Goal: Task Accomplishment & Management: Manage account settings

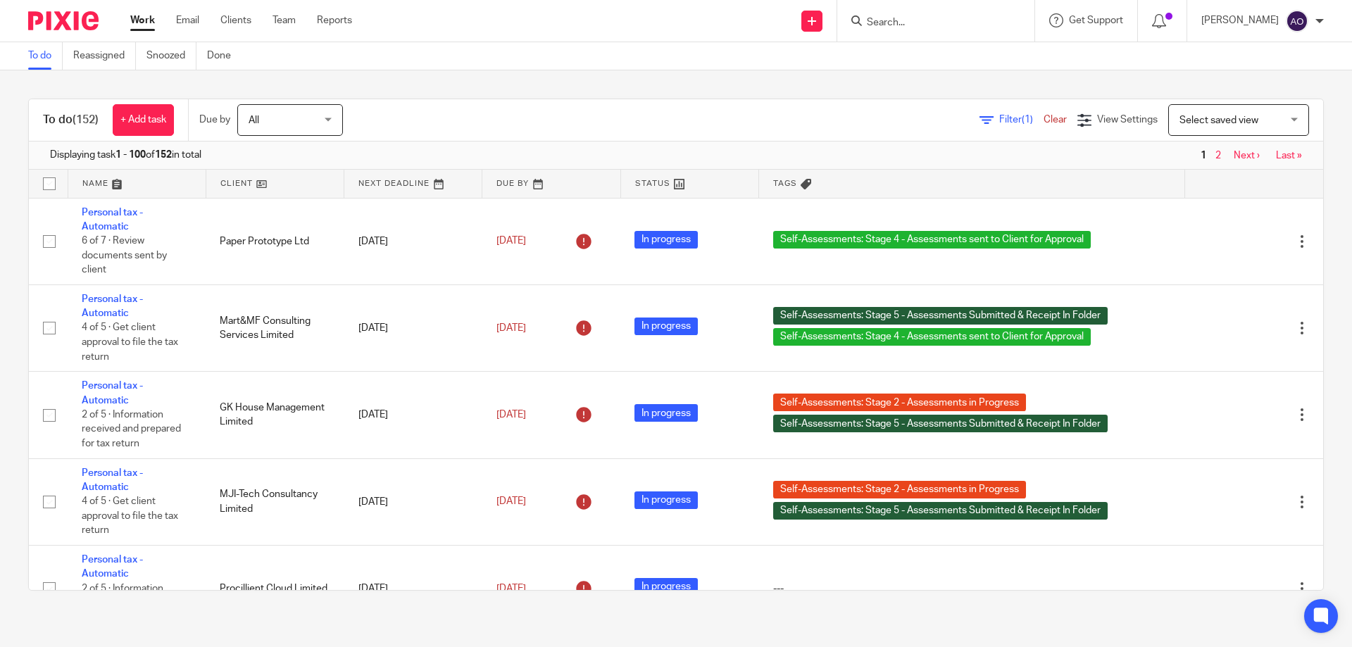
click at [897, 24] on input "Search" at bounding box center [929, 23] width 127 height 13
click at [949, 18] on input "Search" at bounding box center [929, 23] width 127 height 13
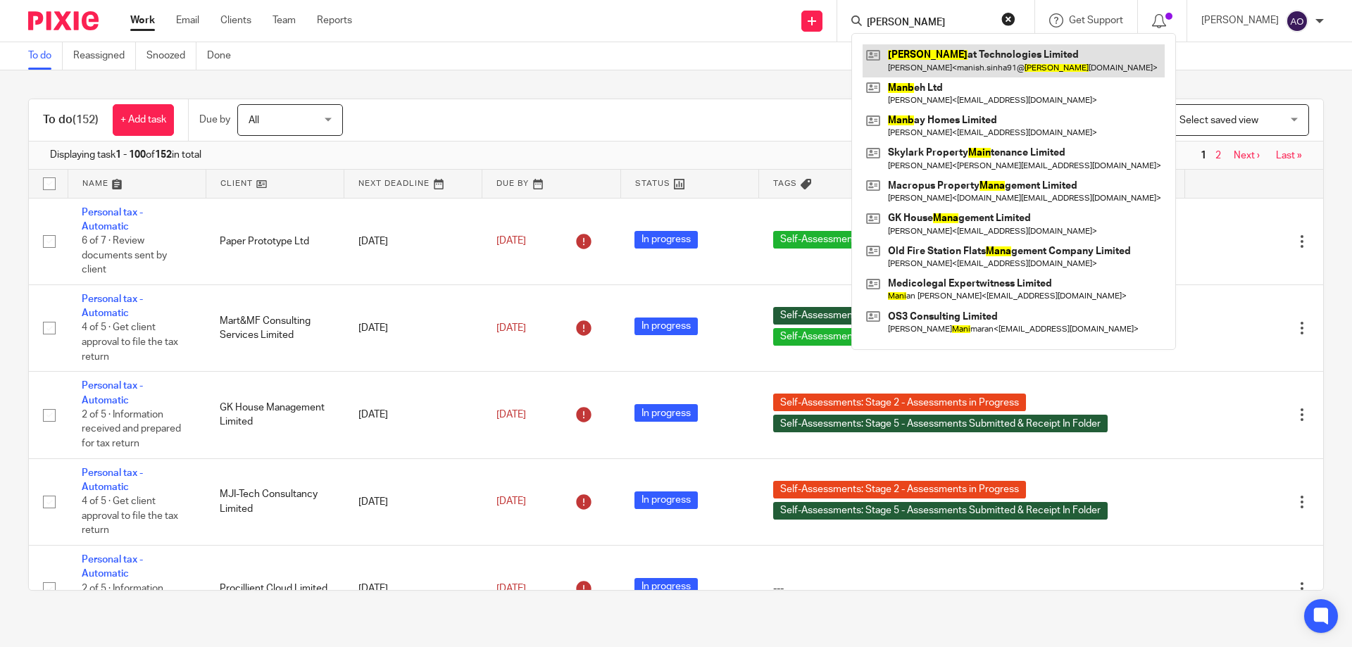
type input "mann"
click at [947, 53] on link at bounding box center [1014, 60] width 302 height 32
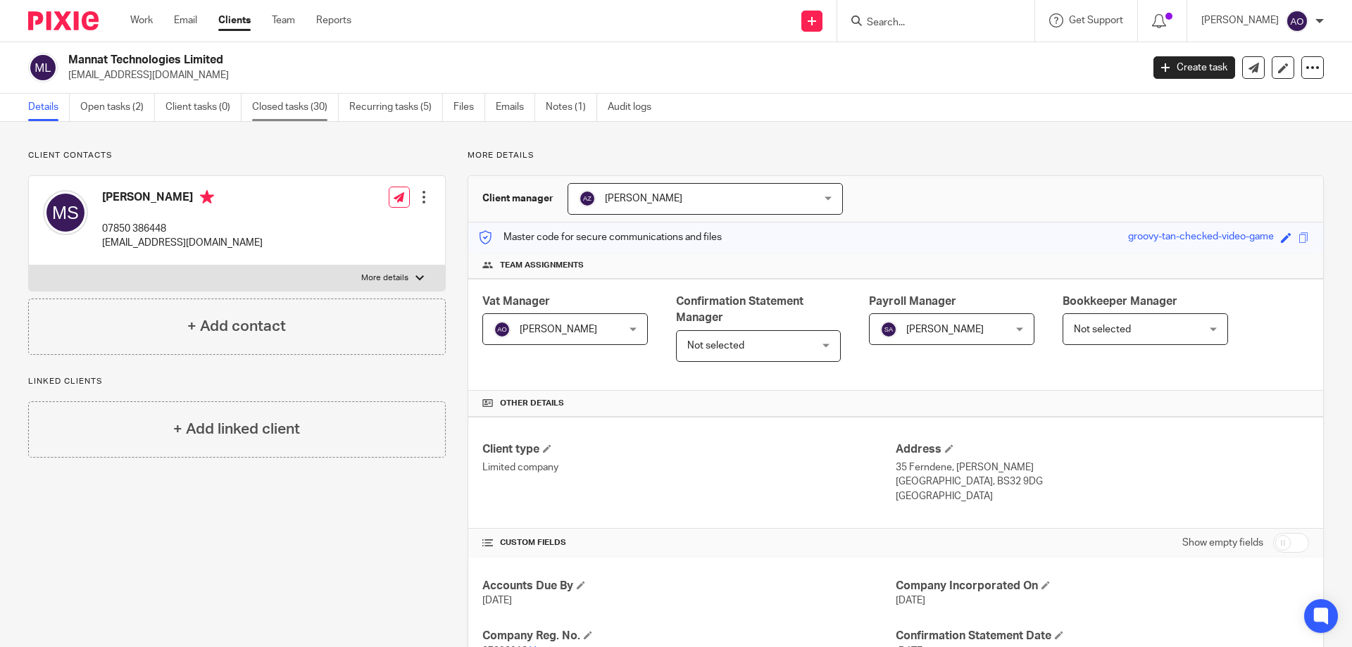
click at [266, 103] on link "Closed tasks (30)" at bounding box center [295, 107] width 87 height 27
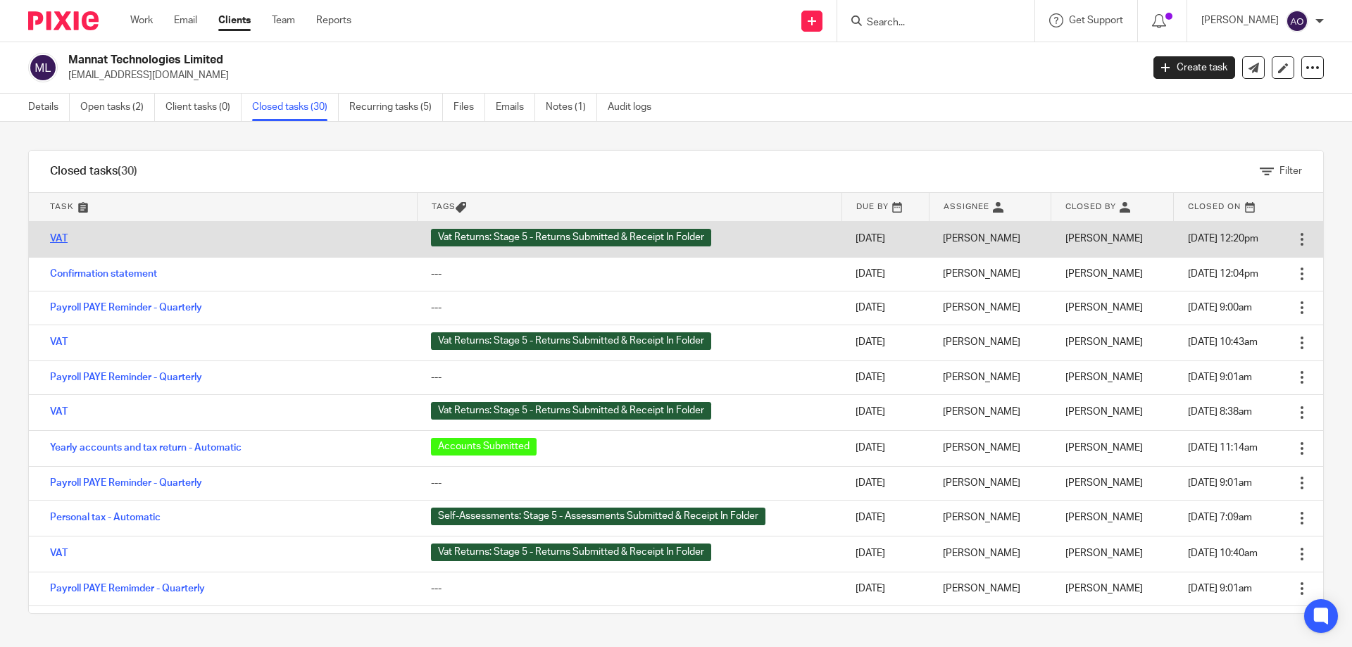
click at [58, 239] on link "VAT" at bounding box center [59, 239] width 18 height 10
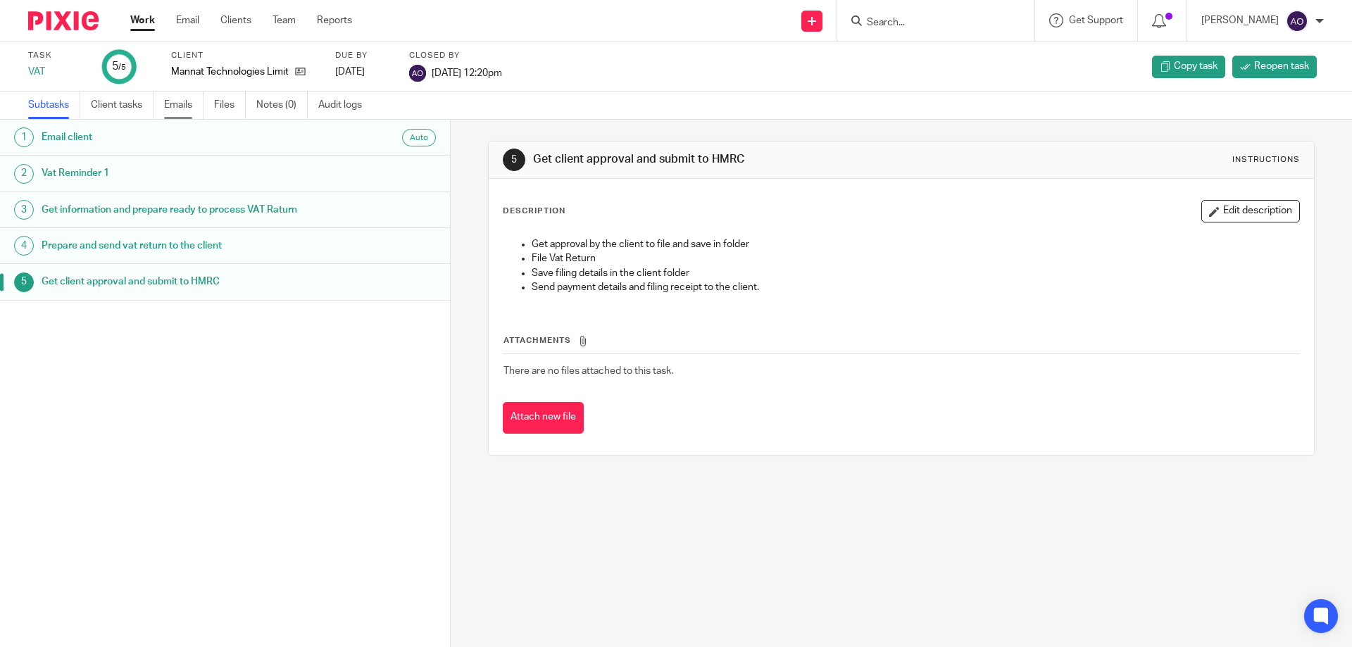
click at [182, 101] on link "Emails" at bounding box center [183, 105] width 39 height 27
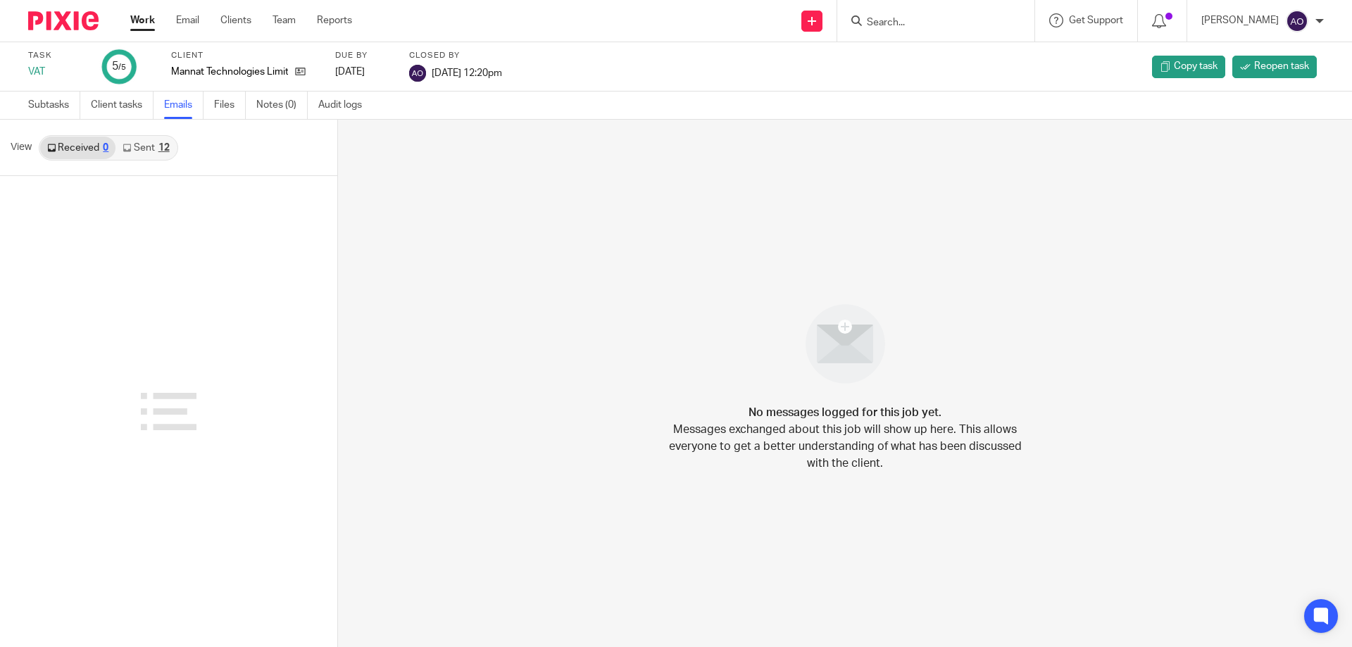
click at [139, 142] on link "Sent 12" at bounding box center [146, 148] width 61 height 23
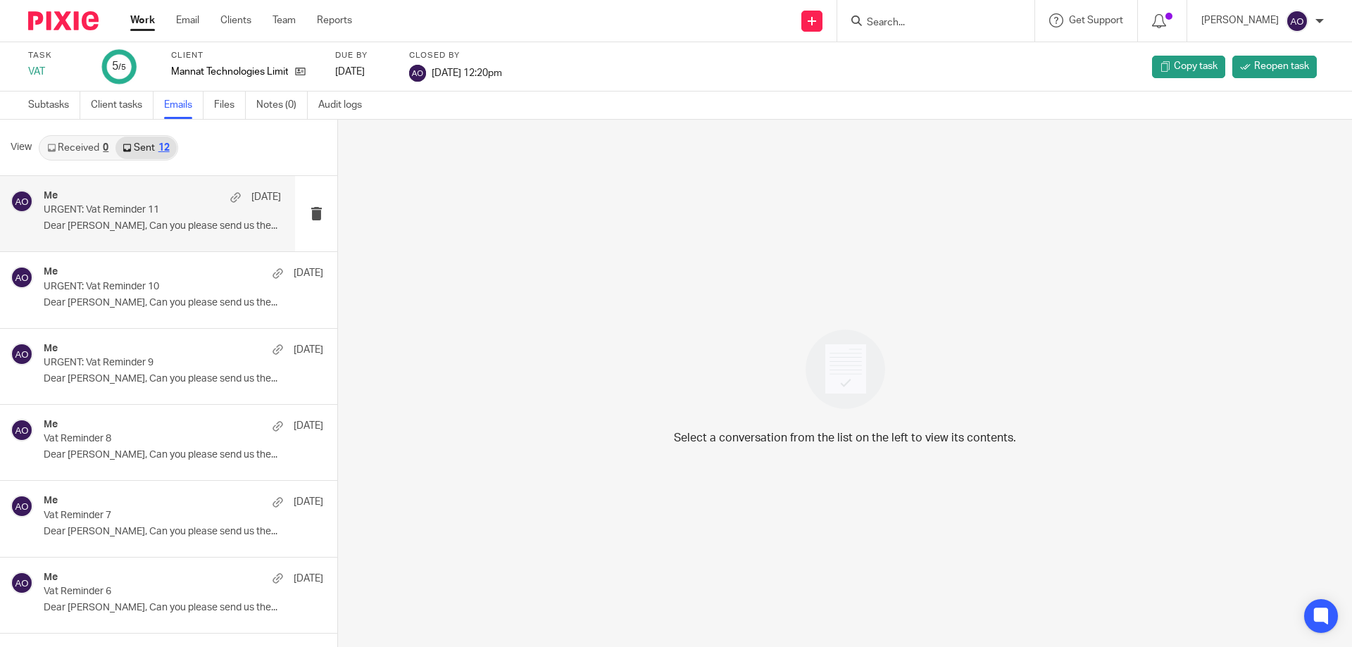
click at [125, 203] on div "Me 3 Sep" at bounding box center [162, 197] width 237 height 14
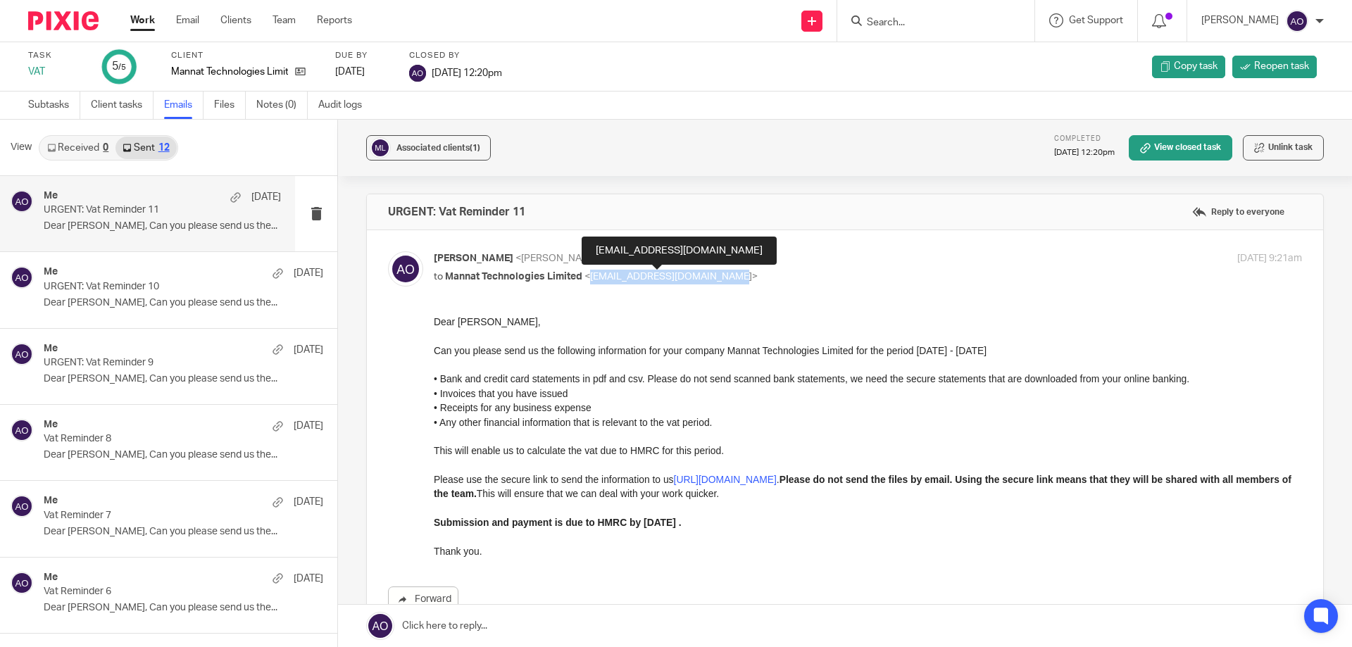
drag, startPoint x: 590, startPoint y: 275, endPoint x: 728, endPoint y: 274, distance: 138.8
click at [728, 274] on span "<manish.sinha91@mannat.co.uk>" at bounding box center [671, 277] width 173 height 10
copy span "manish.sinha91@mannat.co.uk"
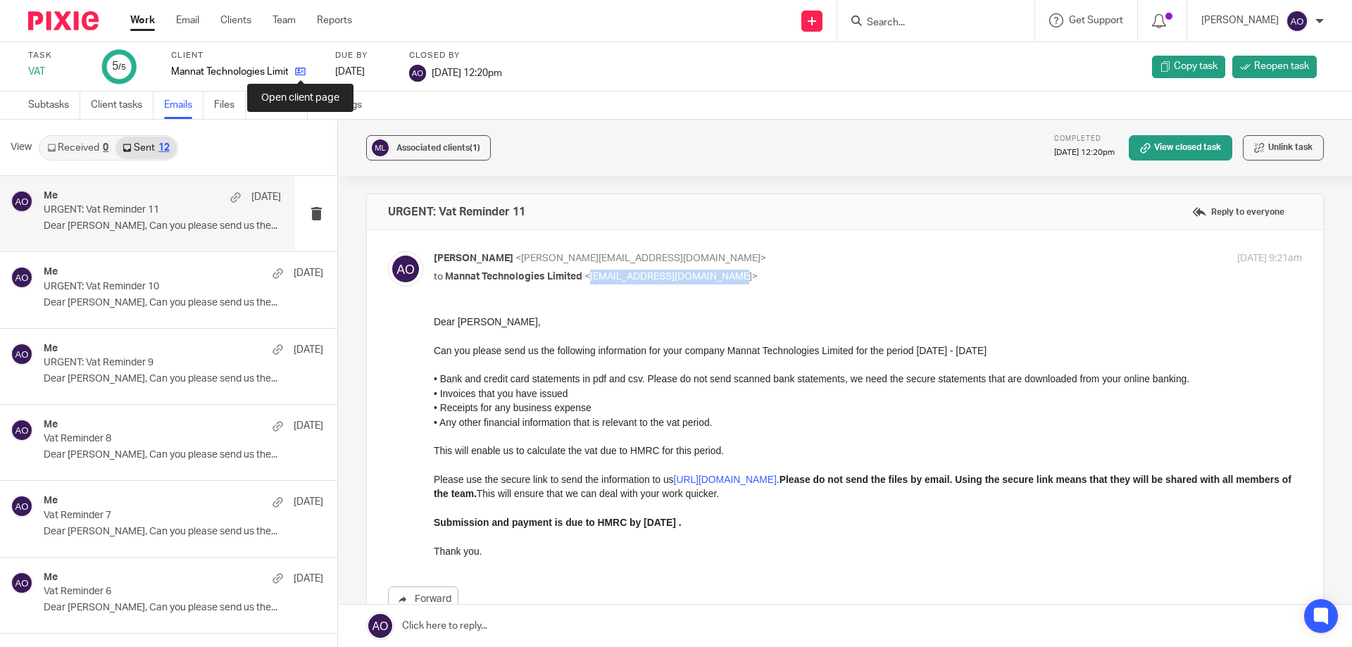
click at [297, 73] on icon at bounding box center [300, 71] width 11 height 11
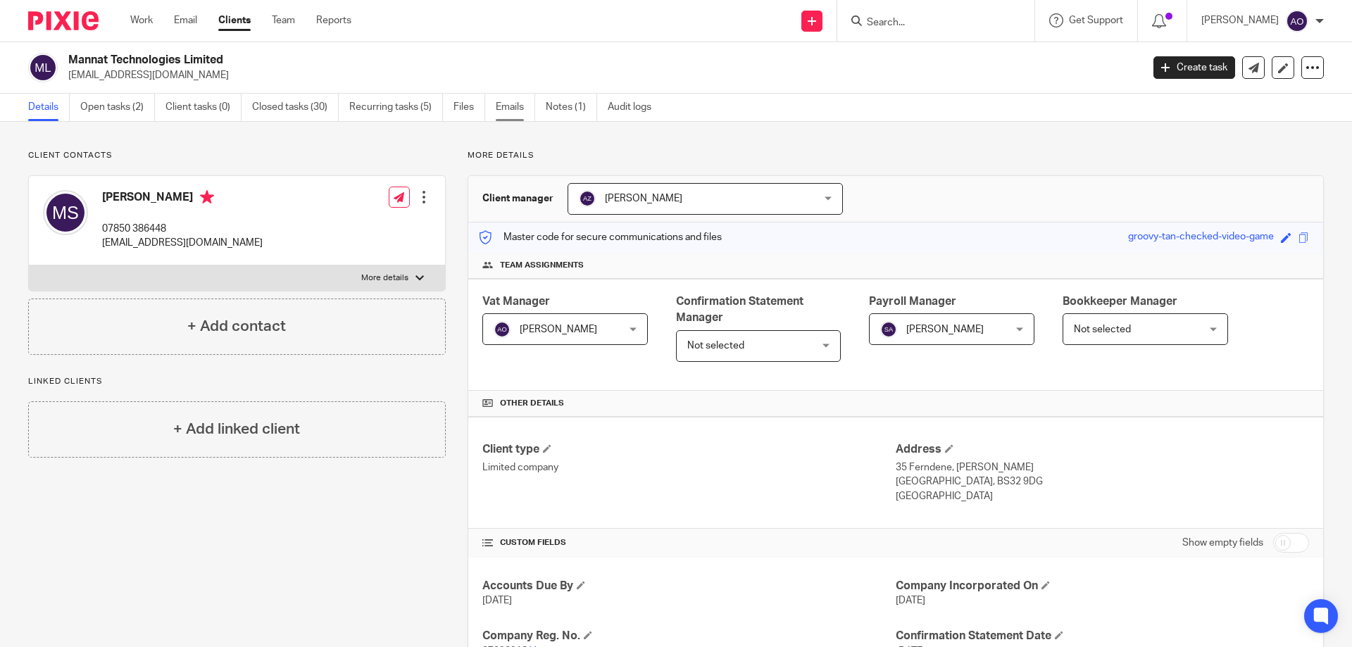
click at [508, 101] on link "Emails" at bounding box center [515, 107] width 39 height 27
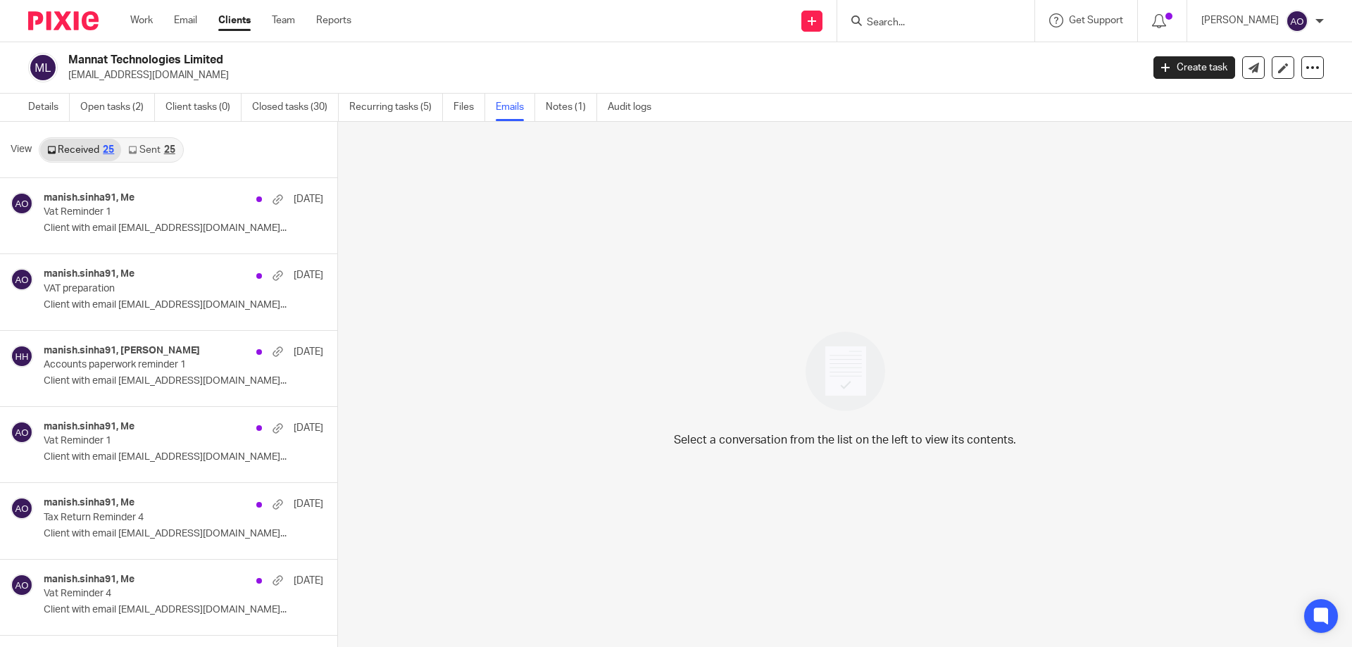
click at [146, 149] on link "Sent 25" at bounding box center [151, 150] width 61 height 23
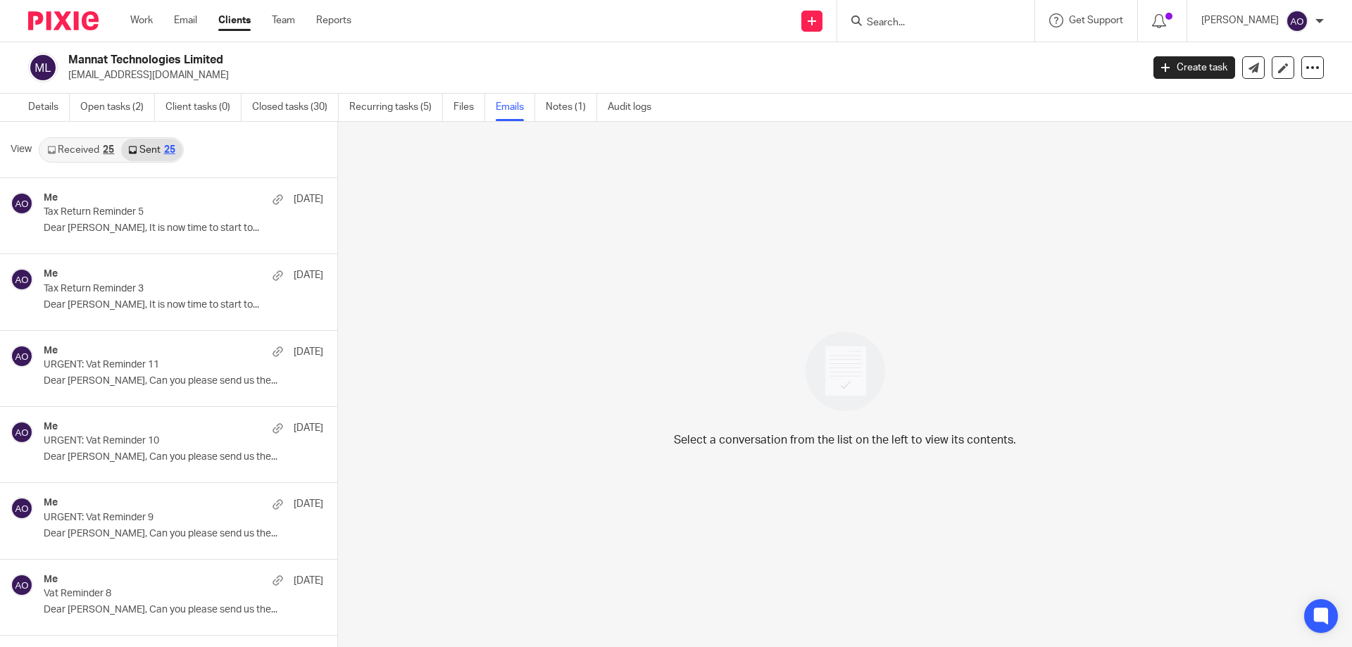
scroll to position [2, 0]
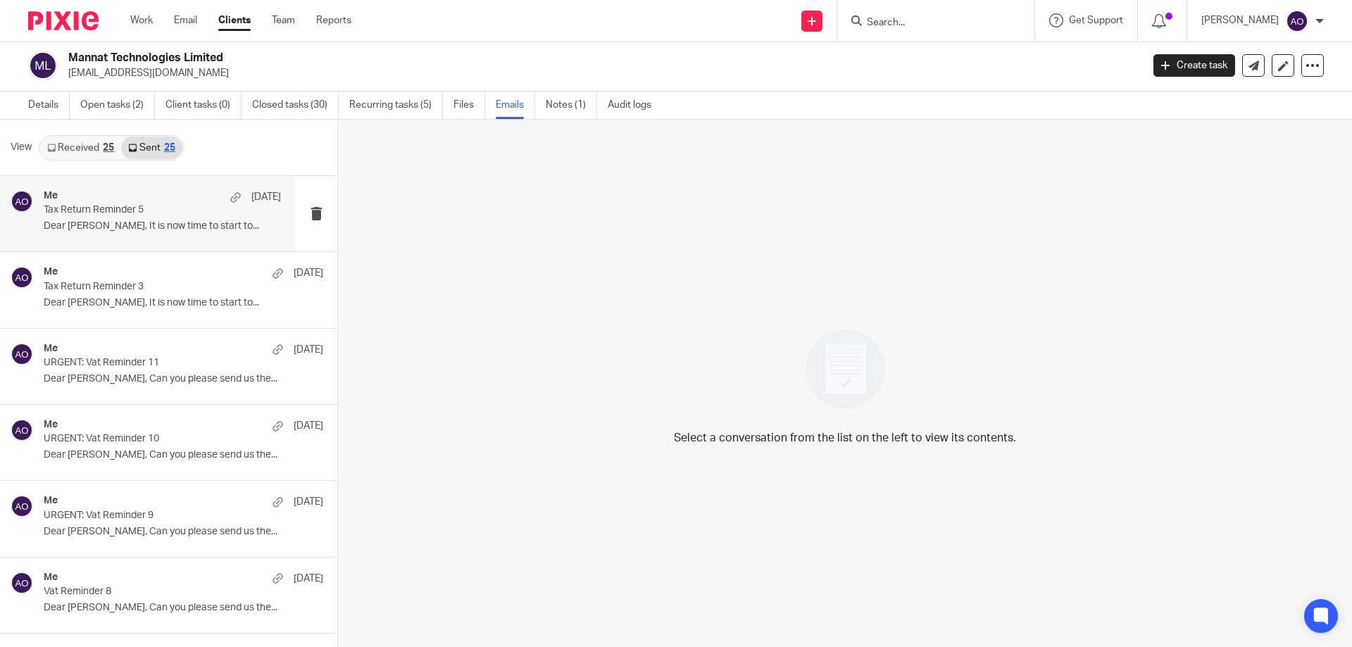
click at [121, 209] on p "Tax Return Reminder 5" at bounding box center [139, 210] width 190 height 12
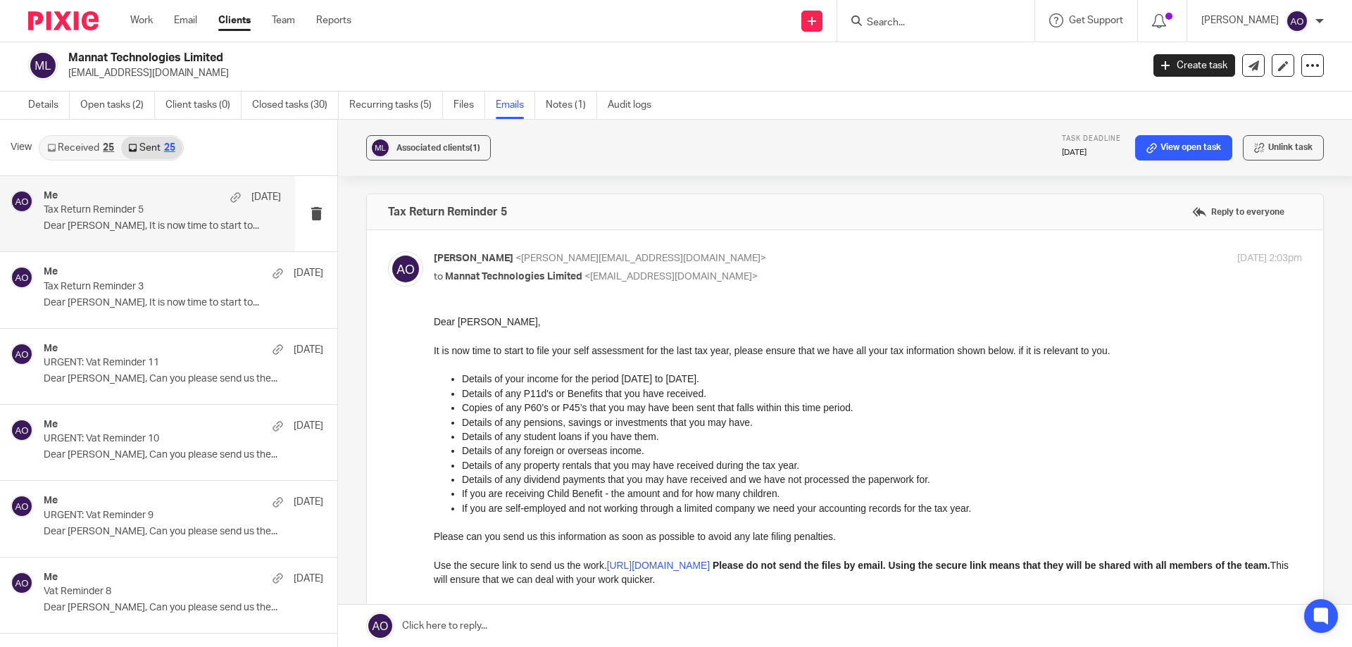
scroll to position [0, 0]
click at [281, 102] on link "Closed tasks (30)" at bounding box center [295, 105] width 87 height 27
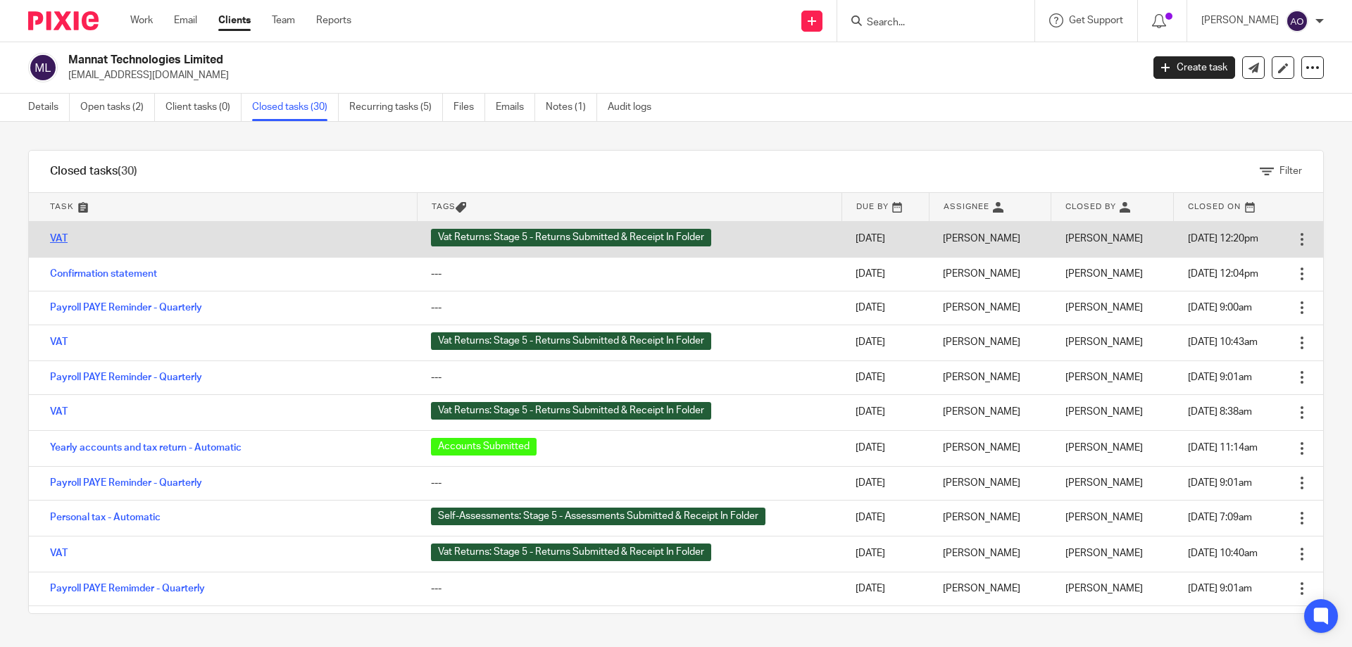
click at [64, 235] on link "VAT" at bounding box center [59, 239] width 18 height 10
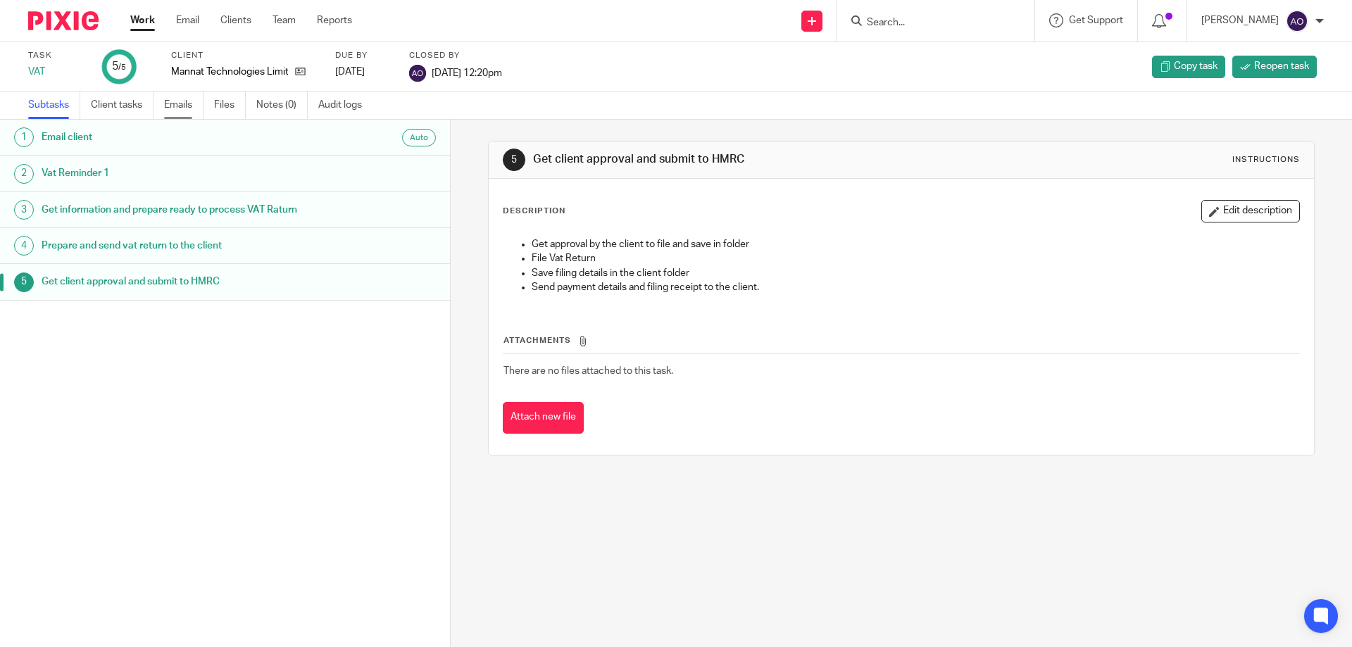
click at [185, 104] on link "Emails" at bounding box center [183, 105] width 39 height 27
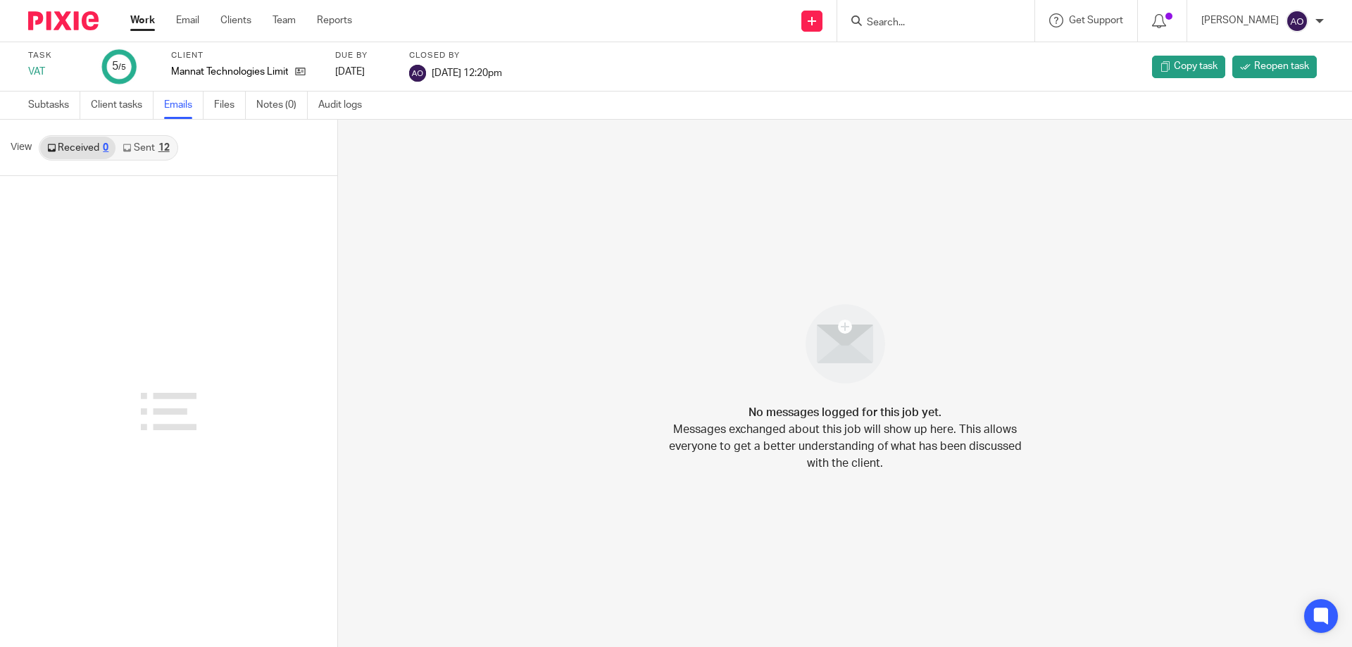
click at [153, 146] on link "Sent 12" at bounding box center [146, 148] width 61 height 23
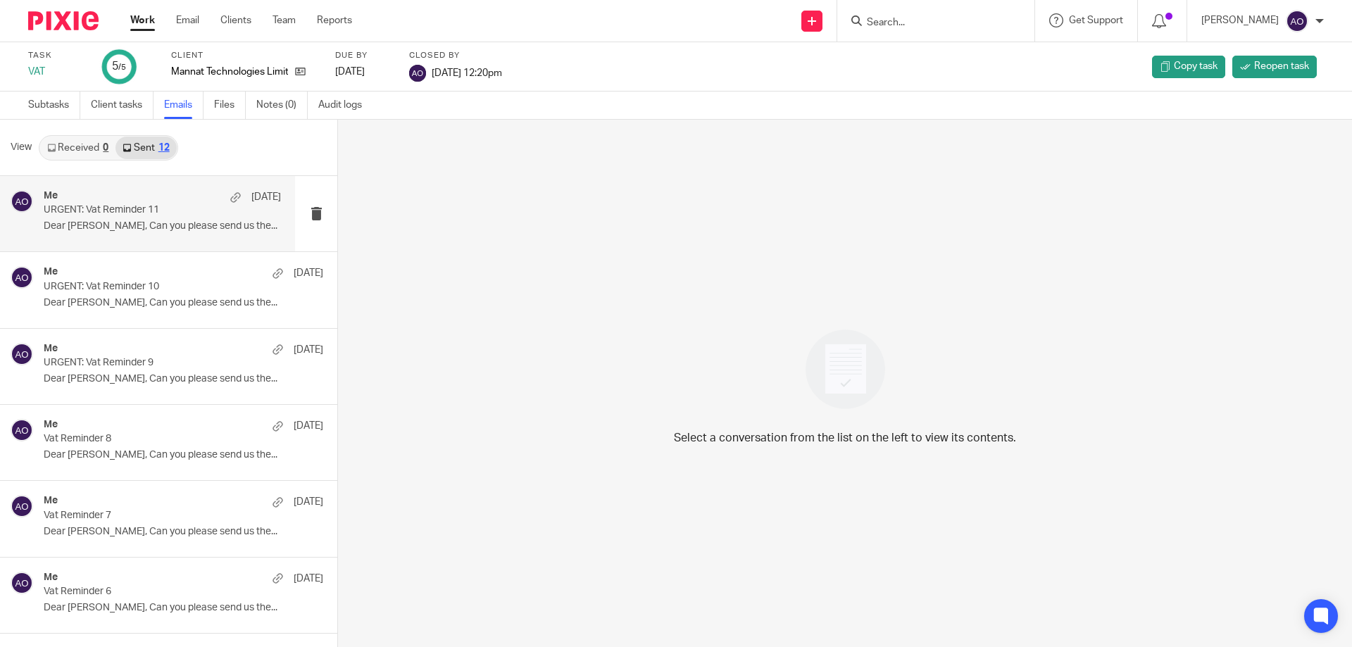
click at [146, 212] on p "URGENT: Vat Reminder 11" at bounding box center [139, 210] width 190 height 12
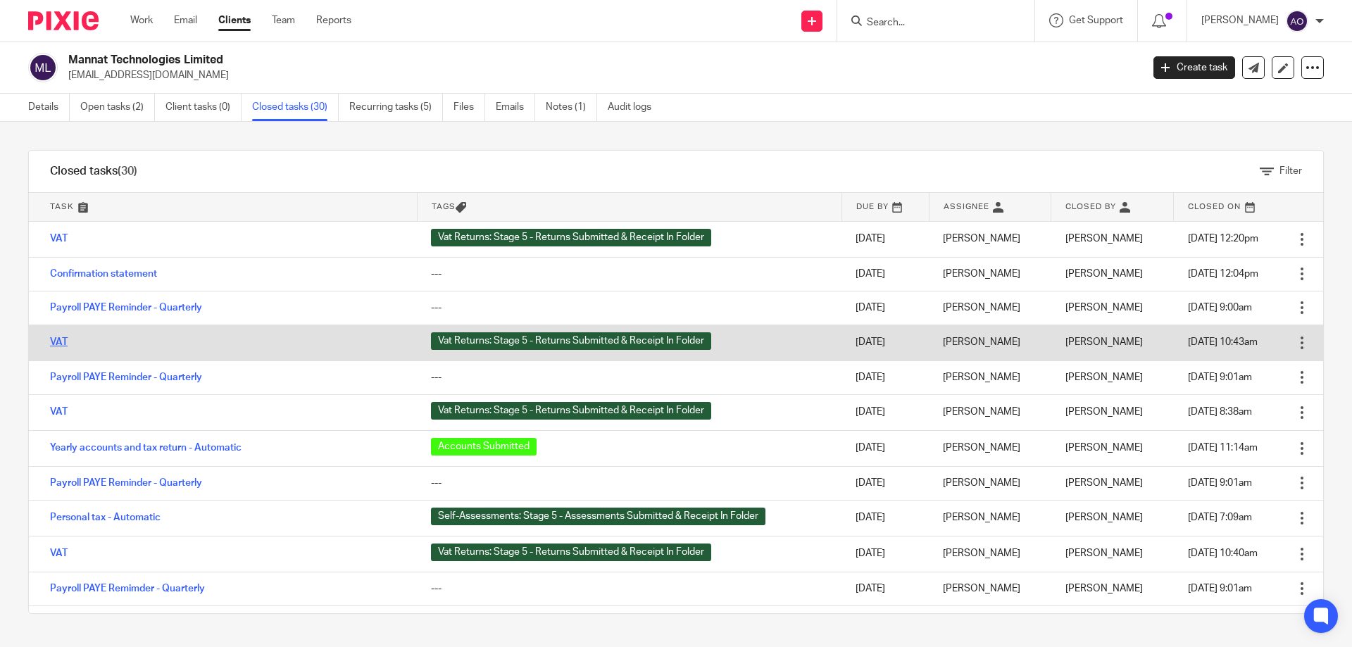
click at [57, 344] on link "VAT" at bounding box center [59, 342] width 18 height 10
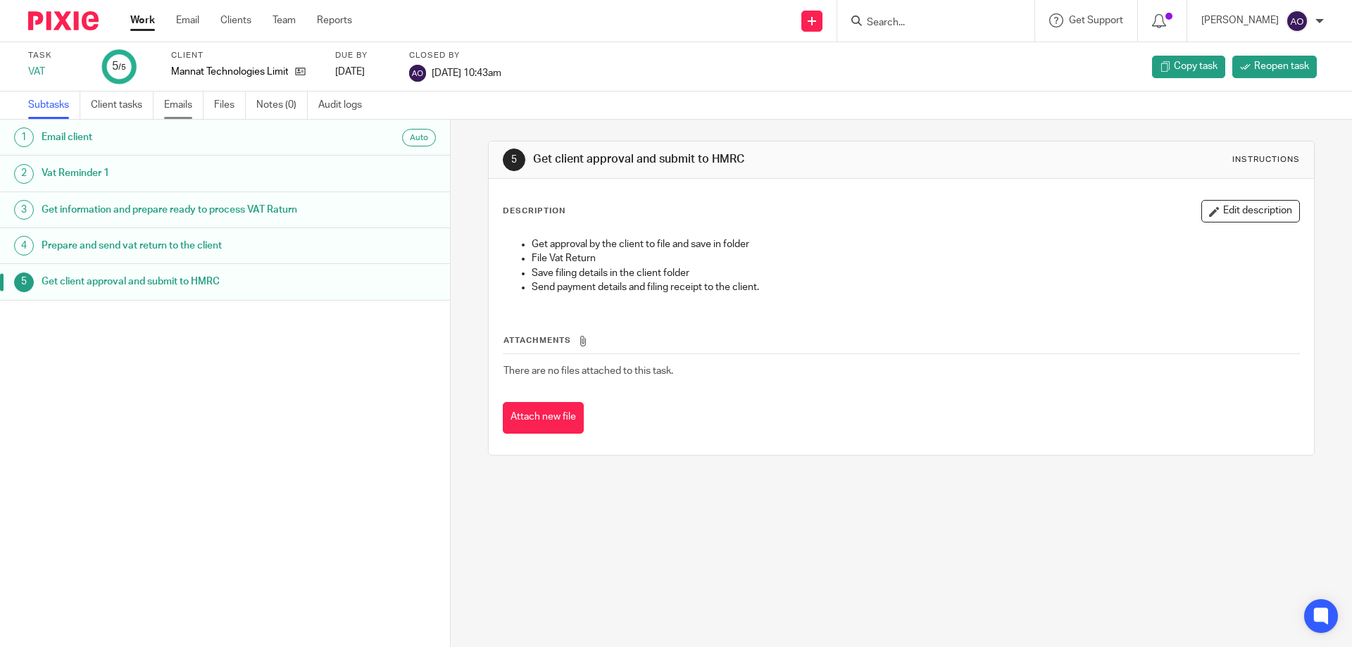
click at [182, 102] on link "Emails" at bounding box center [183, 105] width 39 height 27
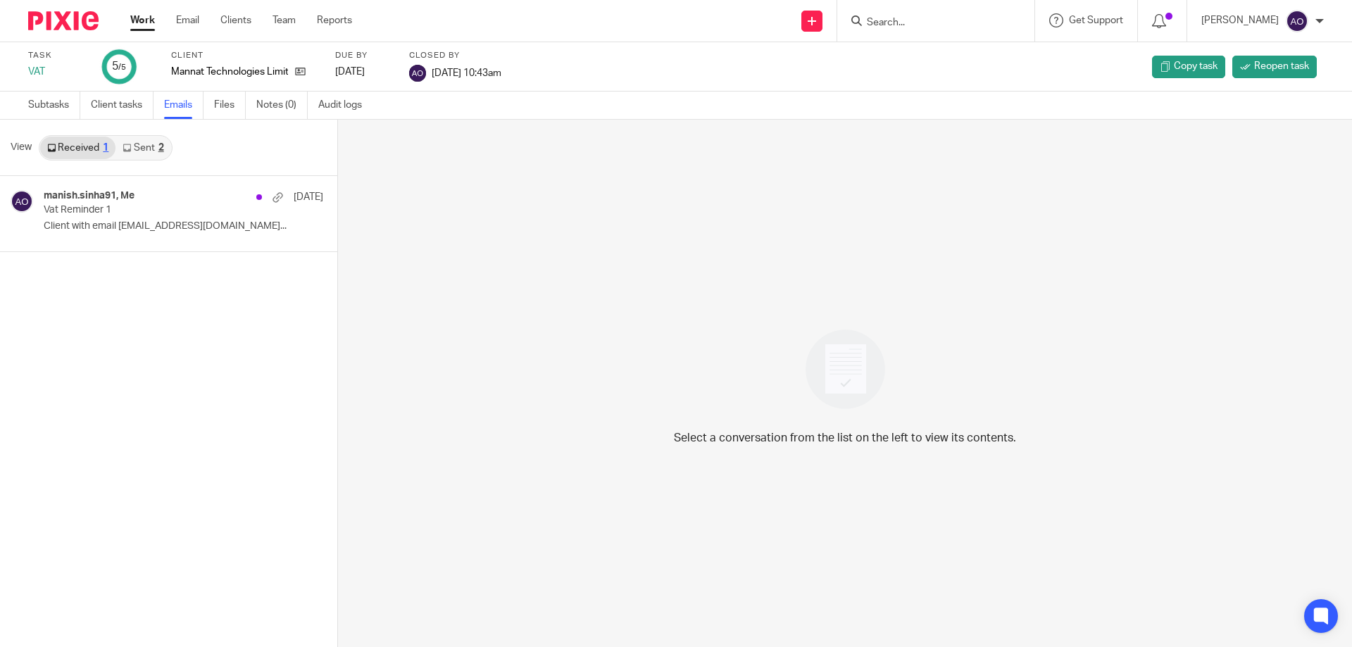
click at [133, 149] on link "Sent 2" at bounding box center [143, 148] width 55 height 23
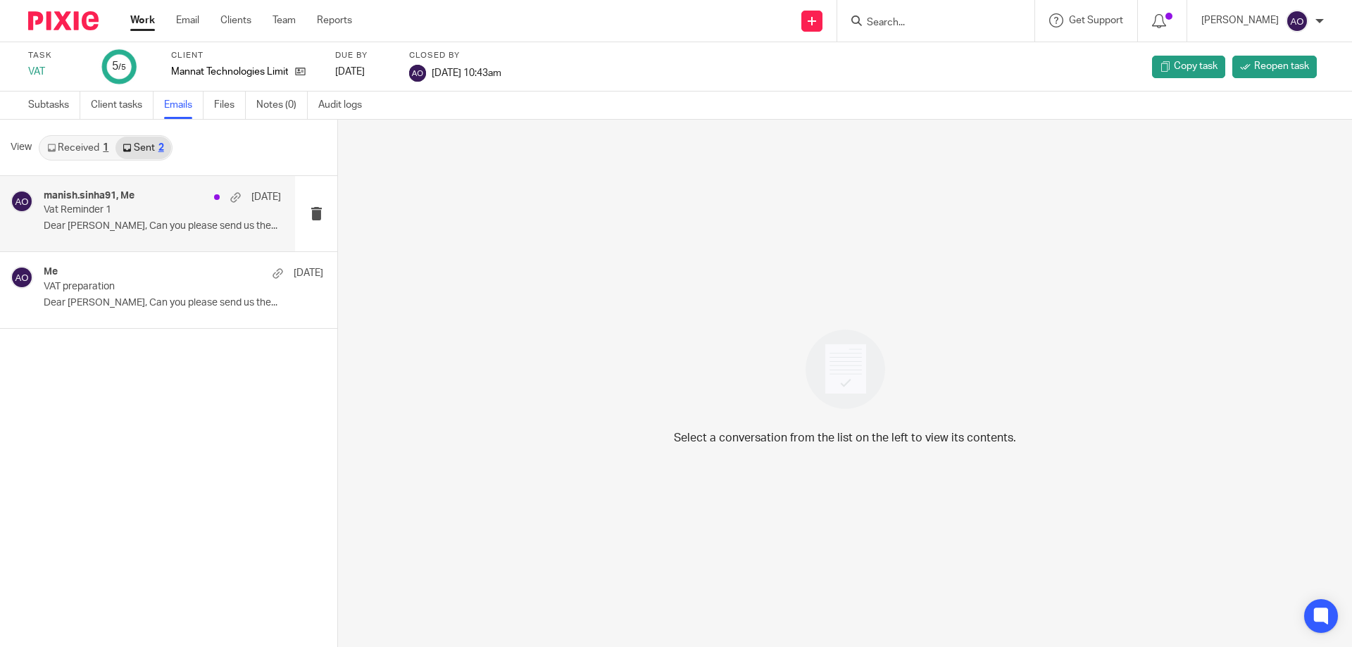
click at [124, 207] on p "Vat Reminder 1" at bounding box center [139, 210] width 190 height 12
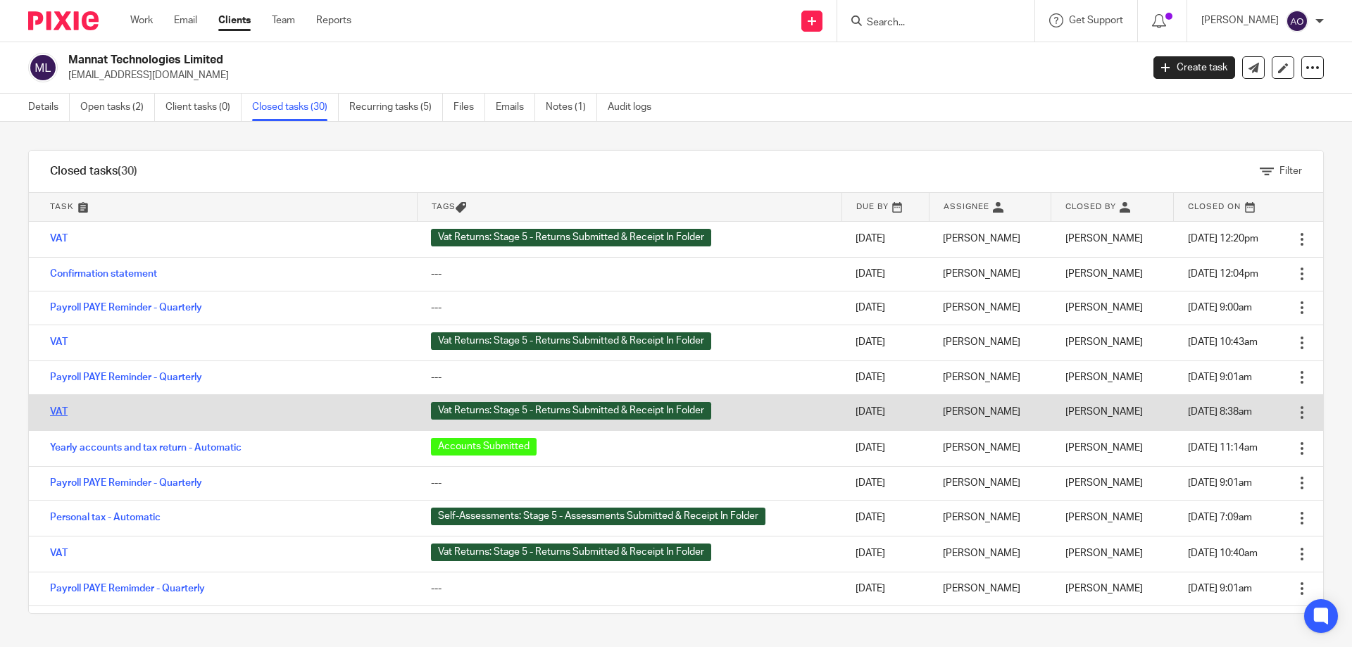
click at [63, 411] on link "VAT" at bounding box center [59, 412] width 18 height 10
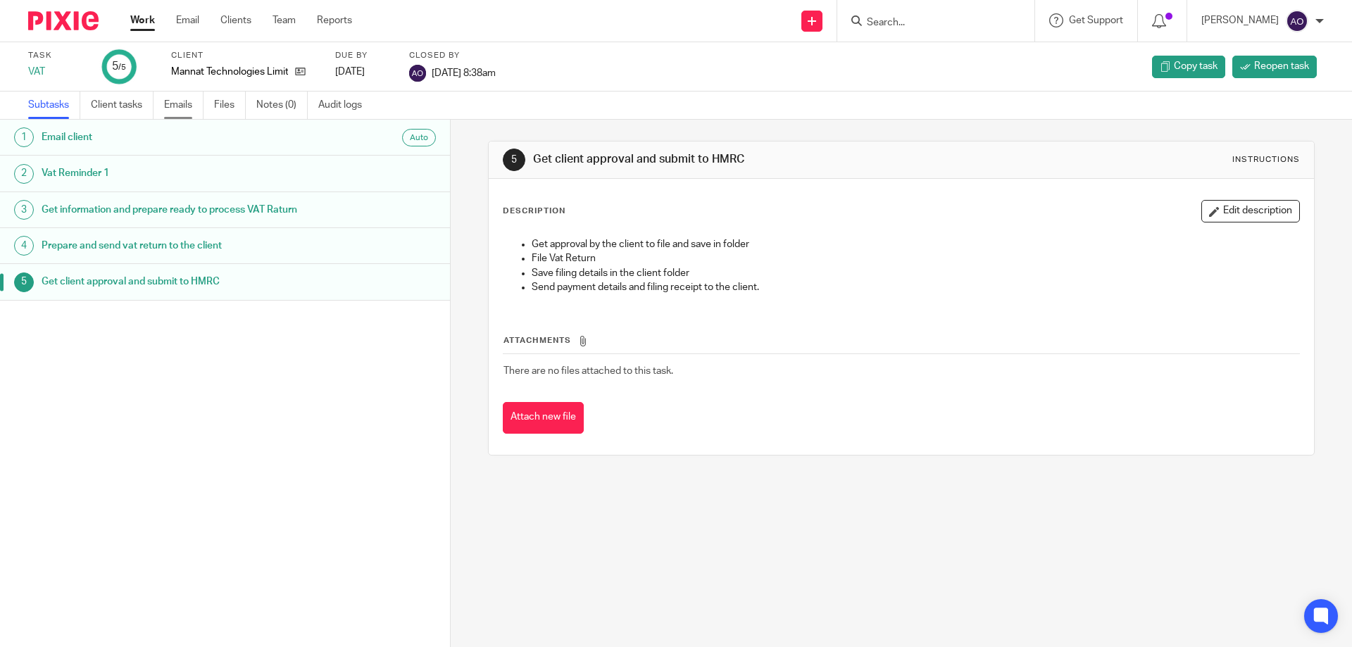
click at [183, 103] on link "Emails" at bounding box center [183, 105] width 39 height 27
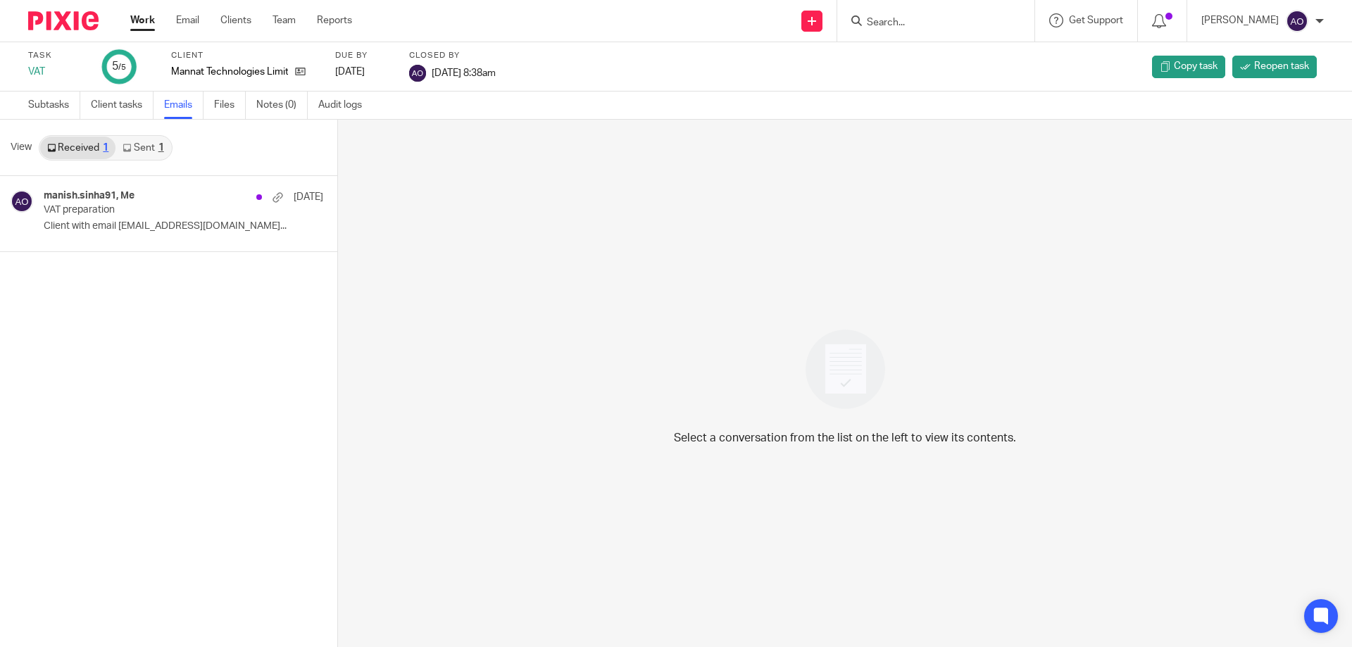
click at [145, 152] on link "Sent 1" at bounding box center [143, 148] width 55 height 23
click at [131, 207] on p "VAT preparation" at bounding box center [139, 210] width 190 height 12
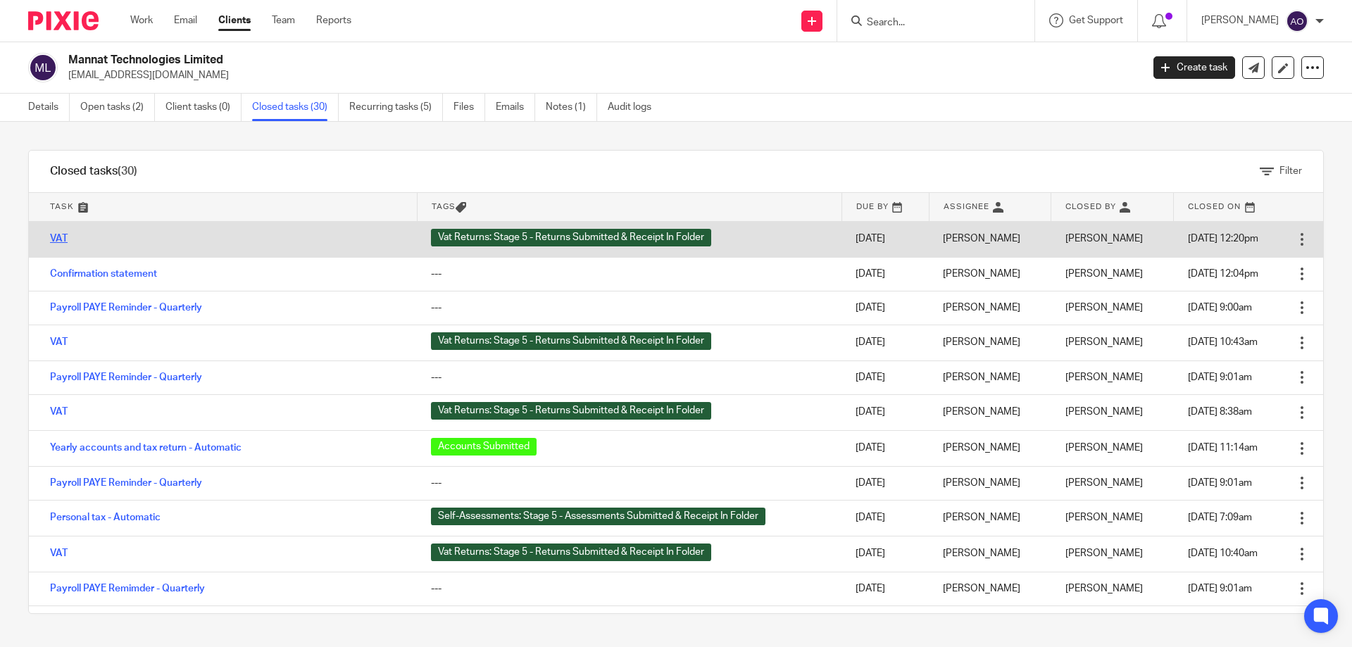
click at [51, 236] on link "VAT" at bounding box center [59, 239] width 18 height 10
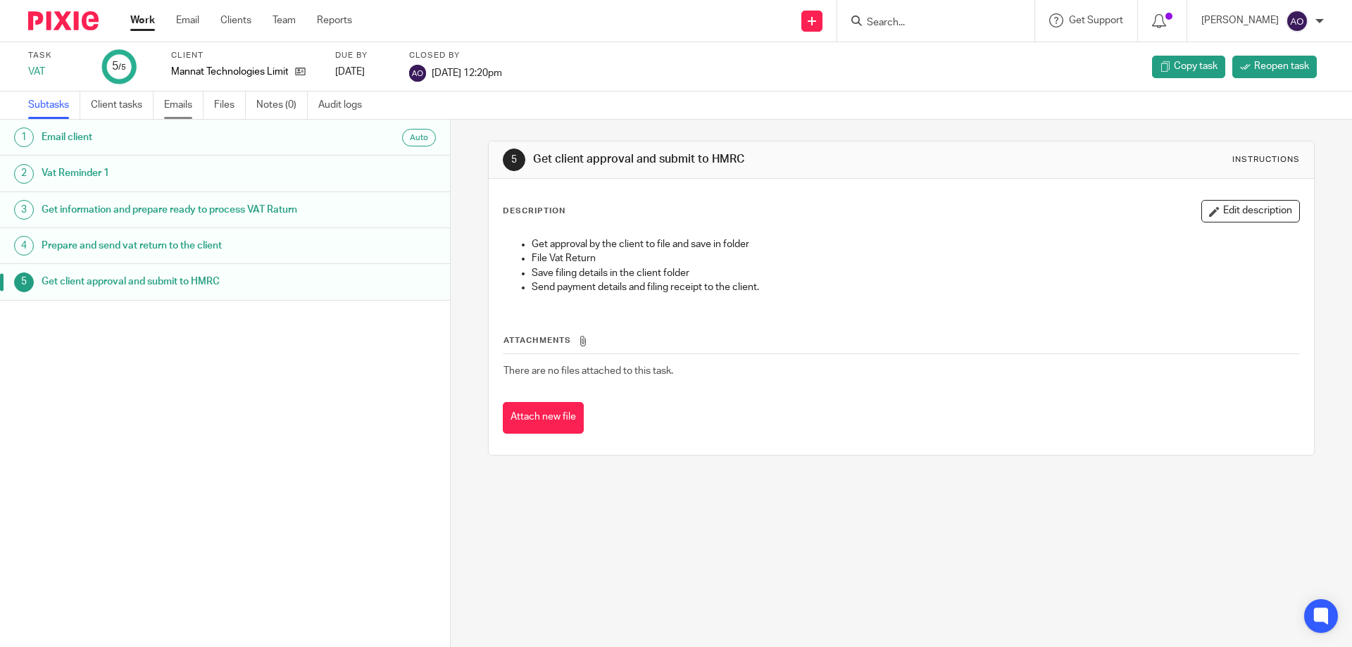
click at [181, 105] on link "Emails" at bounding box center [183, 105] width 39 height 27
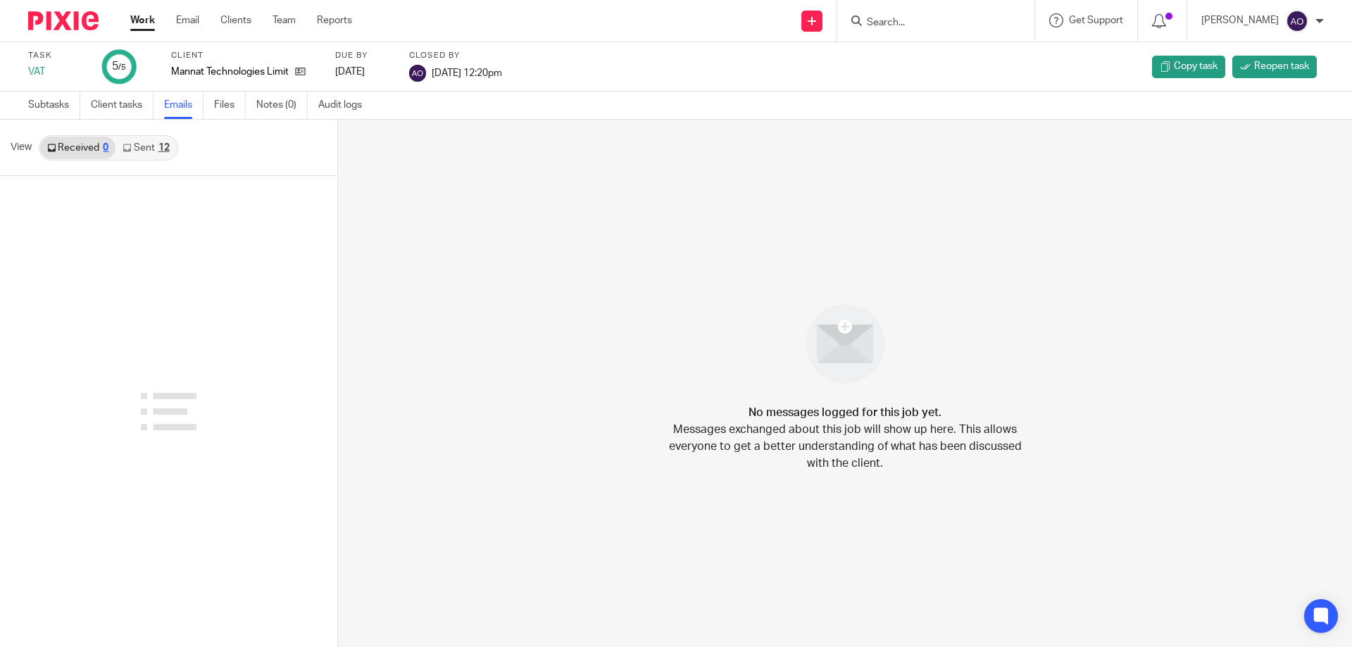
click at [146, 149] on link "Sent 12" at bounding box center [146, 148] width 61 height 23
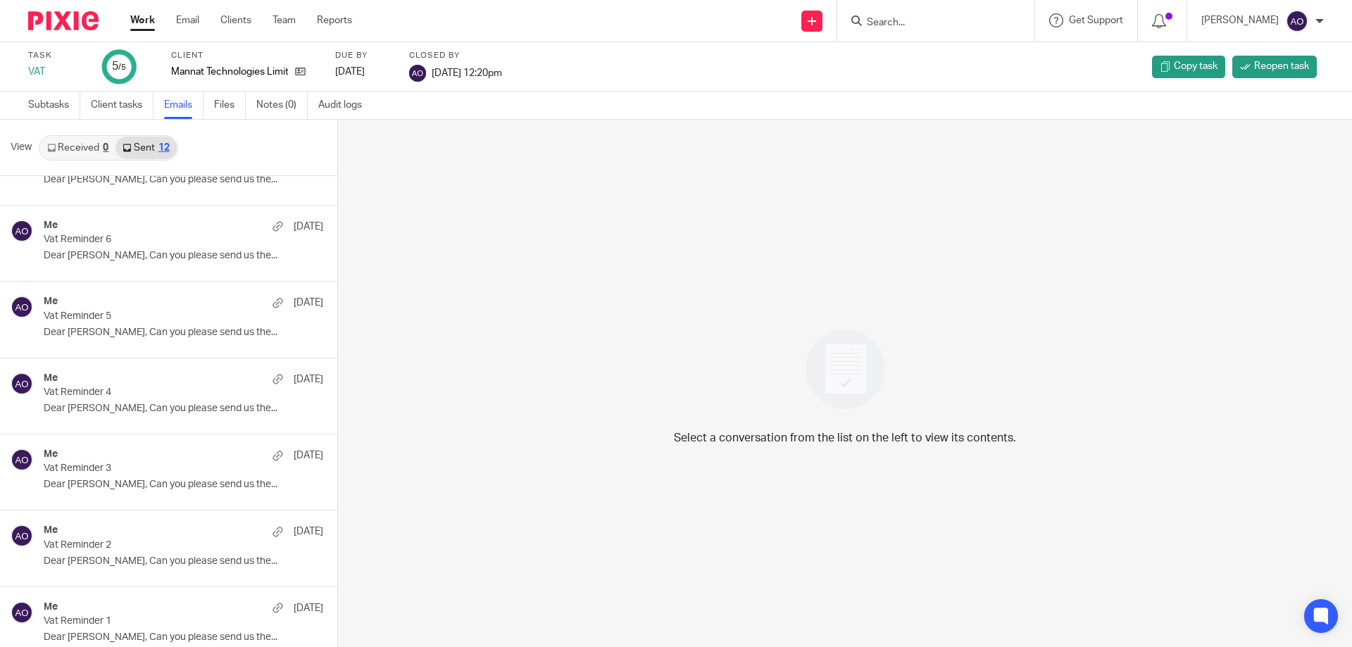
scroll to position [444, 0]
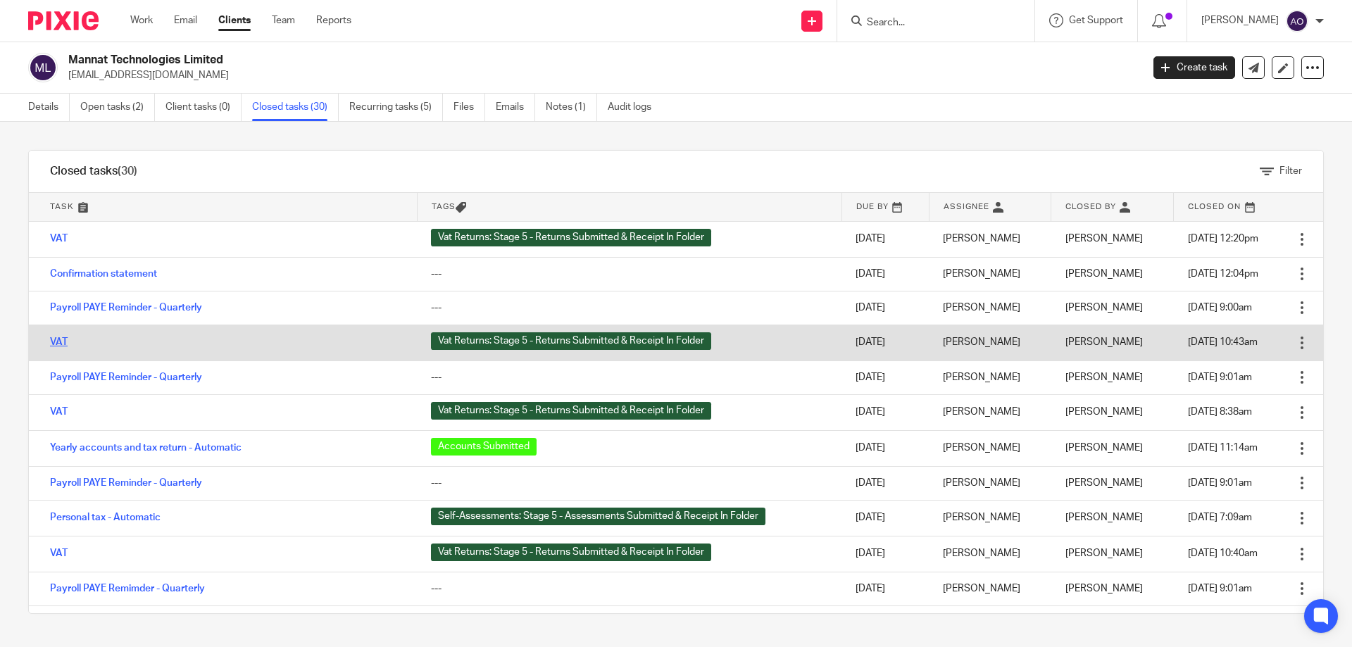
click at [52, 341] on link "VAT" at bounding box center [59, 342] width 18 height 10
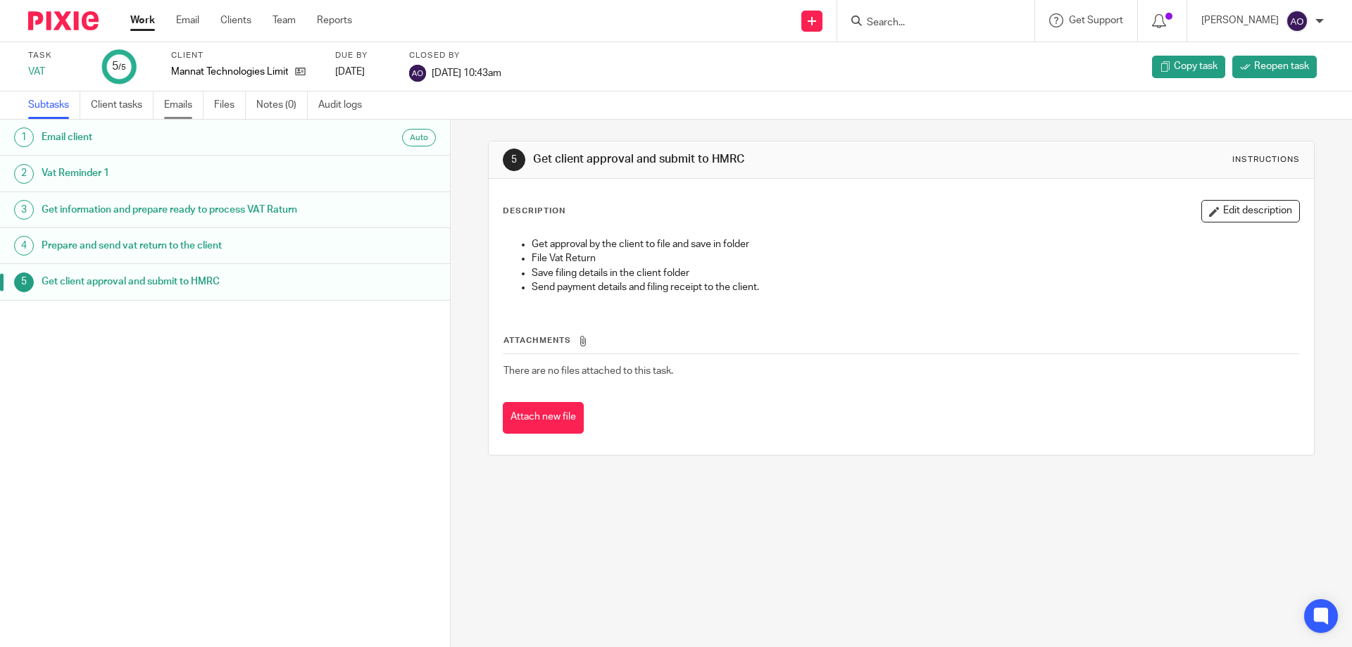
click at [177, 99] on link "Emails" at bounding box center [183, 105] width 39 height 27
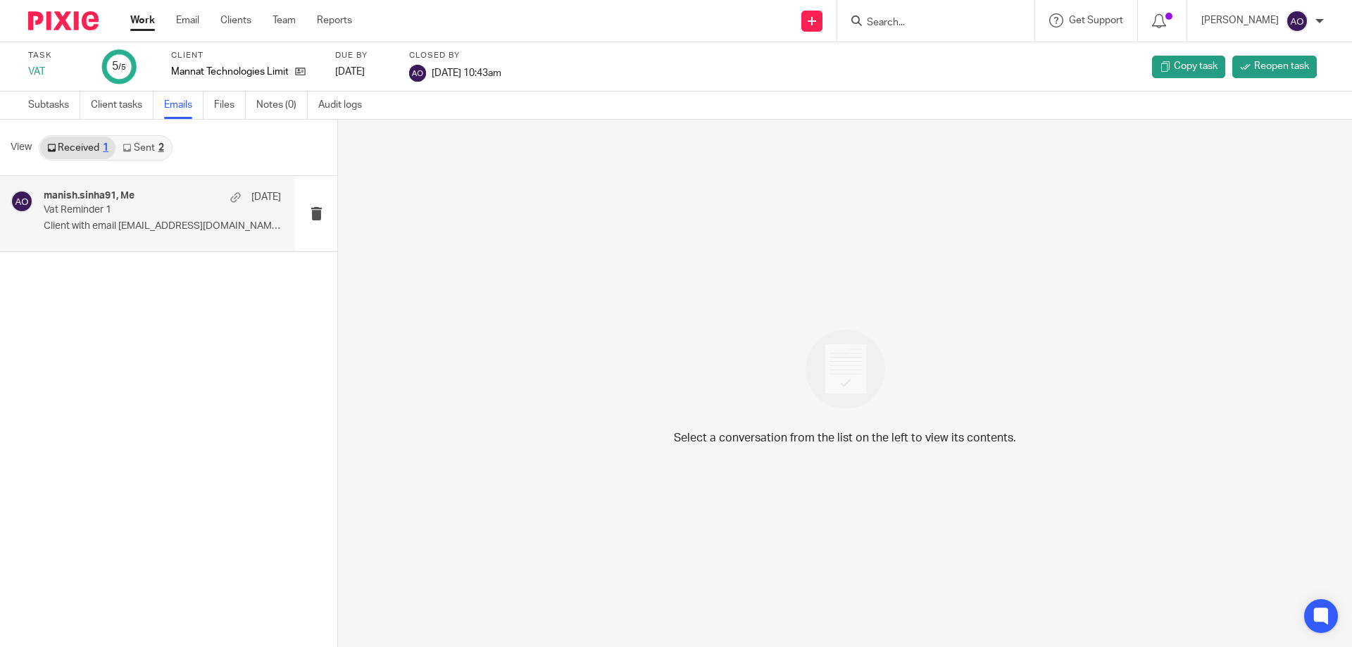
click at [150, 201] on div "manish.sinha91, Me 7 May" at bounding box center [162, 197] width 237 height 14
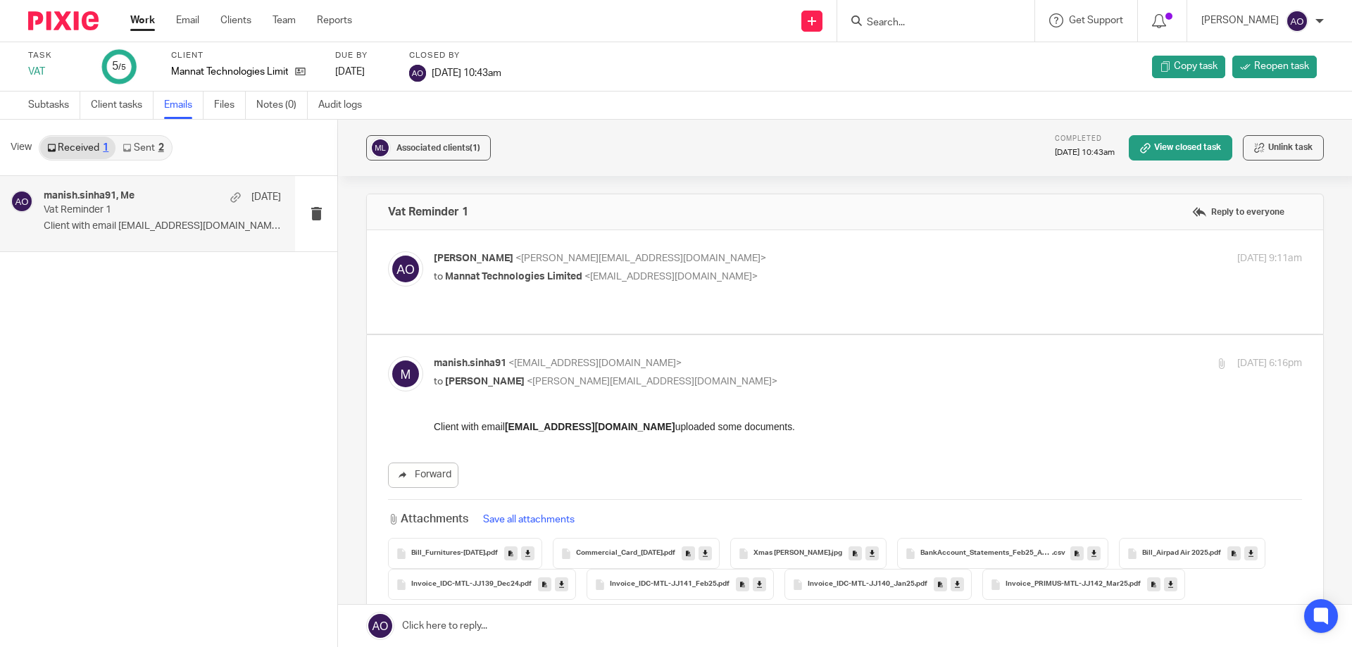
click at [151, 153] on link "Sent 2" at bounding box center [143, 148] width 55 height 23
click at [150, 212] on p "Vat Reminder 1" at bounding box center [139, 210] width 190 height 12
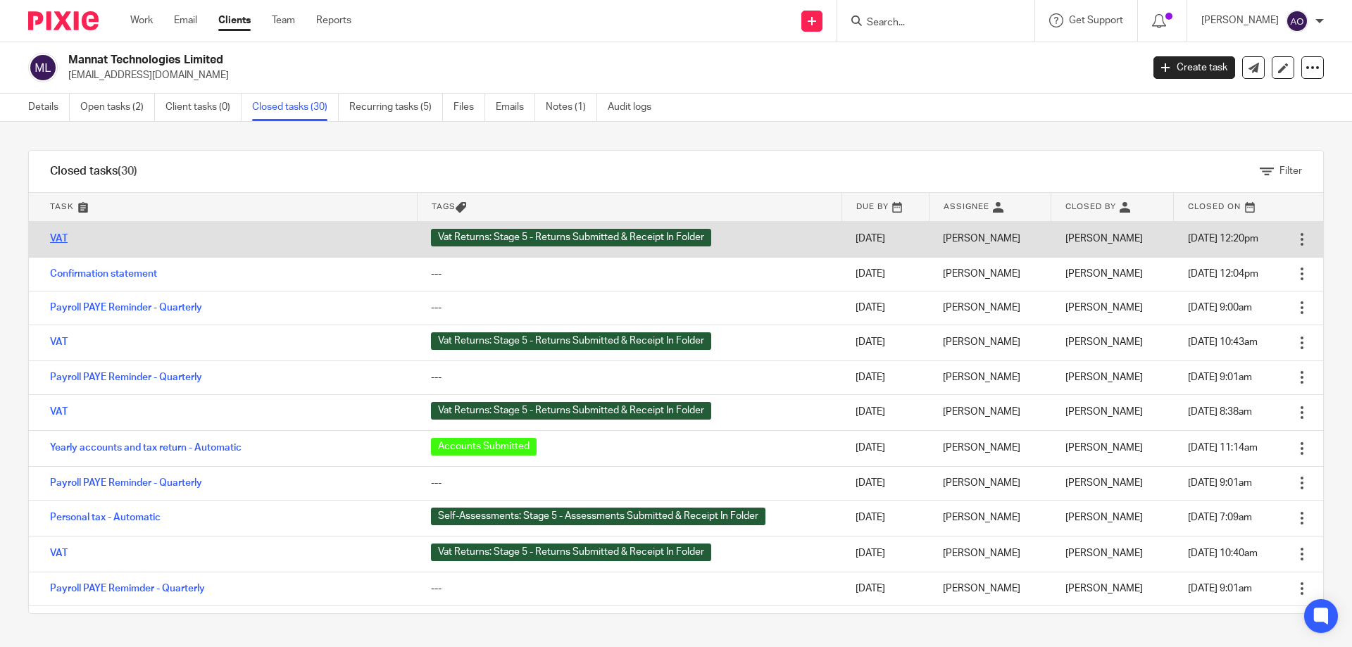
click at [60, 235] on link "VAT" at bounding box center [59, 239] width 18 height 10
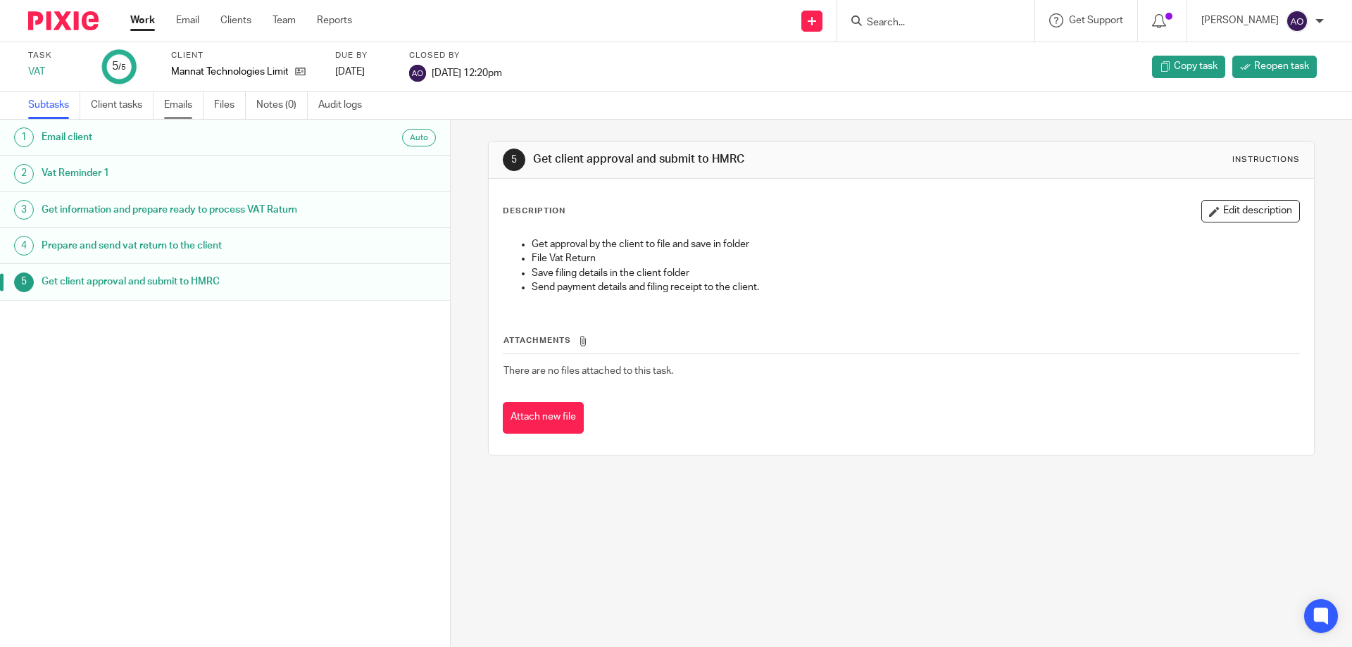
click at [180, 102] on link "Emails" at bounding box center [183, 105] width 39 height 27
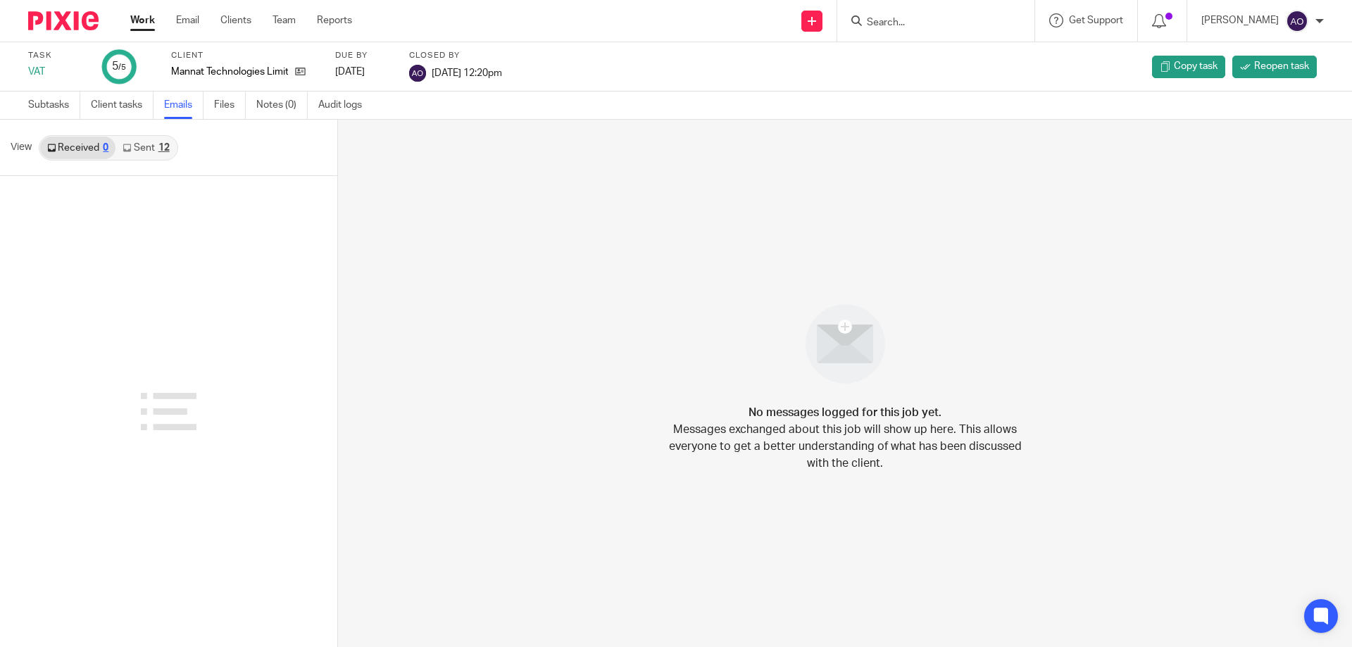
click at [166, 149] on div "12" at bounding box center [163, 148] width 11 height 10
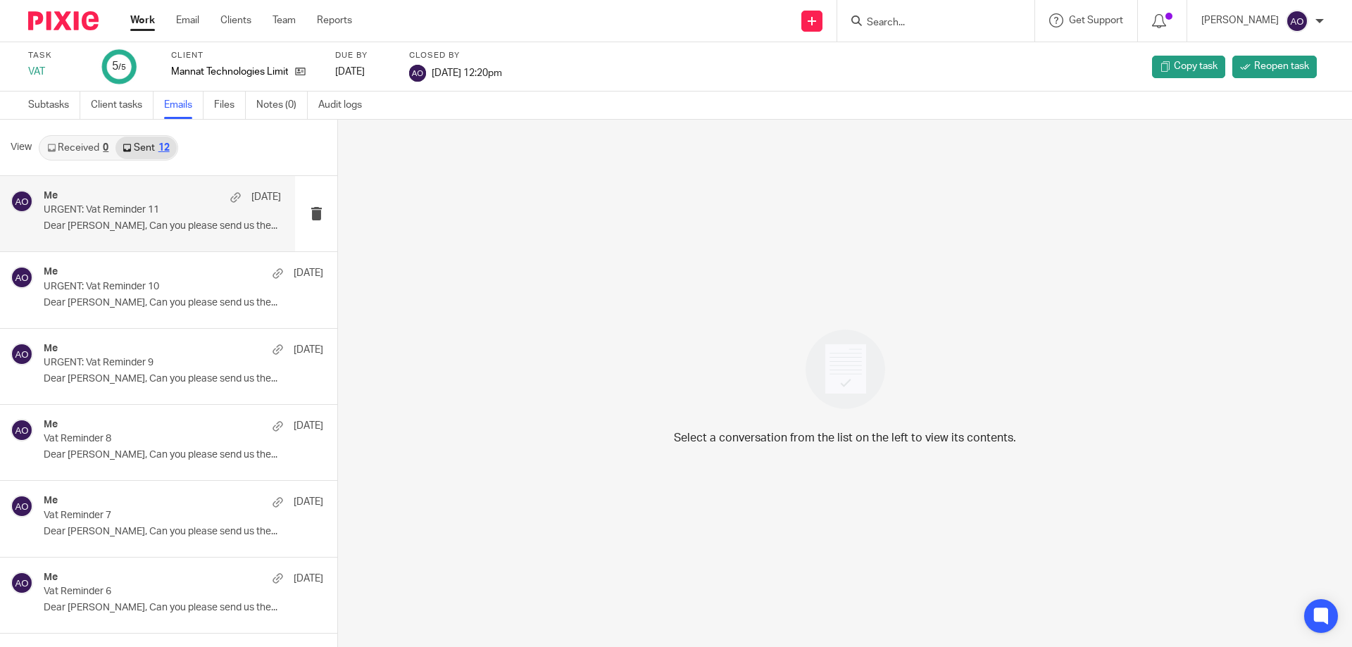
click at [156, 207] on p "URGENT: Vat Reminder 11" at bounding box center [139, 210] width 190 height 12
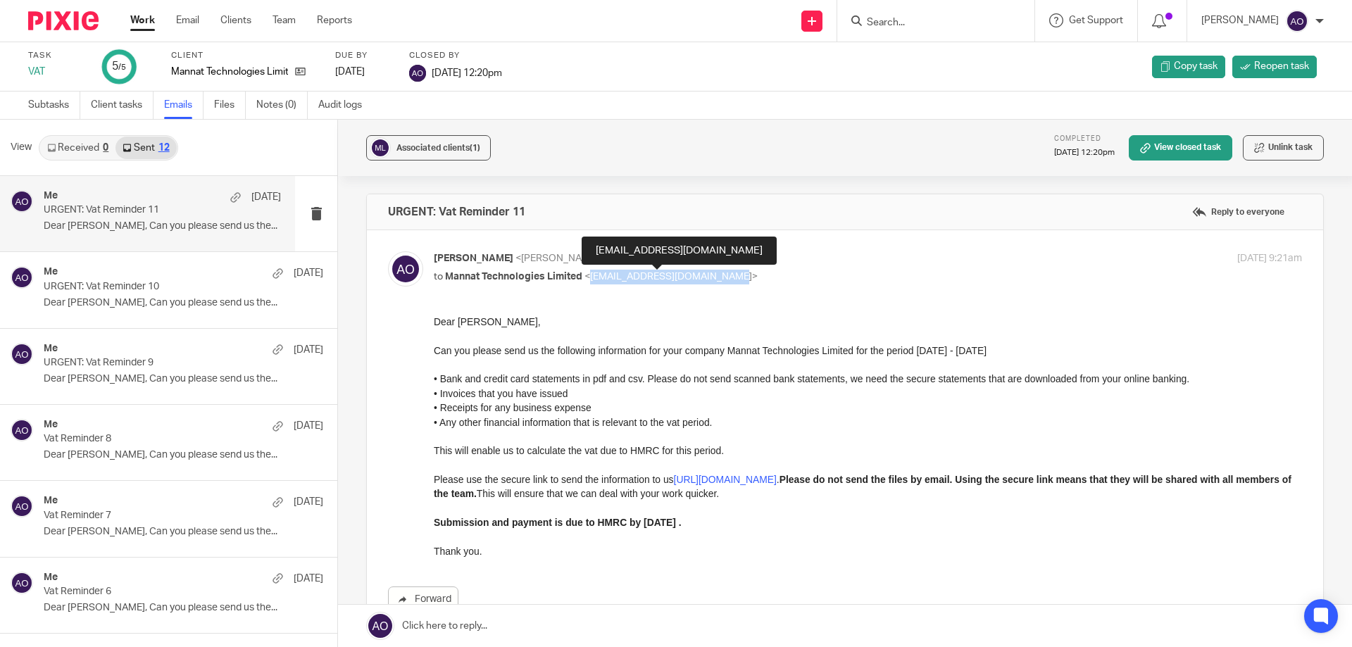
drag, startPoint x: 588, startPoint y: 277, endPoint x: 725, endPoint y: 275, distance: 136.6
click at [725, 275] on span "<manish.sinha91@mannat.co.uk>" at bounding box center [671, 277] width 173 height 10
copy span "[EMAIL_ADDRESS][DOMAIN_NAME]"
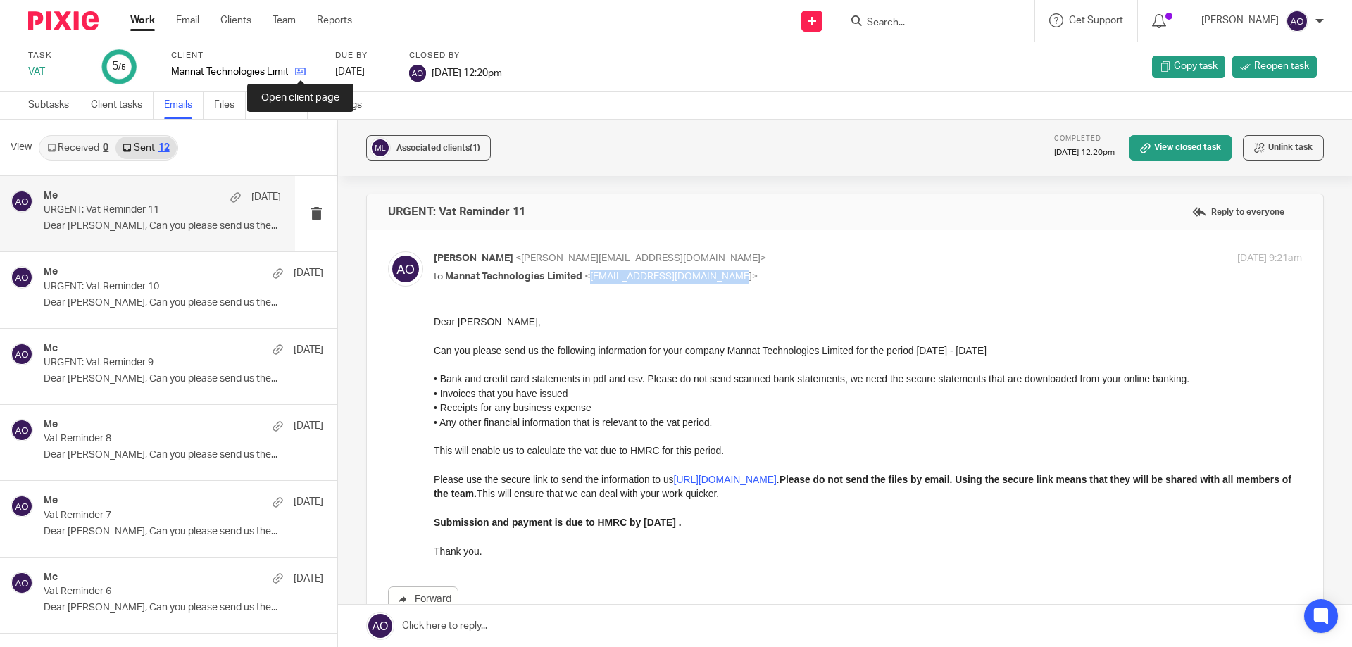
click at [300, 73] on icon at bounding box center [300, 71] width 11 height 11
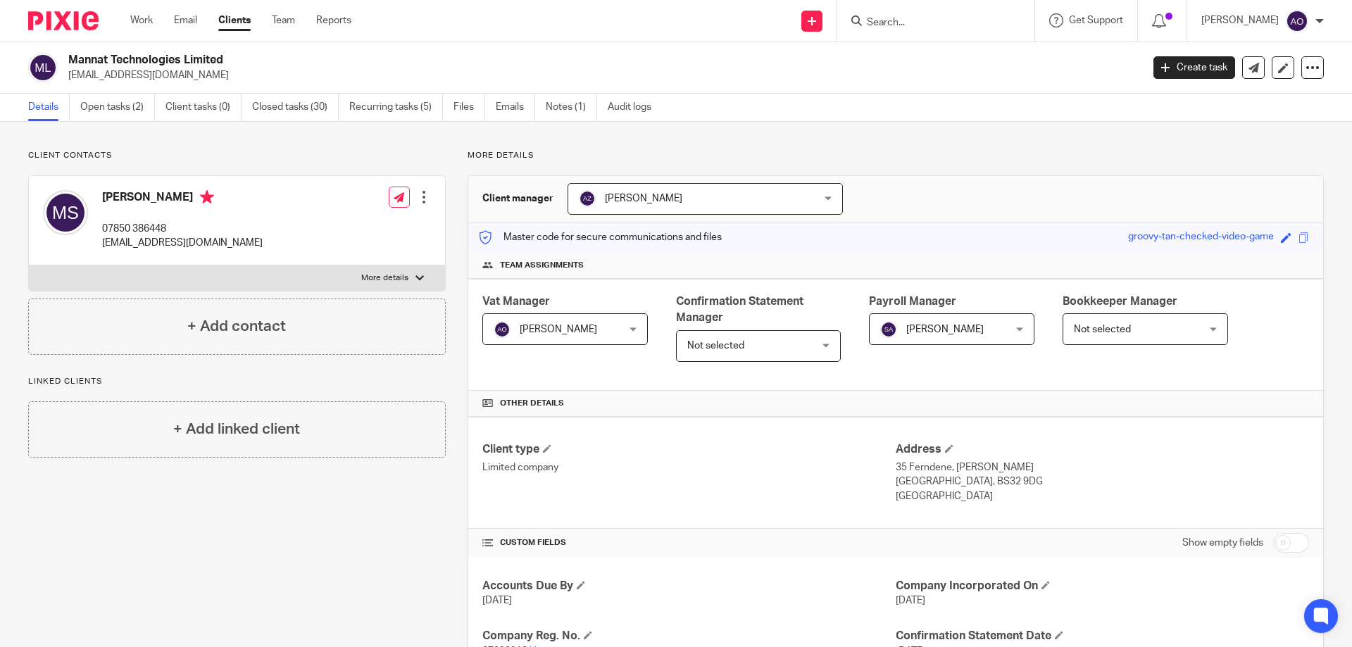
click at [420, 198] on div at bounding box center [424, 197] width 14 height 14
click at [324, 226] on link "Edit contact" at bounding box center [357, 228] width 135 height 20
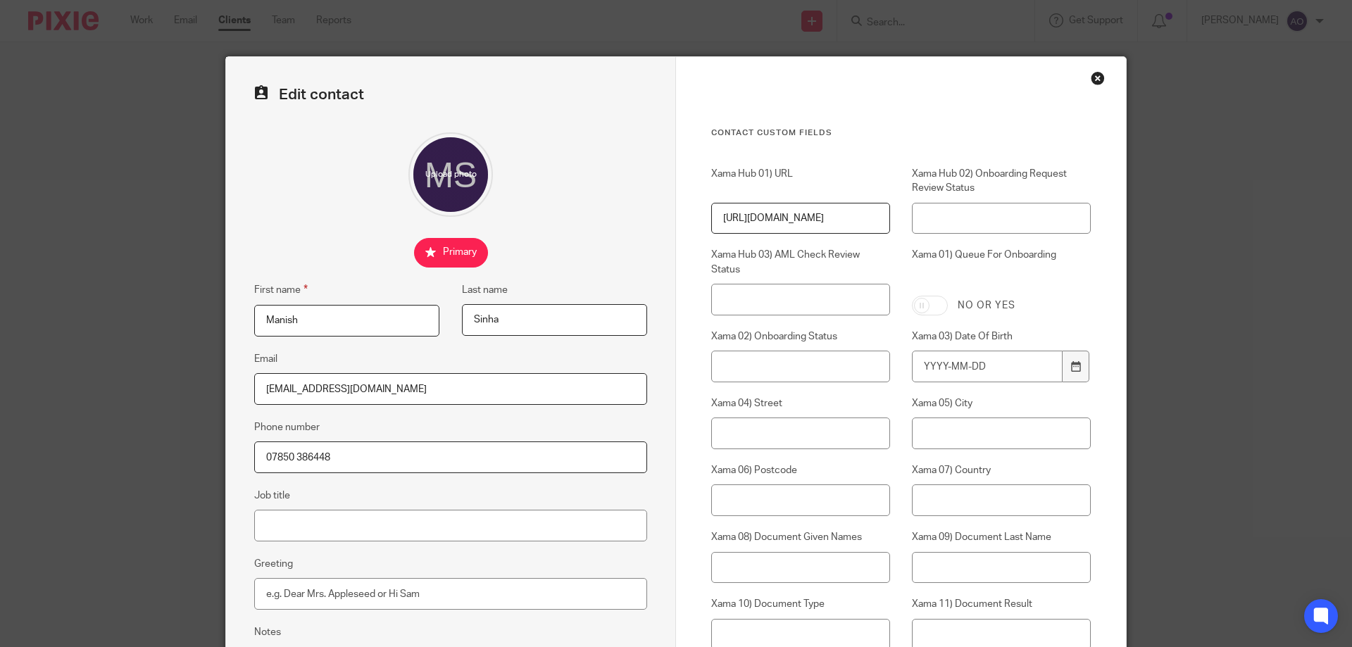
drag, startPoint x: 407, startPoint y: 385, endPoint x: 254, endPoint y: 386, distance: 153.5
click at [254, 386] on input "manish.sinha91@mannat.co.uk" at bounding box center [450, 389] width 393 height 32
paste input "gmail.com"
type input "manish.sinha91@gmail.com"
click at [538, 155] on div at bounding box center [450, 174] width 393 height 85
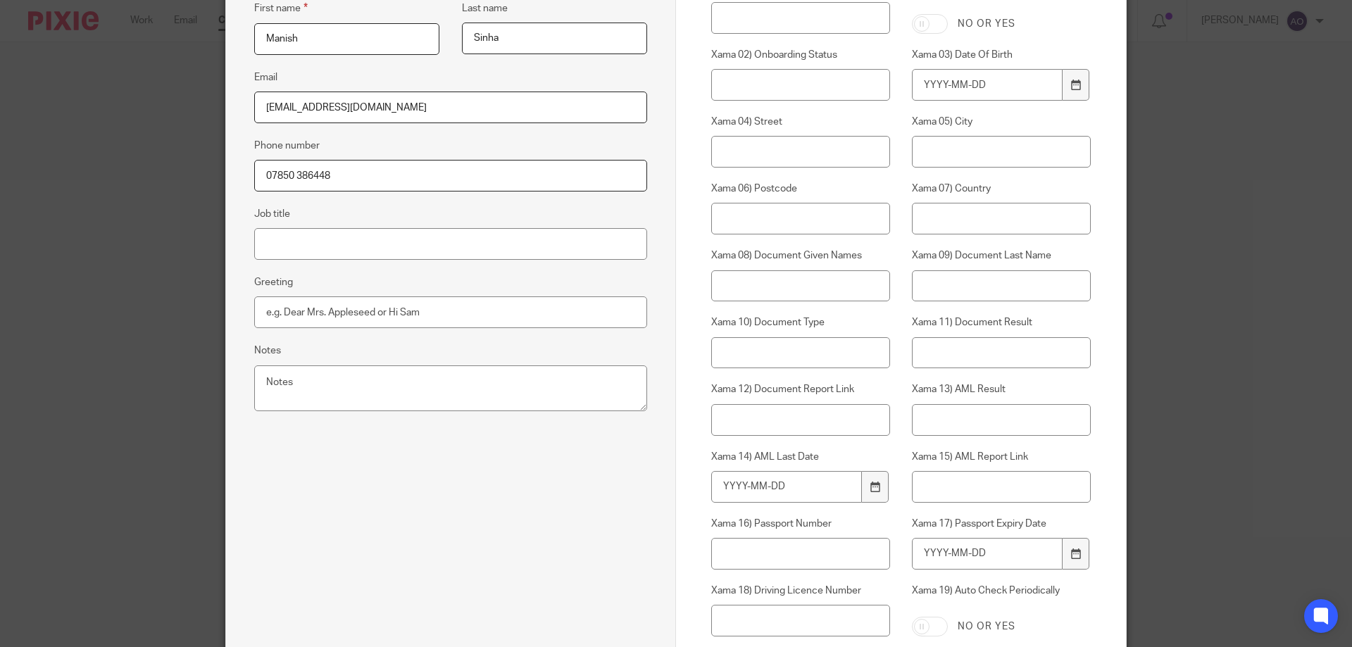
scroll to position [554, 0]
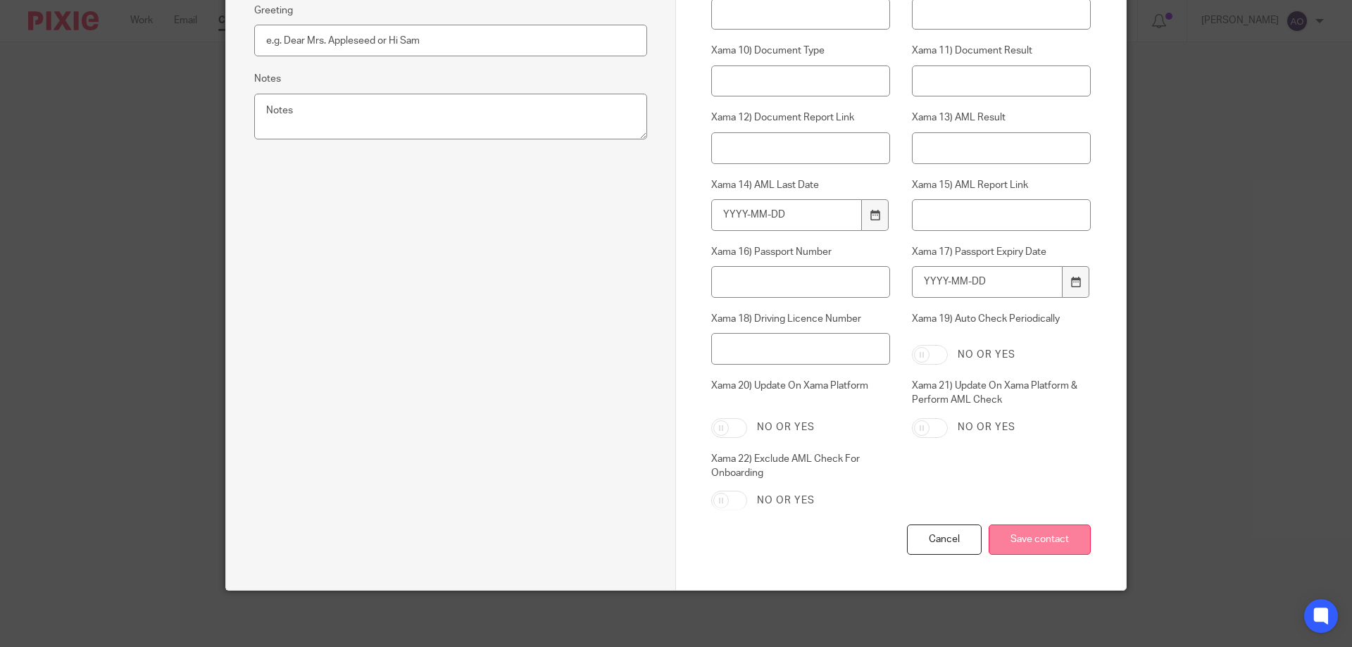
click at [1033, 540] on input "Save contact" at bounding box center [1040, 540] width 102 height 30
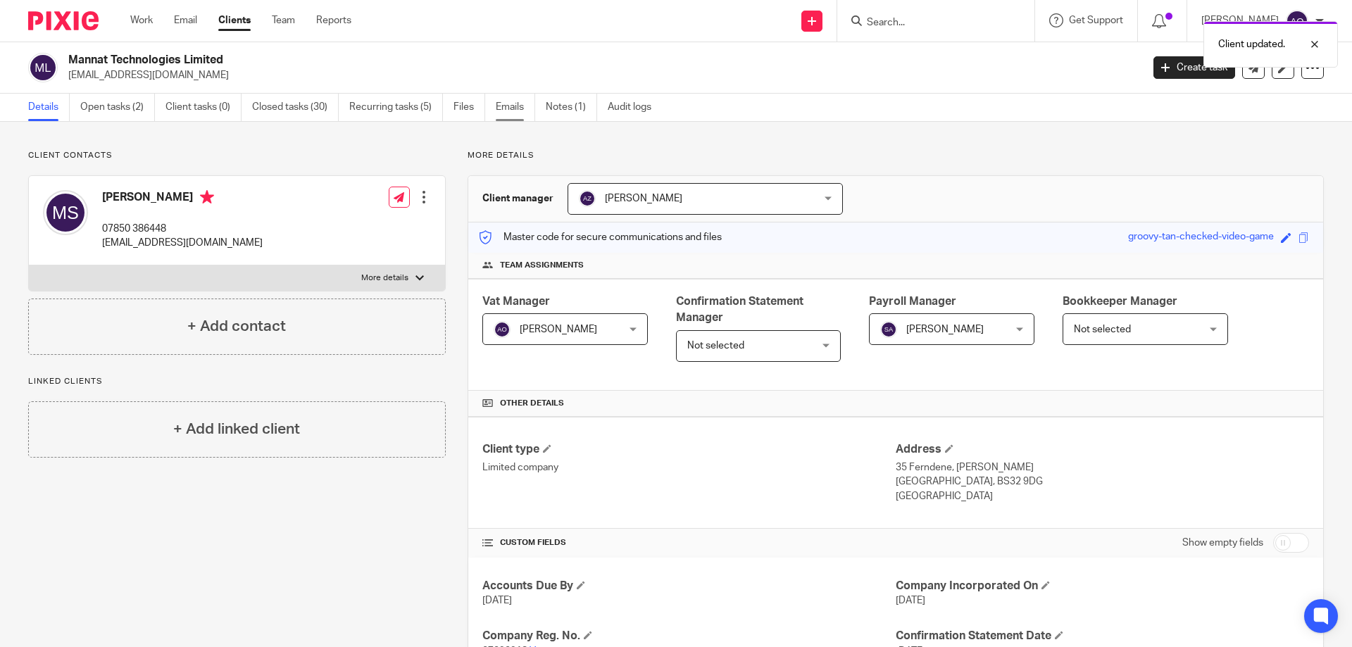
click at [505, 106] on link "Emails" at bounding box center [515, 107] width 39 height 27
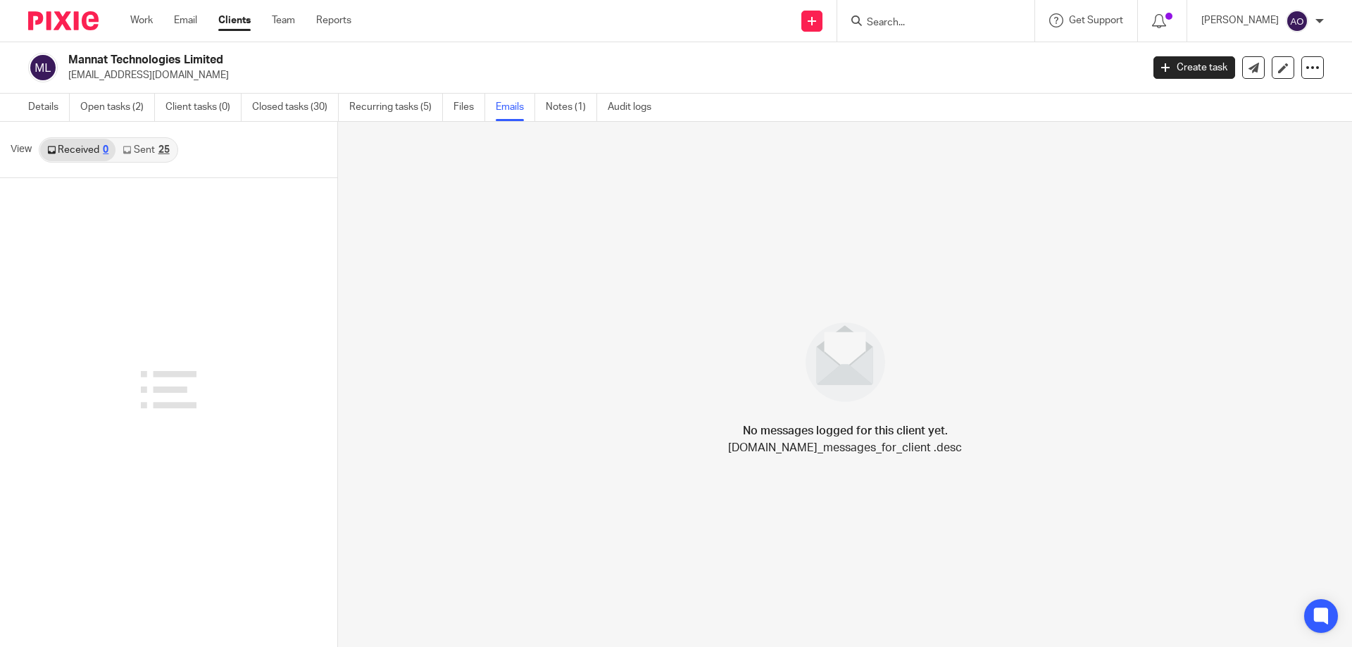
click at [137, 146] on link "Sent 25" at bounding box center [146, 150] width 61 height 23
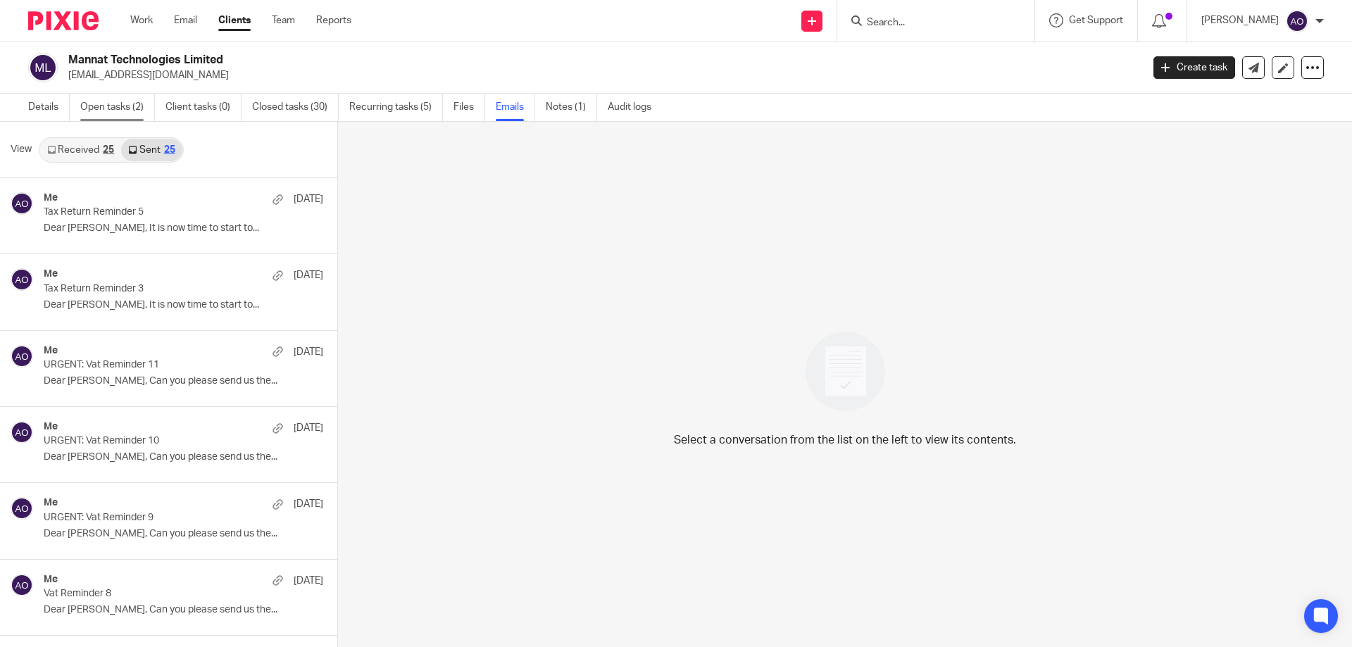
click at [112, 103] on link "Open tasks (2)" at bounding box center [117, 107] width 75 height 27
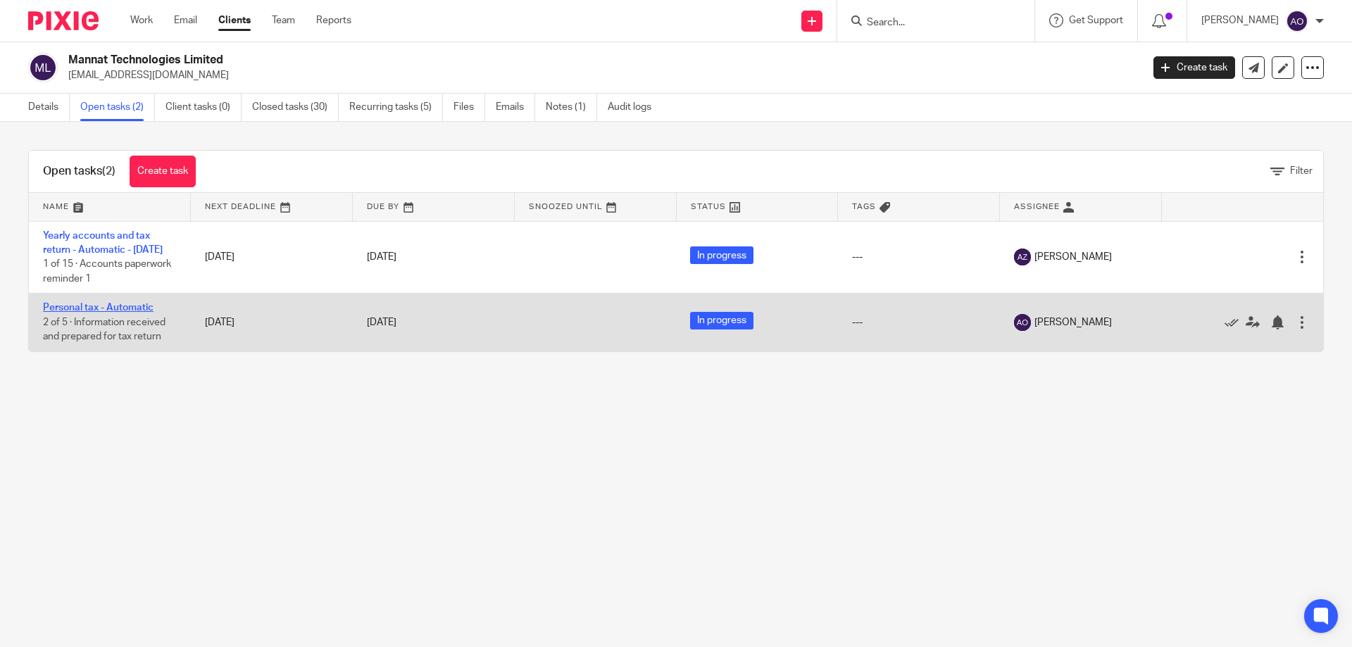
click at [116, 313] on link "Personal tax - Automatic" at bounding box center [98, 308] width 111 height 10
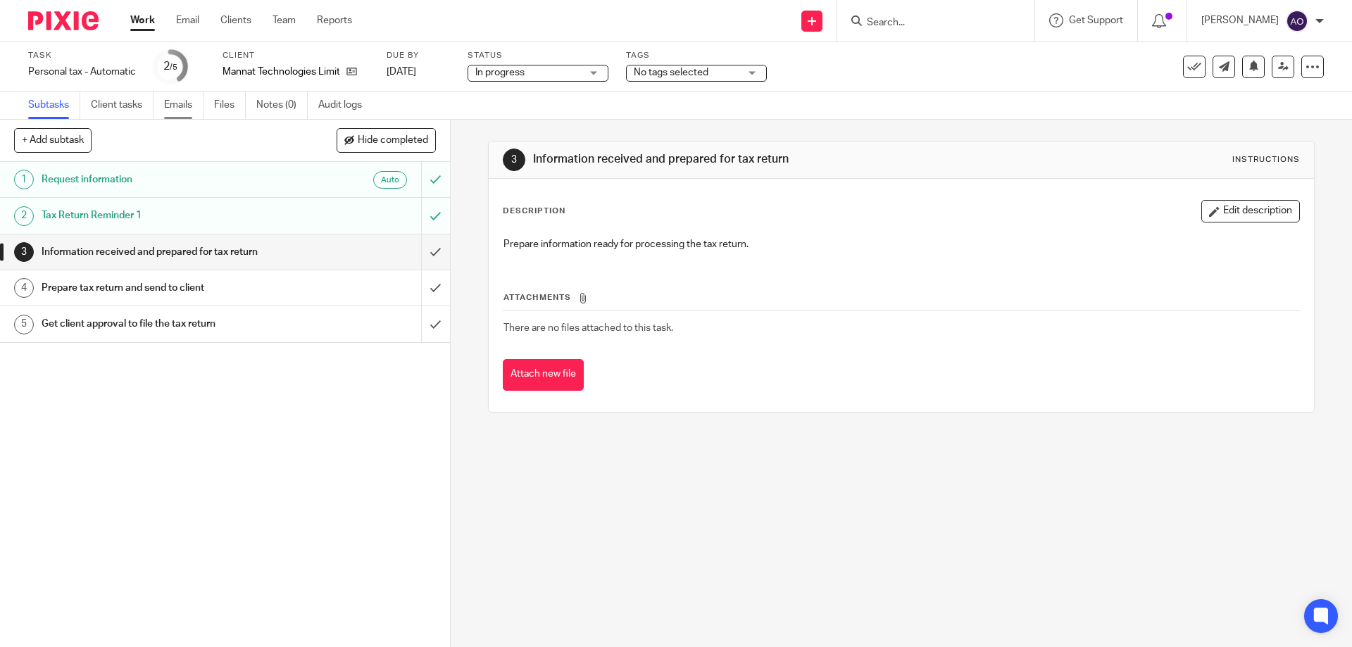
click at [180, 106] on link "Emails" at bounding box center [183, 105] width 39 height 27
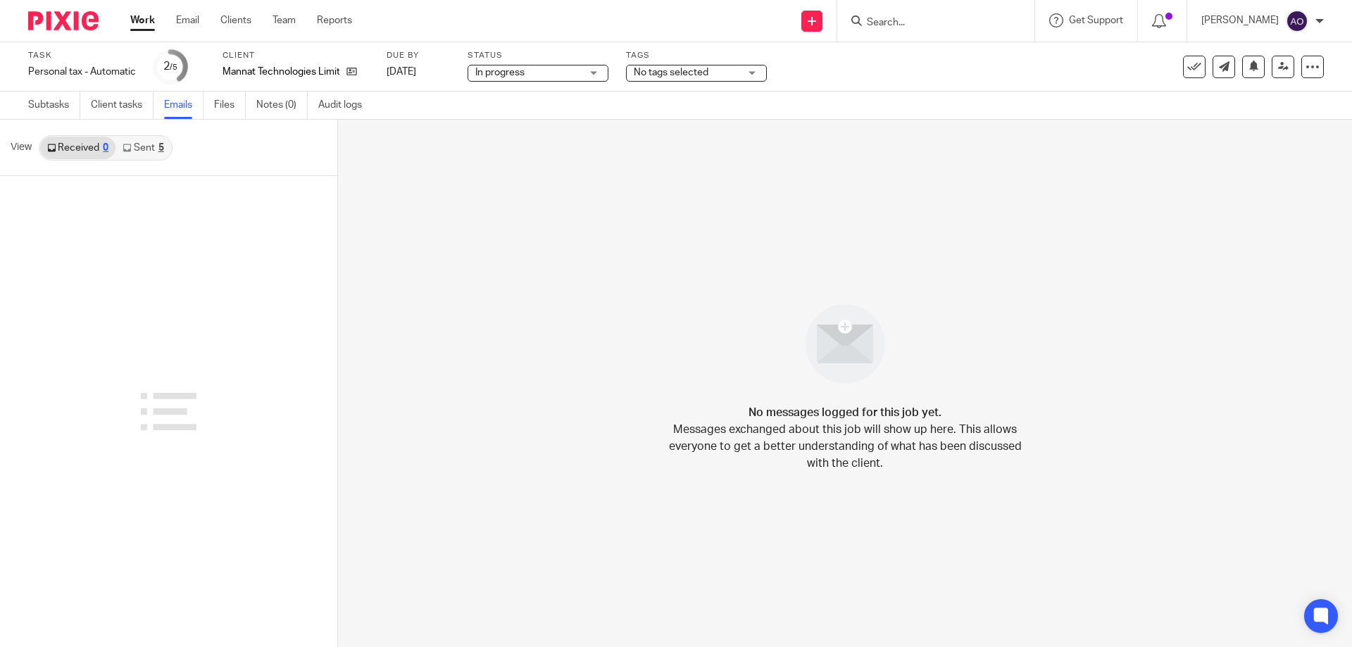
click at [156, 146] on link "Sent 5" at bounding box center [143, 148] width 55 height 23
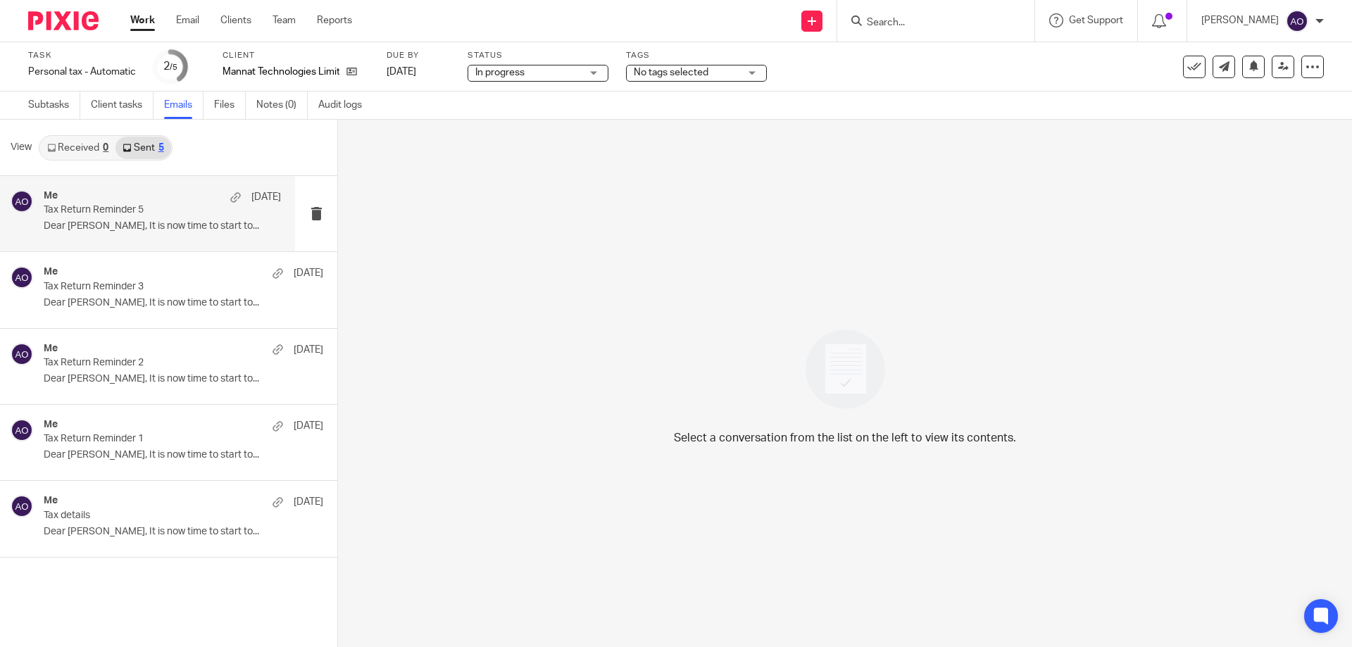
click at [137, 216] on p "Tax Return Reminder 5" at bounding box center [139, 210] width 190 height 12
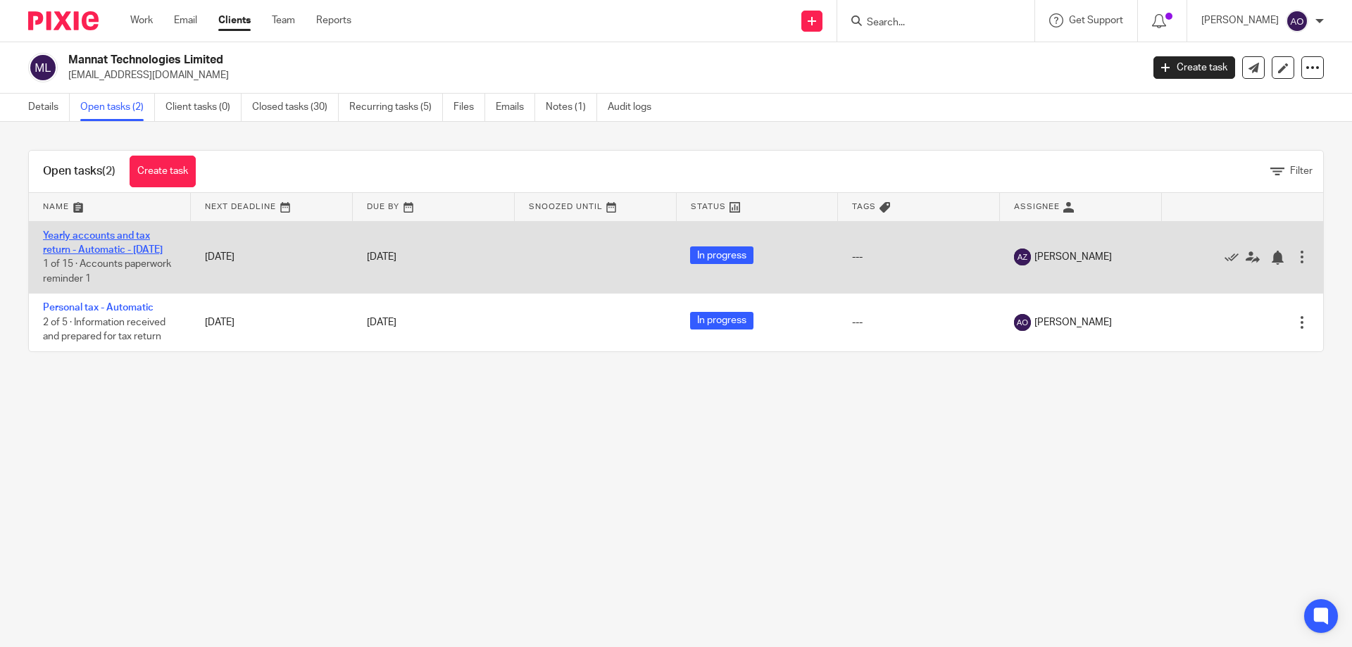
click at [74, 239] on link "Yearly accounts and tax return - Automatic - [DATE]" at bounding box center [103, 243] width 120 height 24
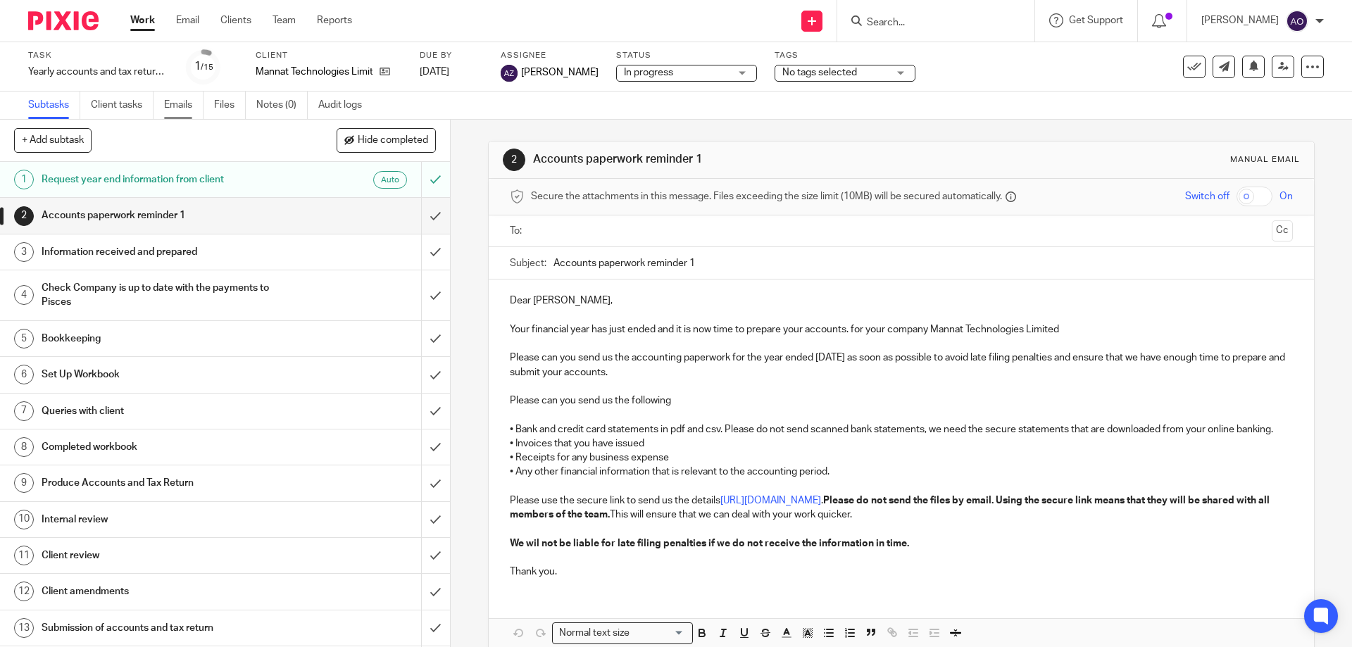
click at [180, 105] on link "Emails" at bounding box center [183, 105] width 39 height 27
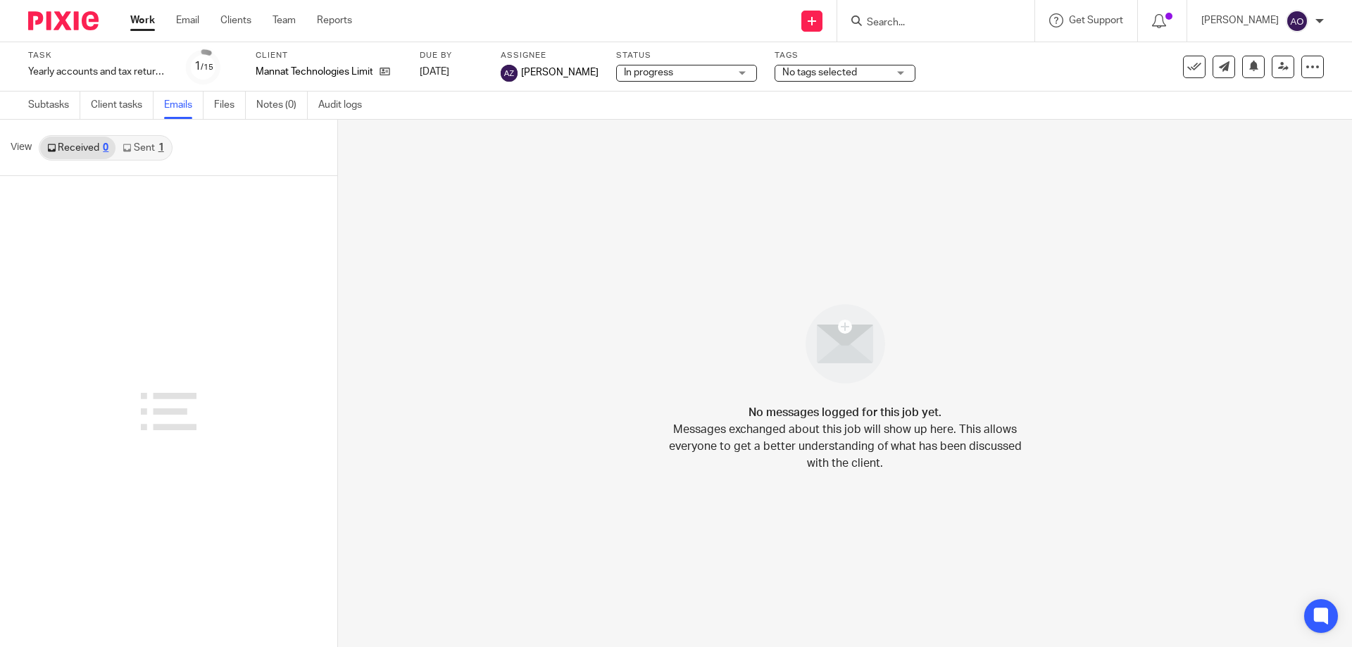
click at [144, 147] on link "Sent 1" at bounding box center [143, 148] width 55 height 23
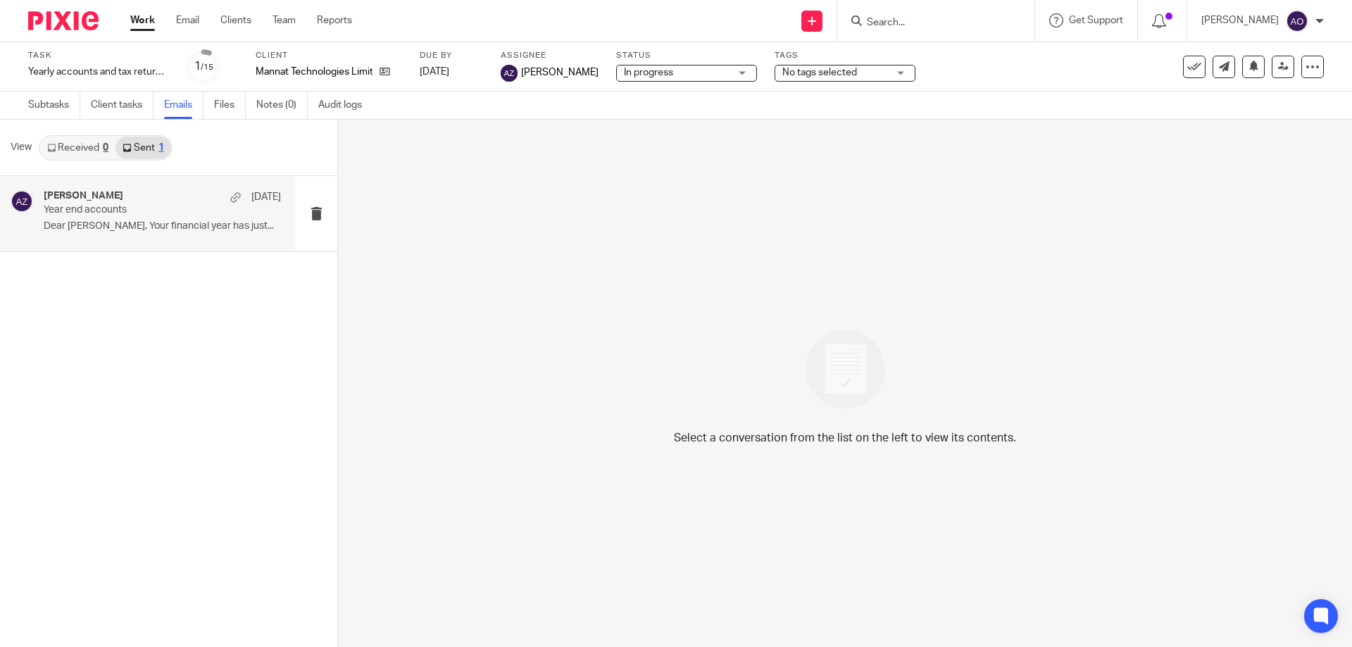
click at [94, 198] on h4 "Ashar Zulqarnain" at bounding box center [84, 196] width 80 height 12
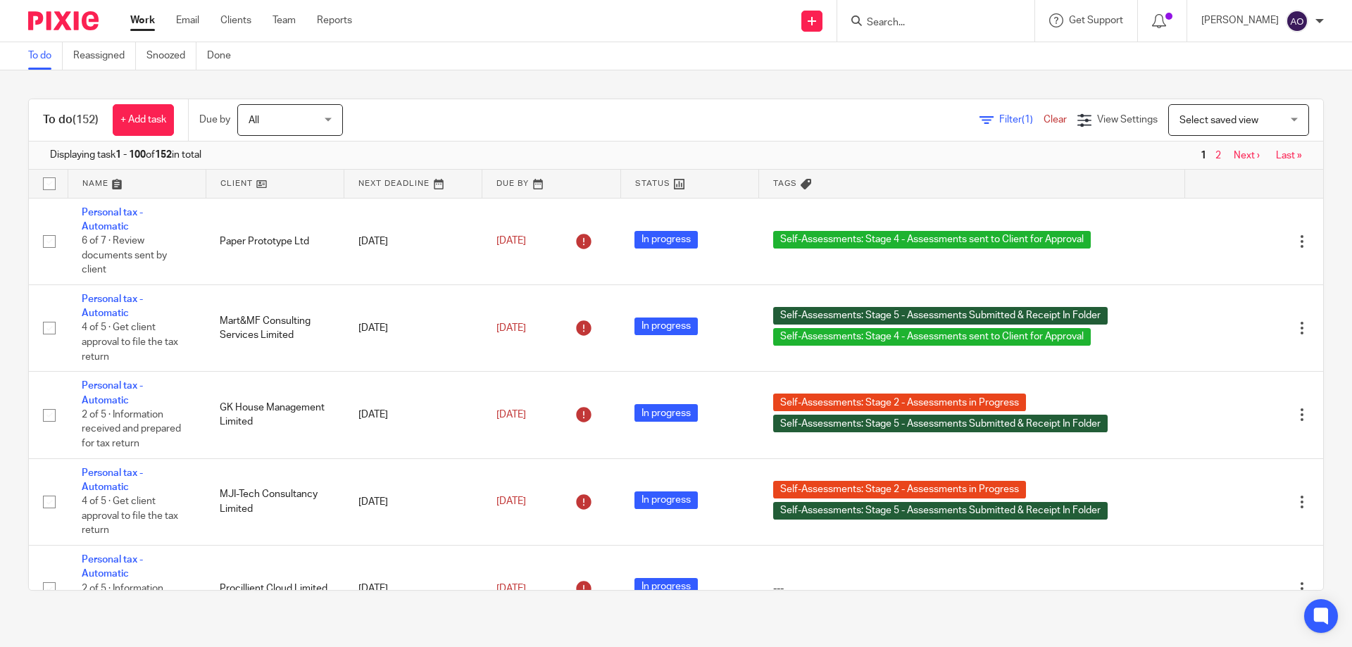
click at [999, 117] on span "Filter (1)" at bounding box center [1021, 120] width 44 height 10
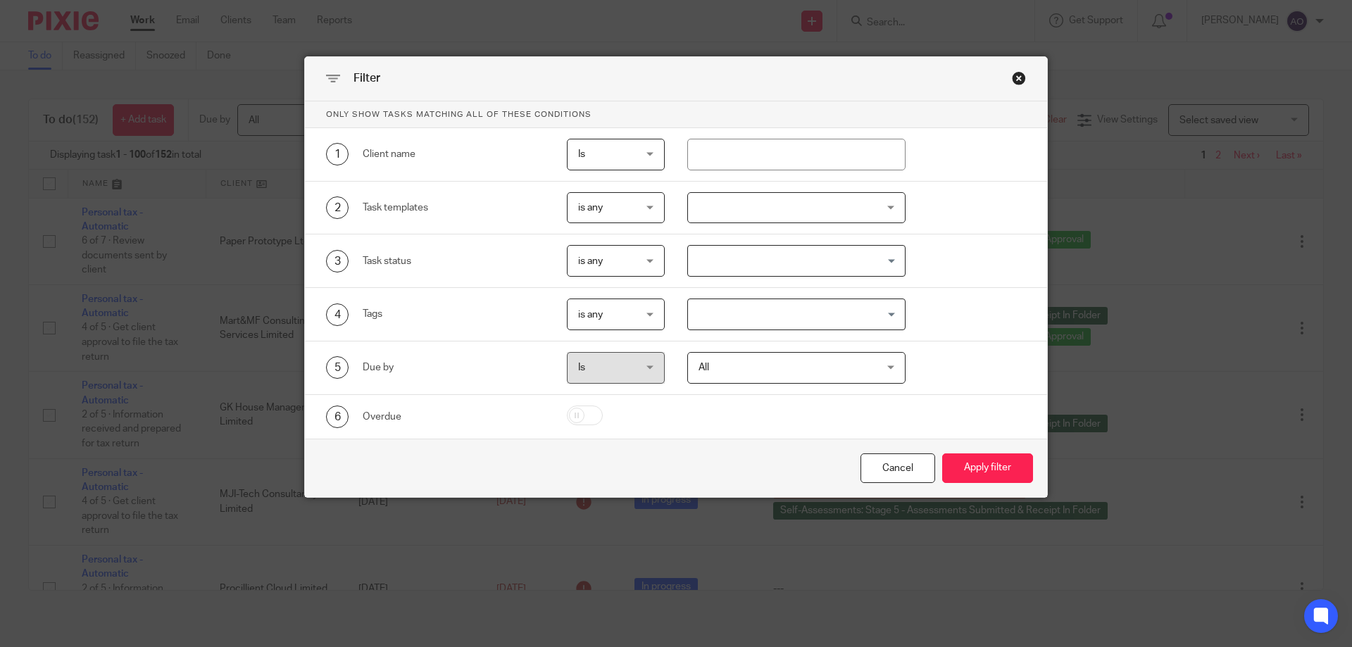
click at [882, 202] on div at bounding box center [796, 208] width 219 height 32
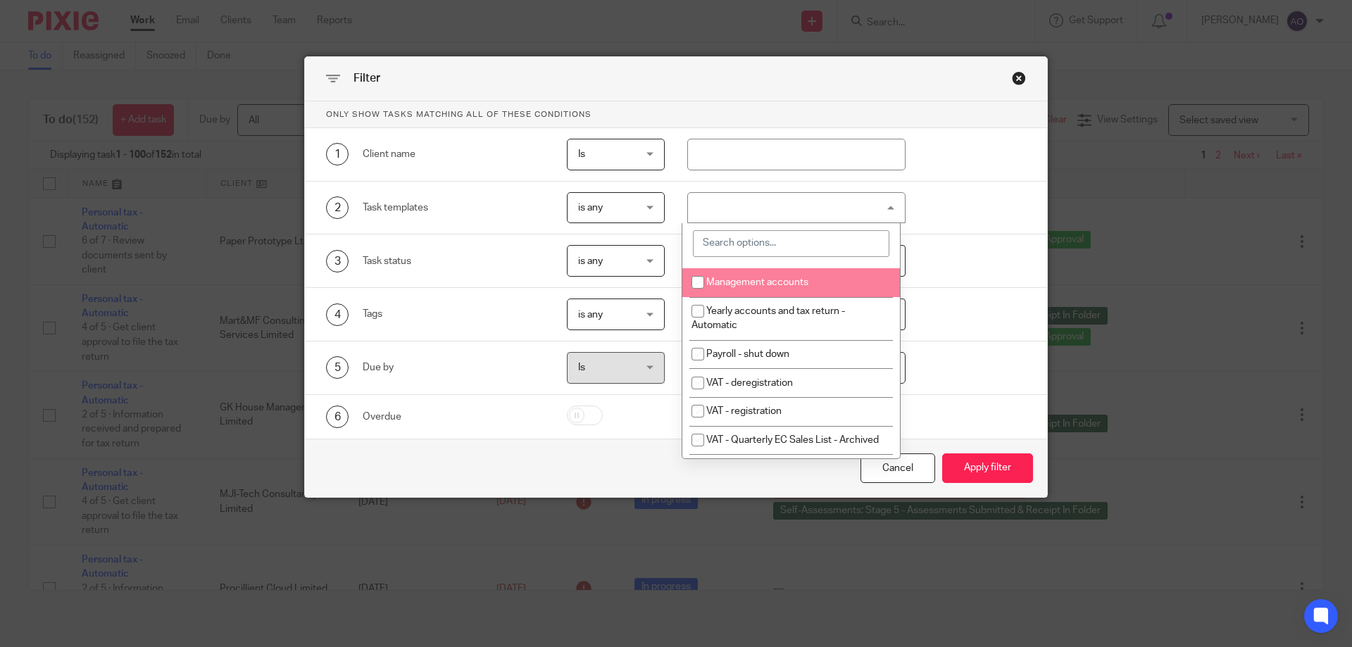
scroll to position [141, 0]
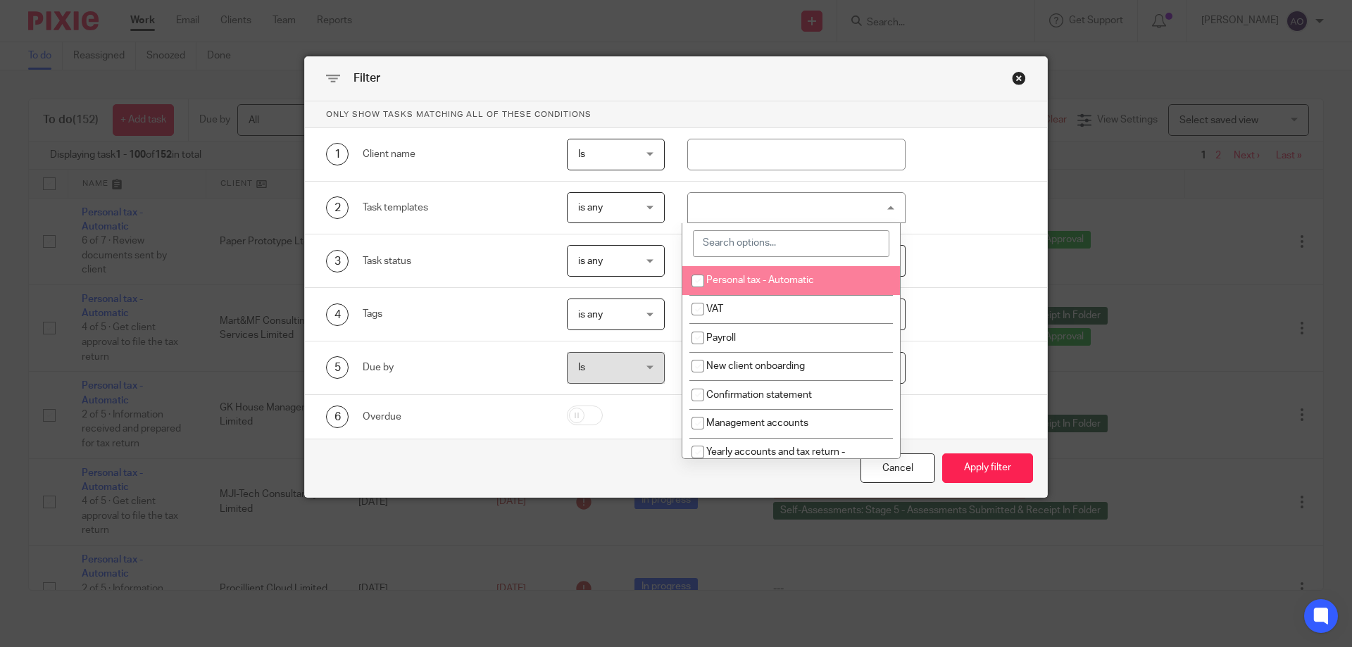
click at [759, 282] on span "Personal tax - Automatic" at bounding box center [760, 280] width 108 height 10
checkbox input "true"
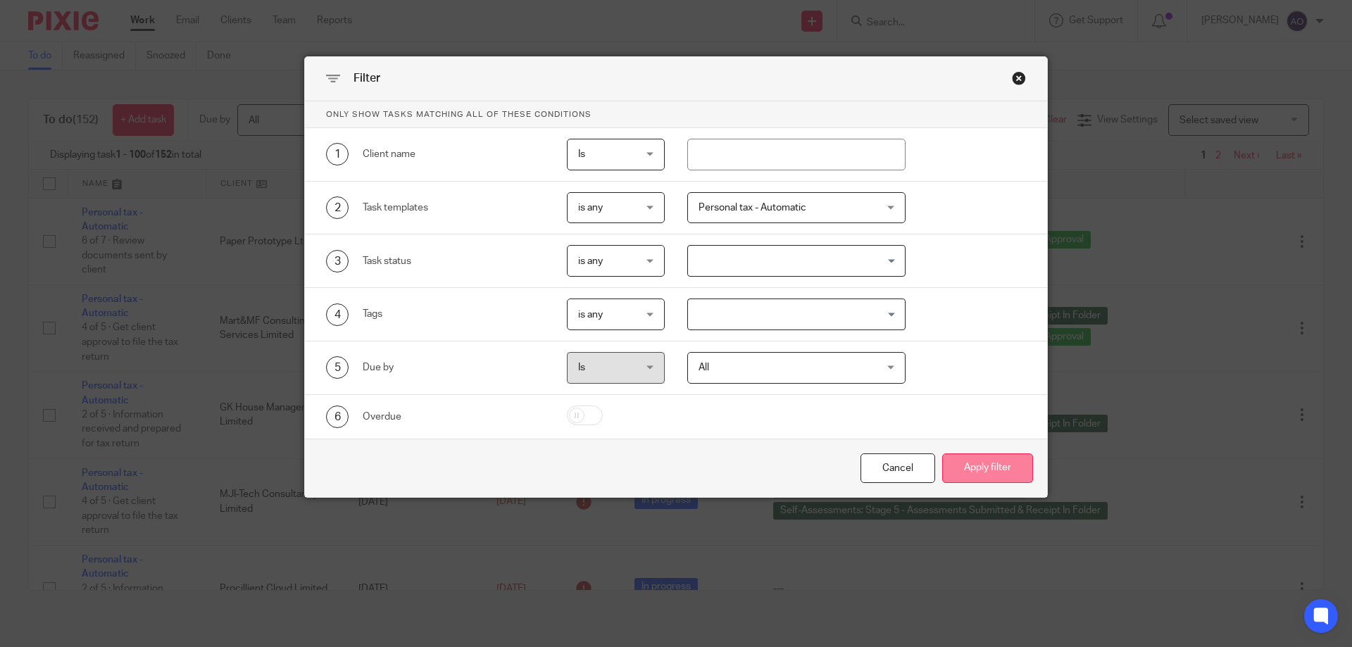
click at [985, 464] on button "Apply filter" at bounding box center [987, 469] width 91 height 30
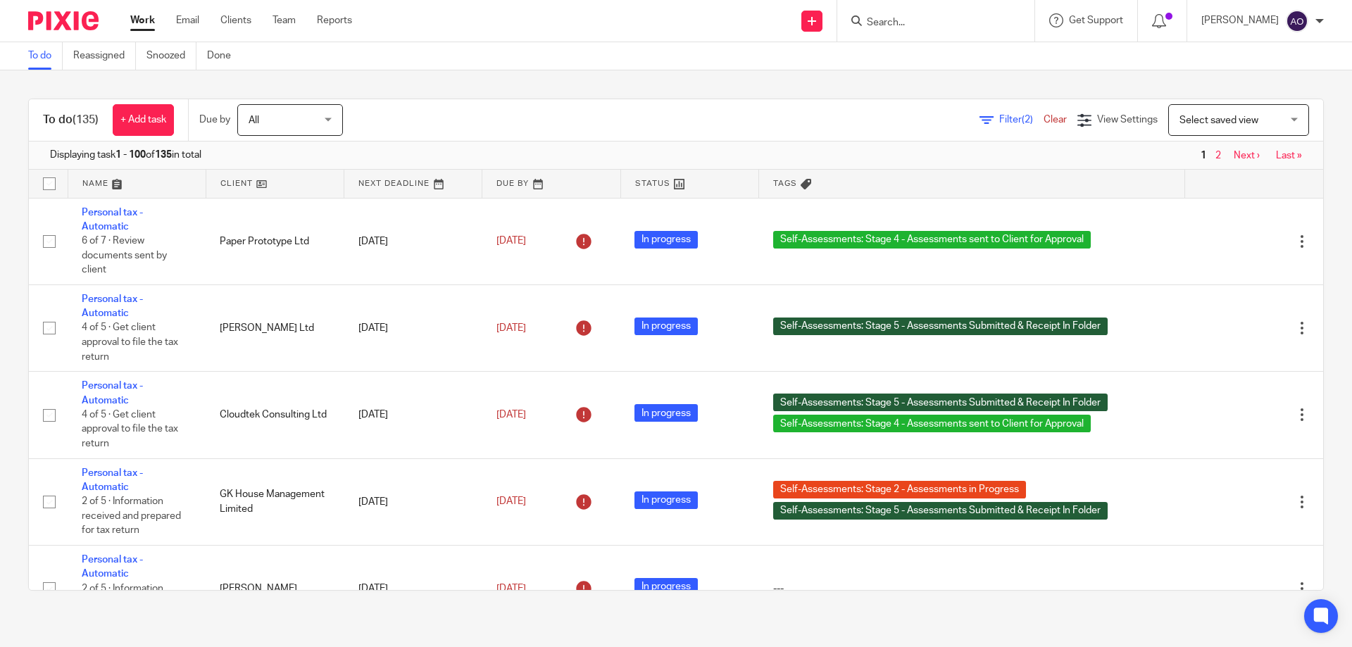
click at [261, 185] on link at bounding box center [274, 184] width 137 height 28
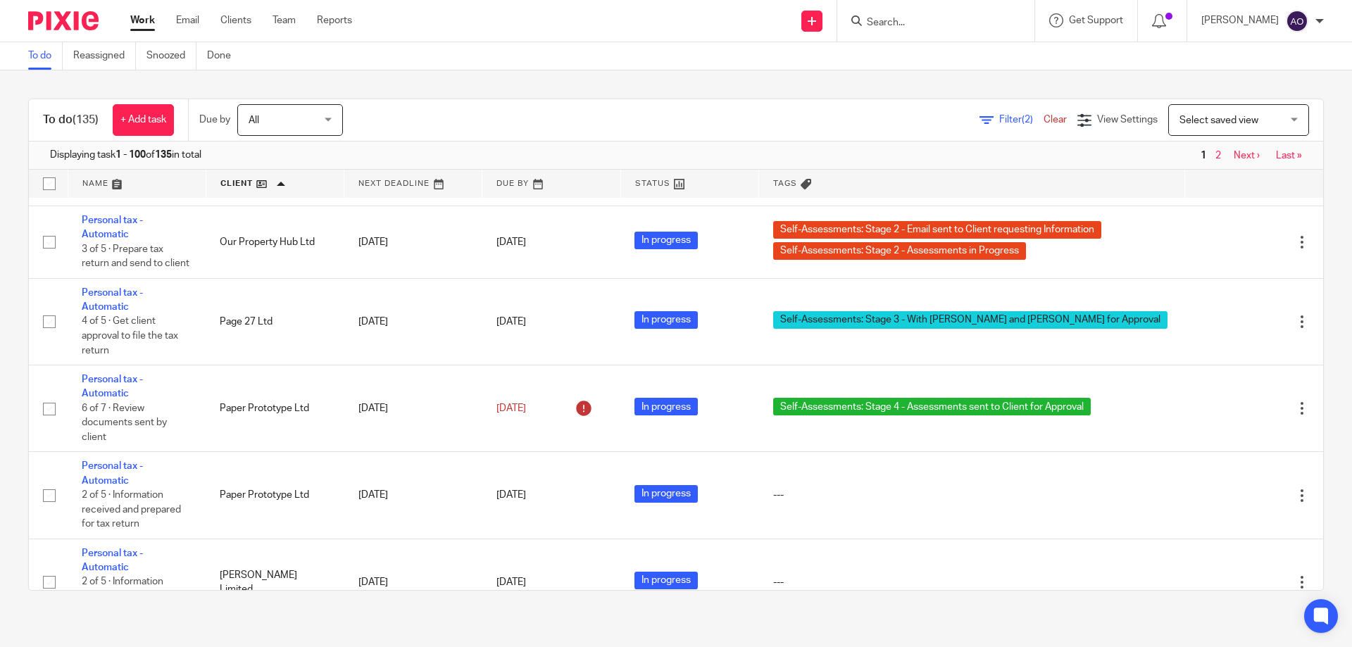
scroll to position [7607, 0]
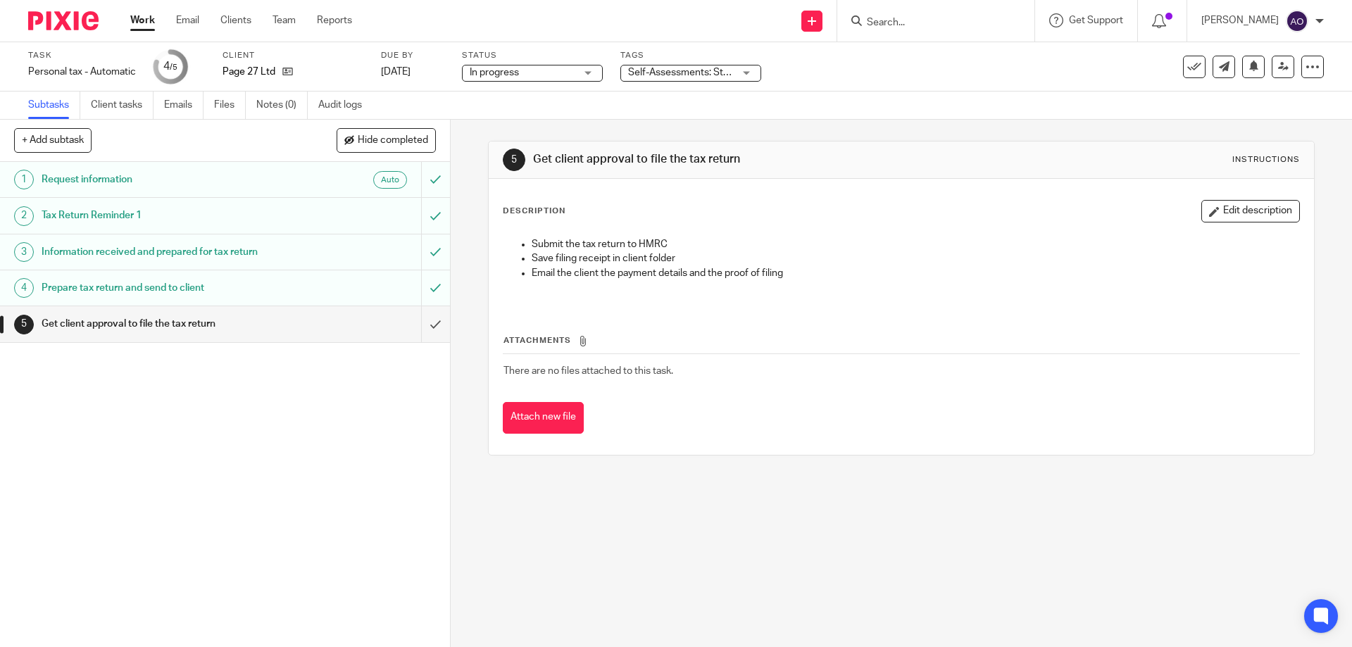
click at [752, 71] on div "Self-Assessments: Stage 3 - With [PERSON_NAME] and [PERSON_NAME] for Approval" at bounding box center [690, 73] width 141 height 17
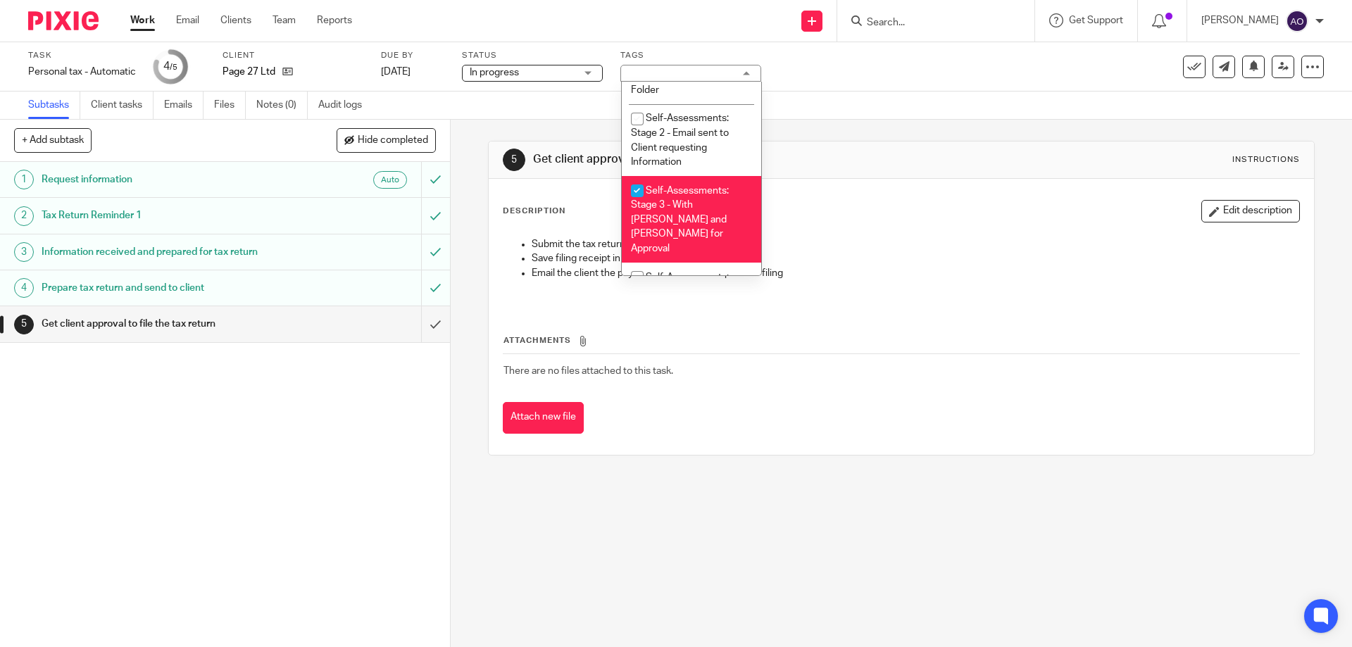
scroll to position [429, 0]
click at [628, 196] on input "checkbox" at bounding box center [637, 198] width 27 height 27
checkbox input "false"
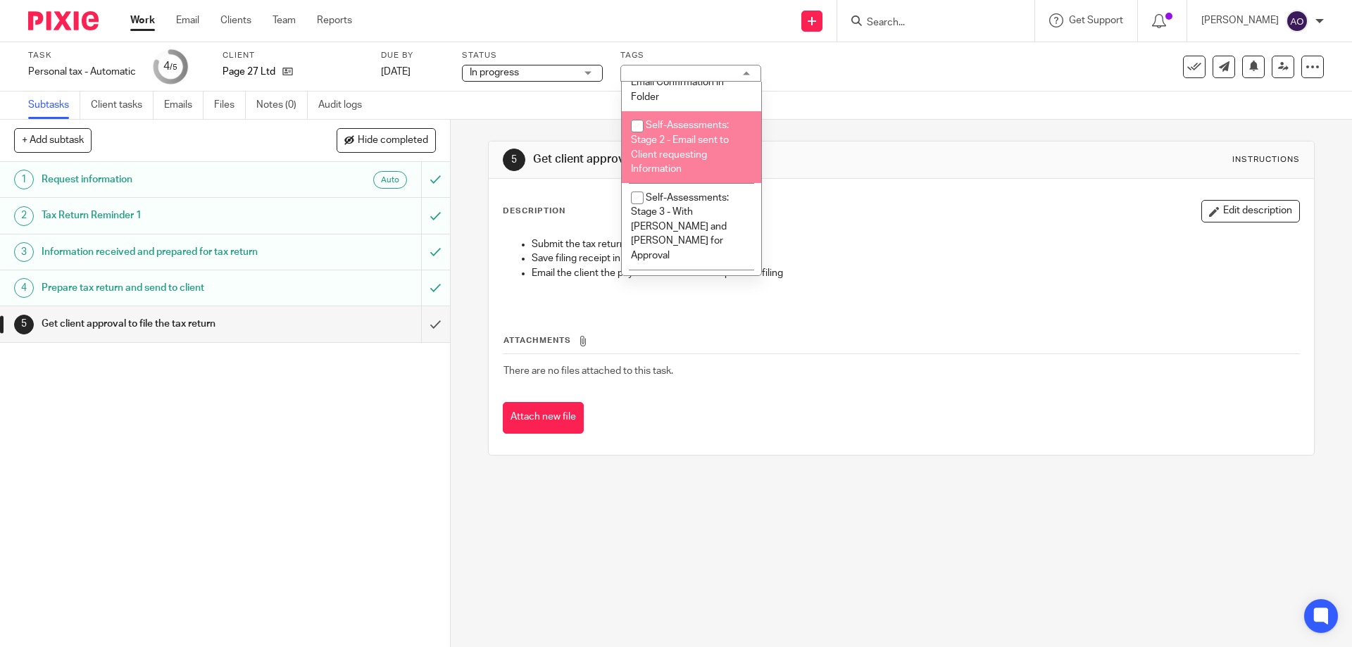
scroll to position [499, 0]
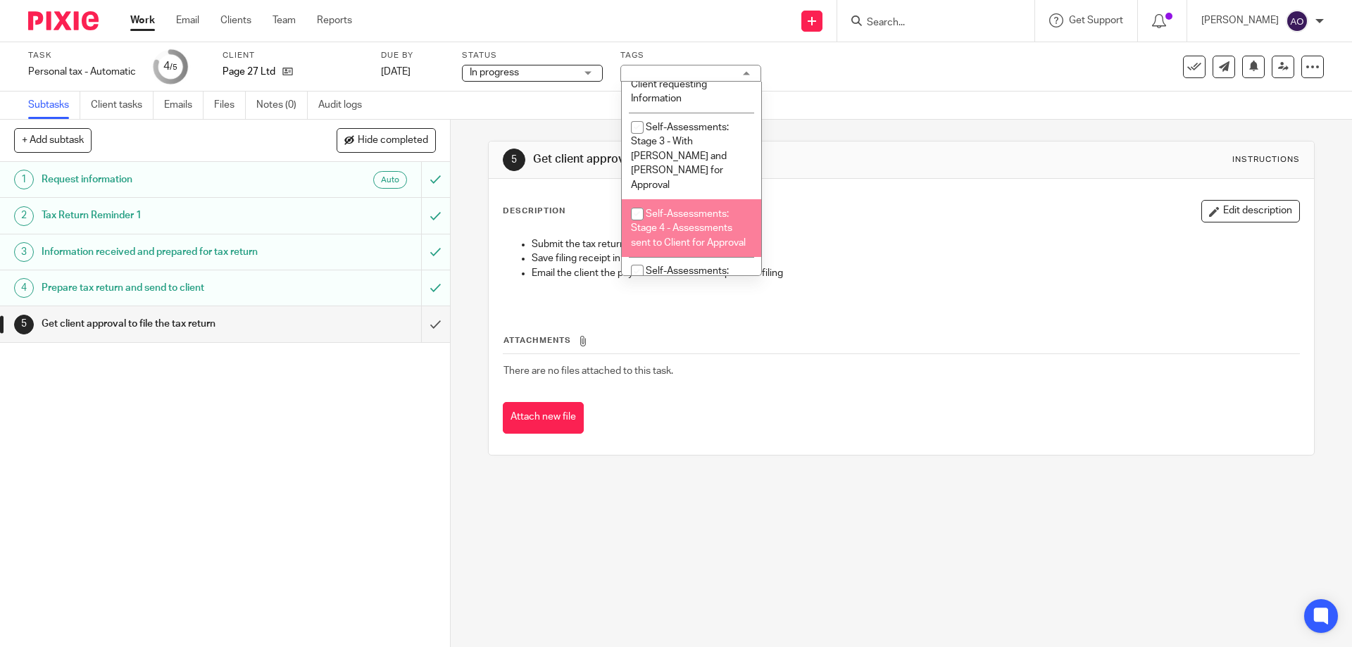
click at [637, 201] on input "checkbox" at bounding box center [637, 214] width 27 height 27
checkbox input "true"
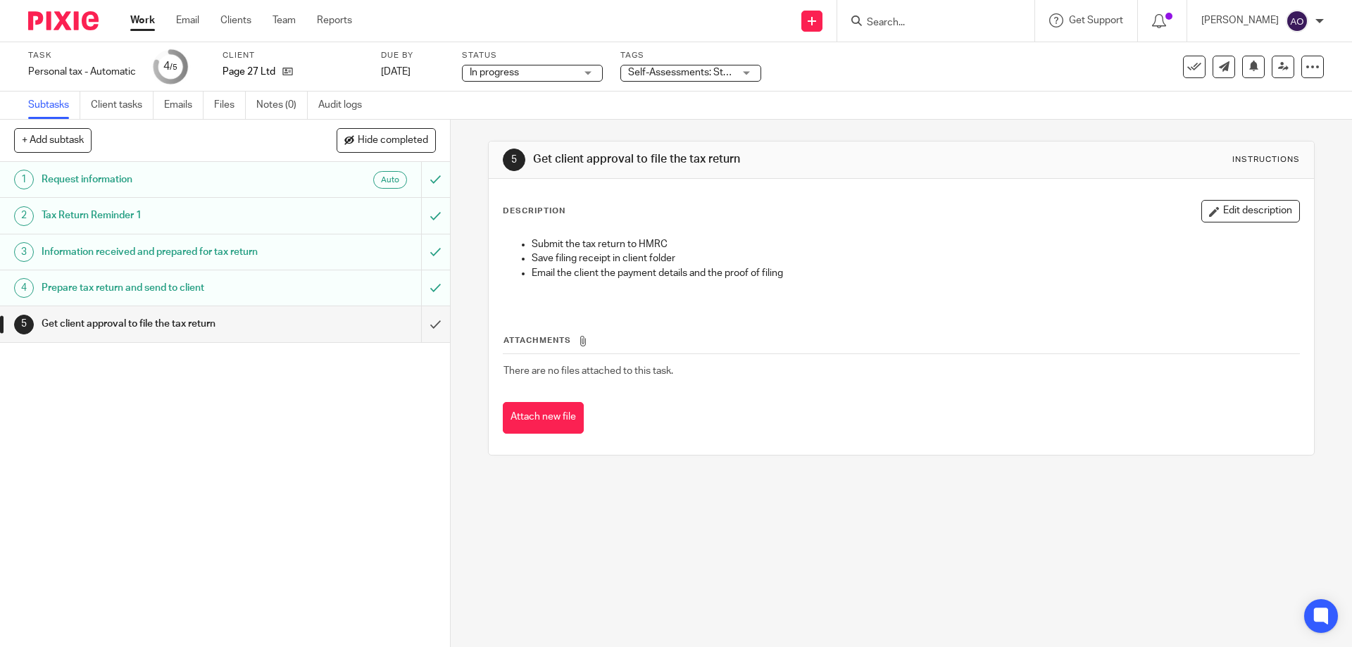
click at [334, 449] on div "1 Request information Auto 2 Tax Return Reminder 1 3 Information received and p…" at bounding box center [225, 404] width 450 height 485
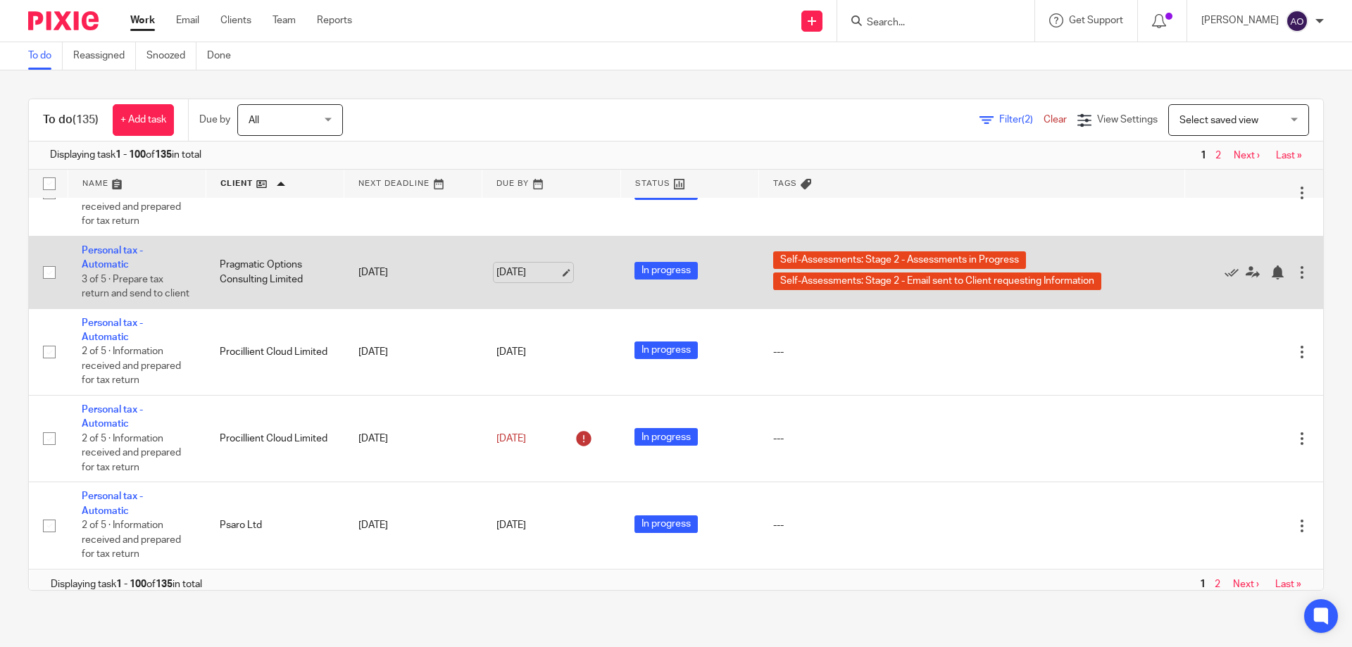
scroll to position [8109, 0]
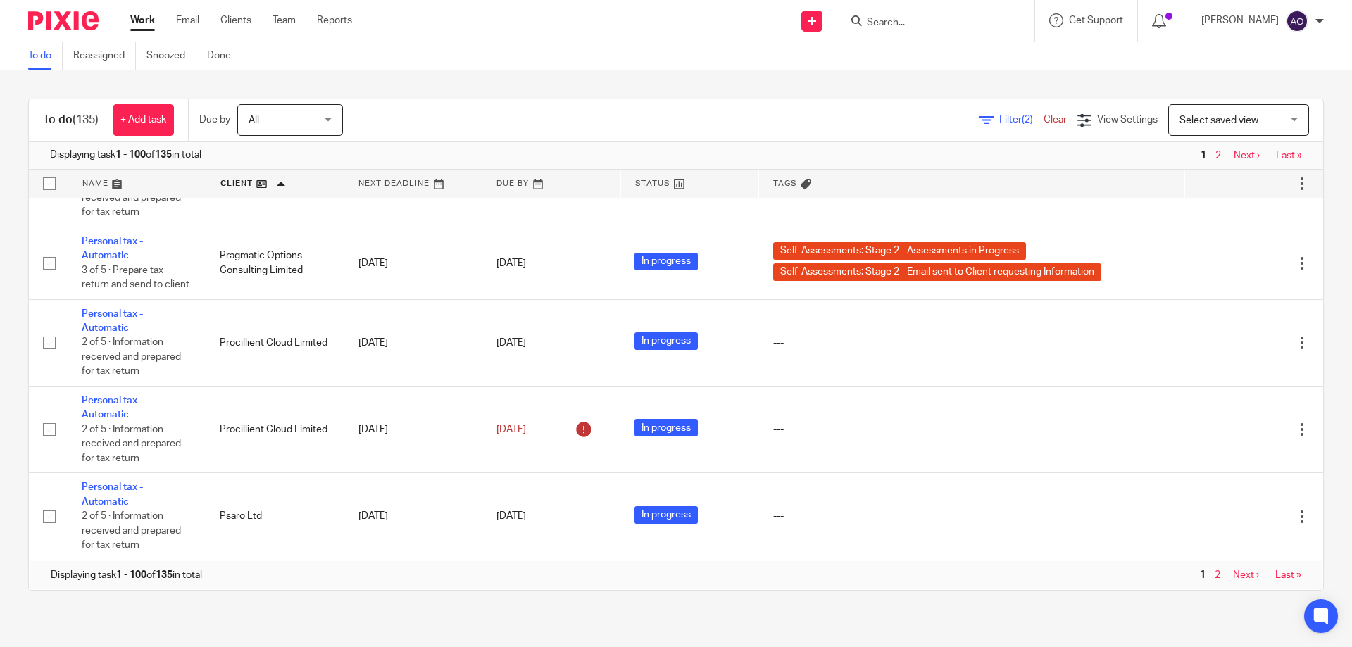
click at [1234, 153] on link "Next ›" at bounding box center [1247, 156] width 26 height 10
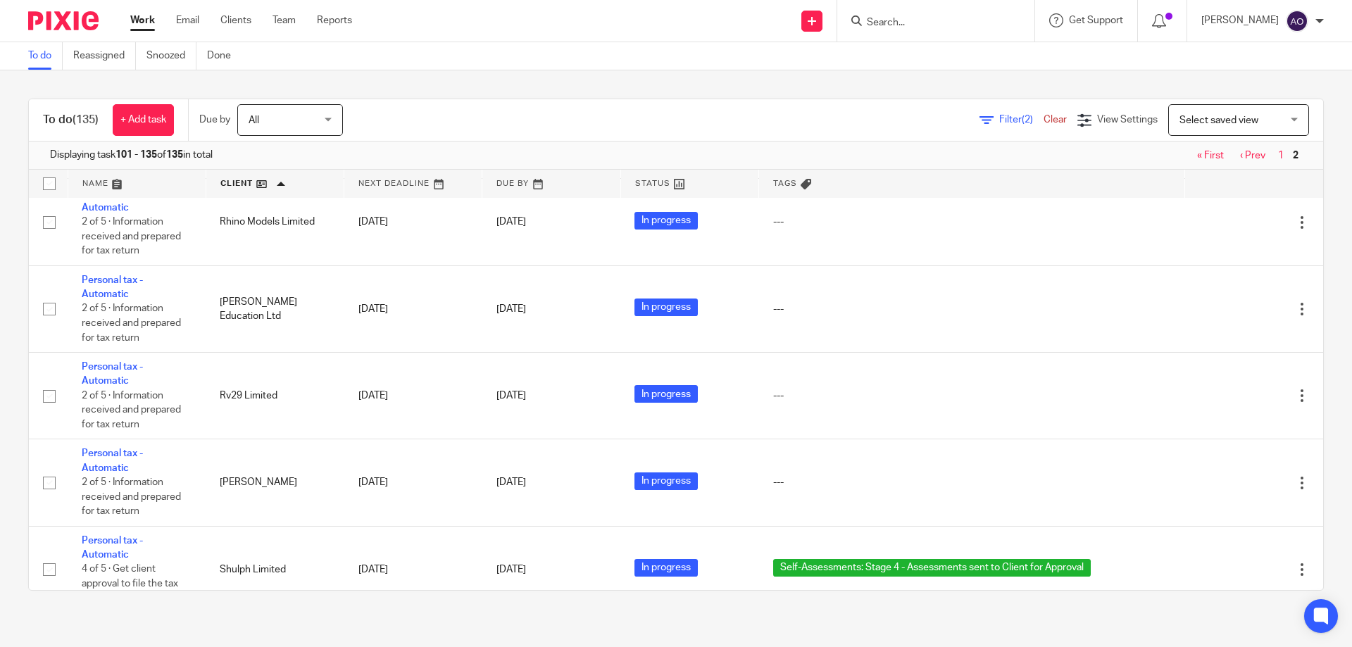
scroll to position [634, 0]
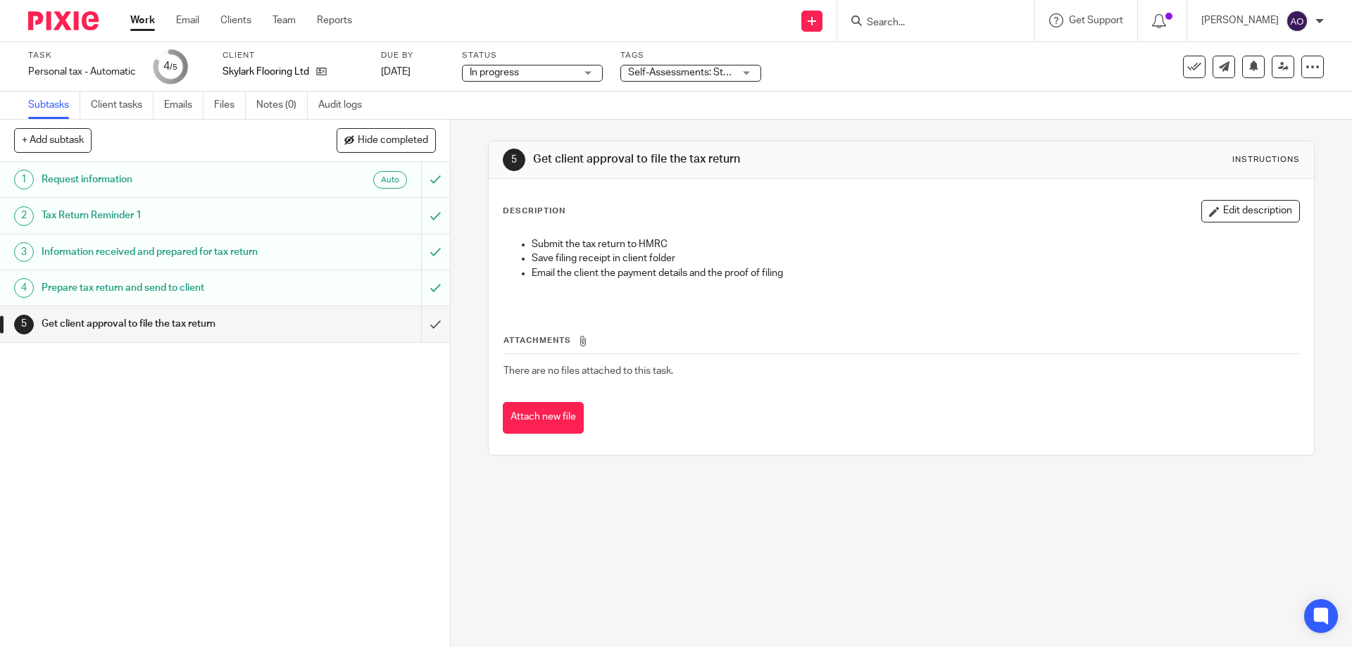
click at [749, 73] on div "Self-Assessments: Stage 3 - With [PERSON_NAME] and [PERSON_NAME] for Approval +…" at bounding box center [690, 73] width 141 height 17
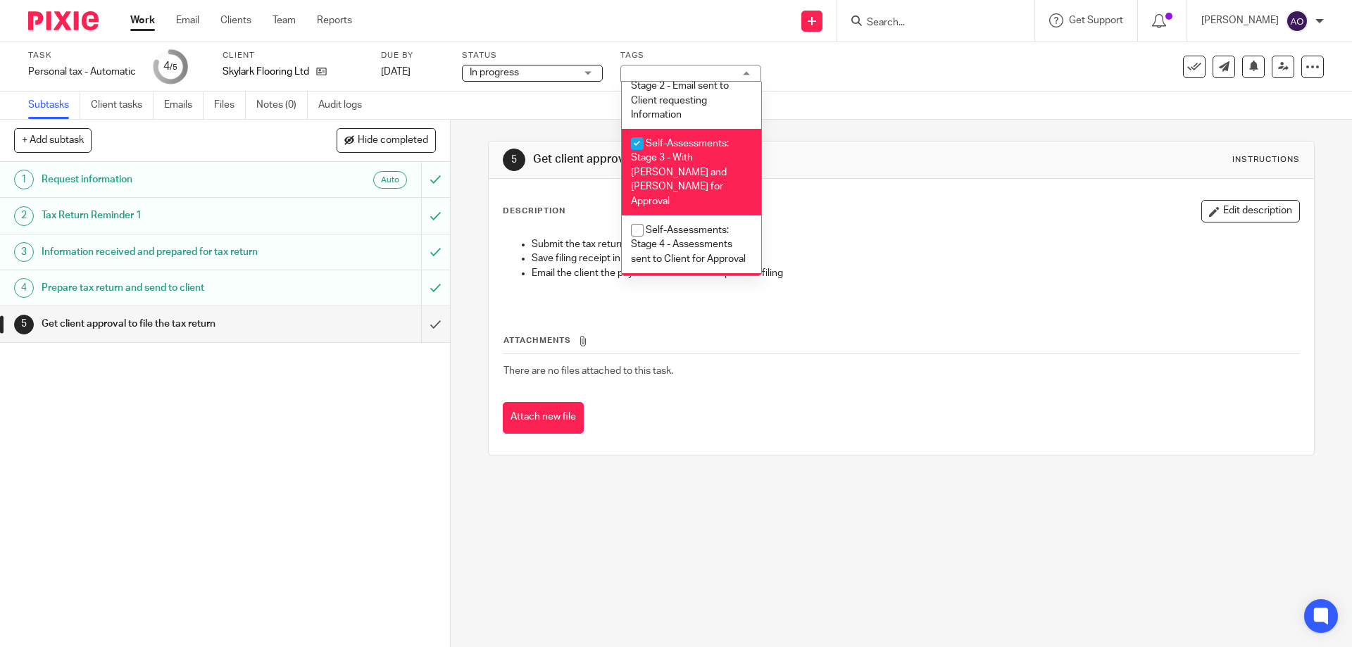
scroll to position [477, 0]
click at [633, 146] on input "checkbox" at bounding box center [637, 150] width 27 height 27
checkbox input "false"
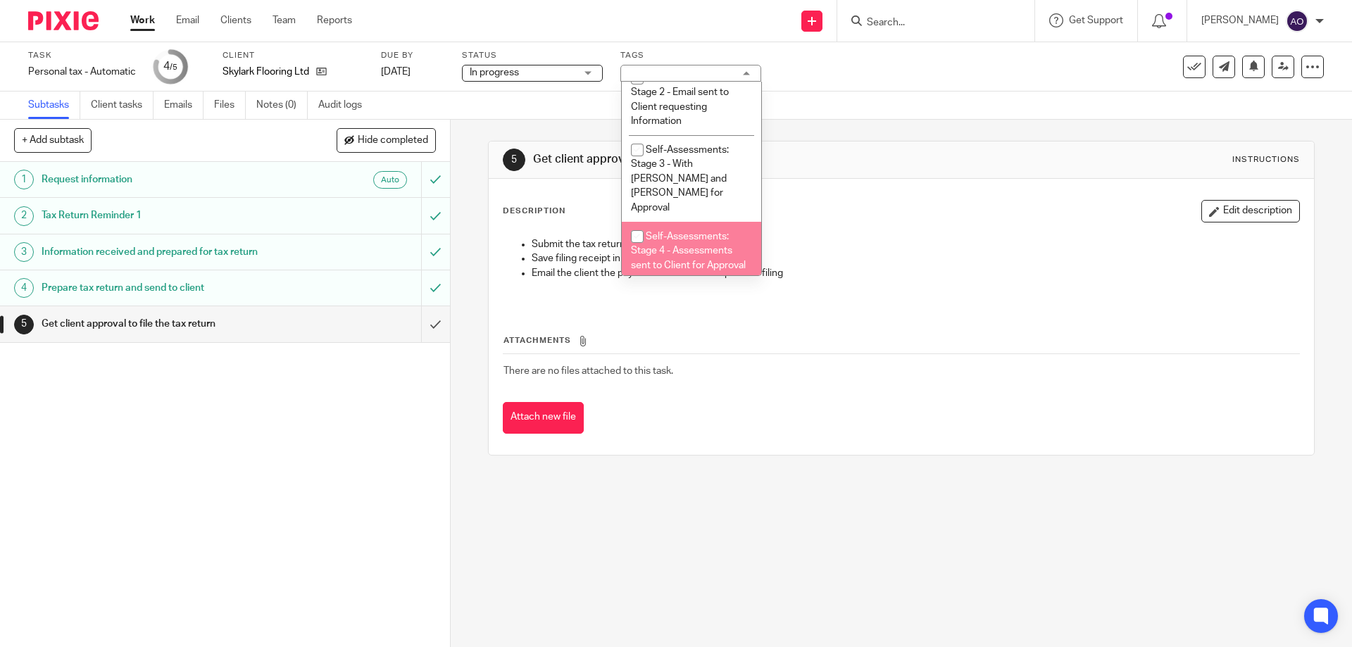
click at [635, 223] on input "checkbox" at bounding box center [637, 236] width 27 height 27
checkbox input "true"
click at [378, 444] on div "1 Request information Auto 2 Tax Return Reminder 1 3 Information received and p…" at bounding box center [225, 404] width 450 height 485
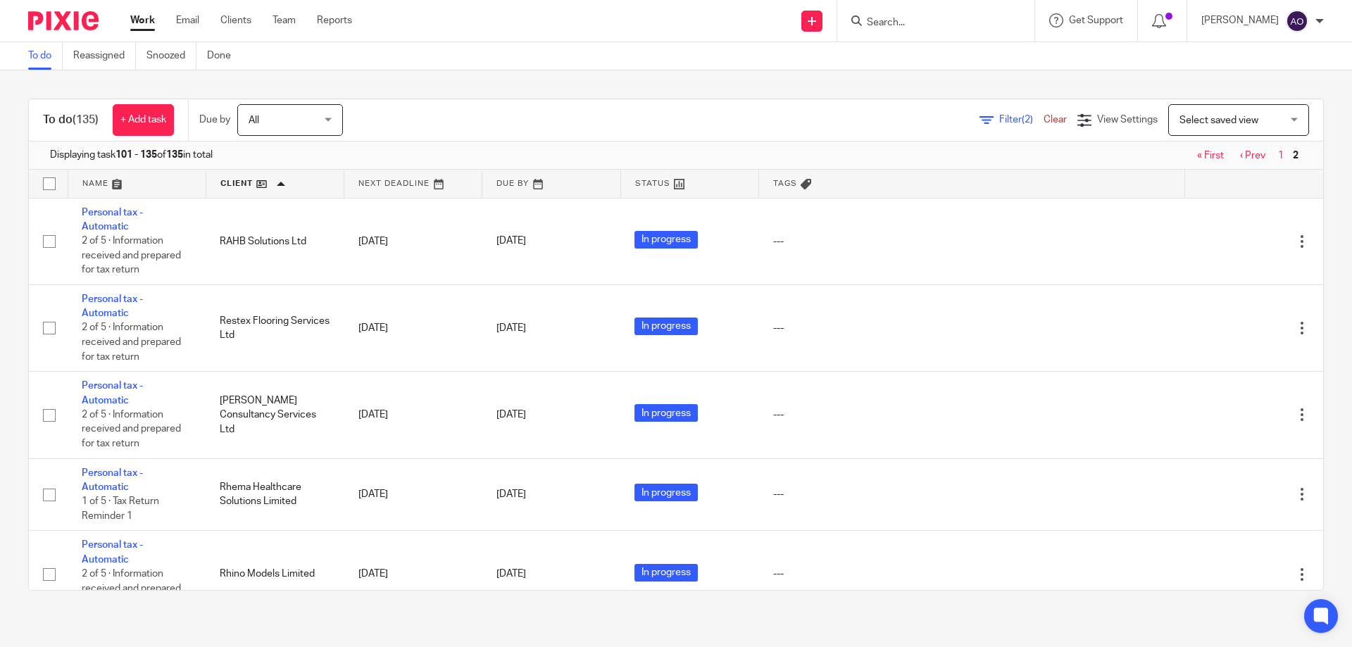
click at [1197, 157] on link "« First" at bounding box center [1210, 156] width 27 height 10
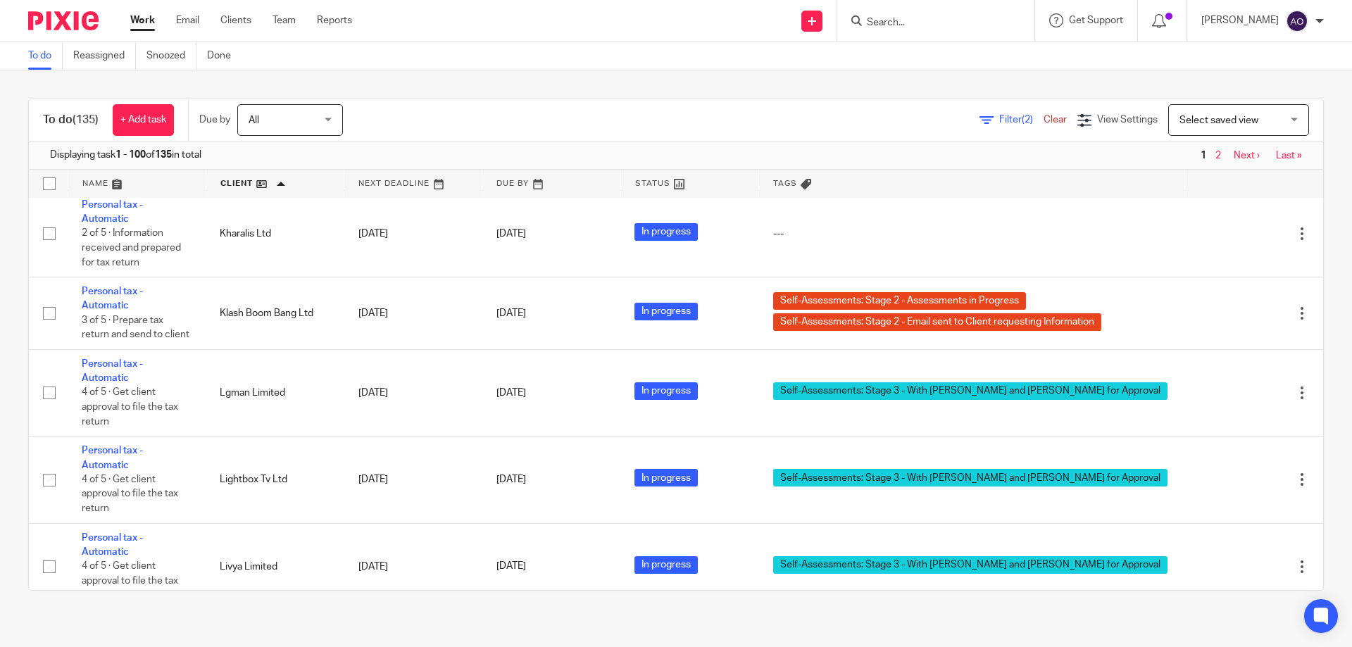
scroll to position [5494, 0]
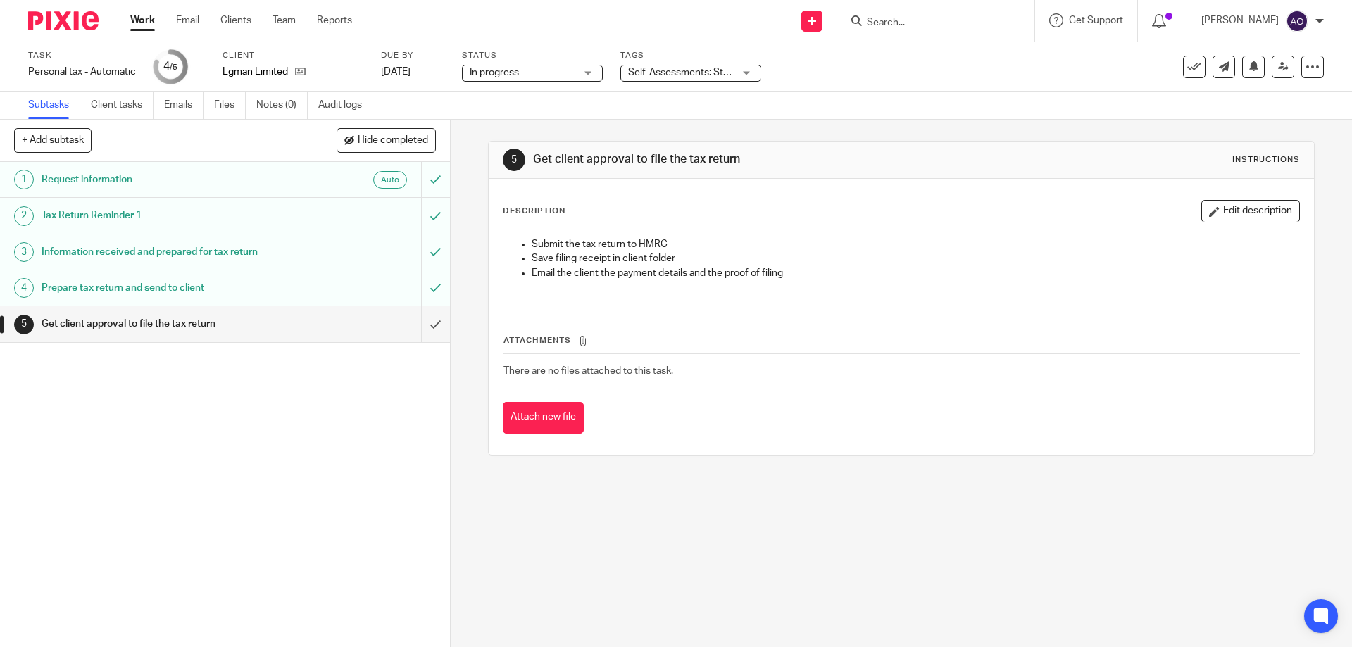
click at [749, 72] on div "Self-Assessments: Stage 3 - With [PERSON_NAME] and [PERSON_NAME] for Approval" at bounding box center [690, 73] width 141 height 17
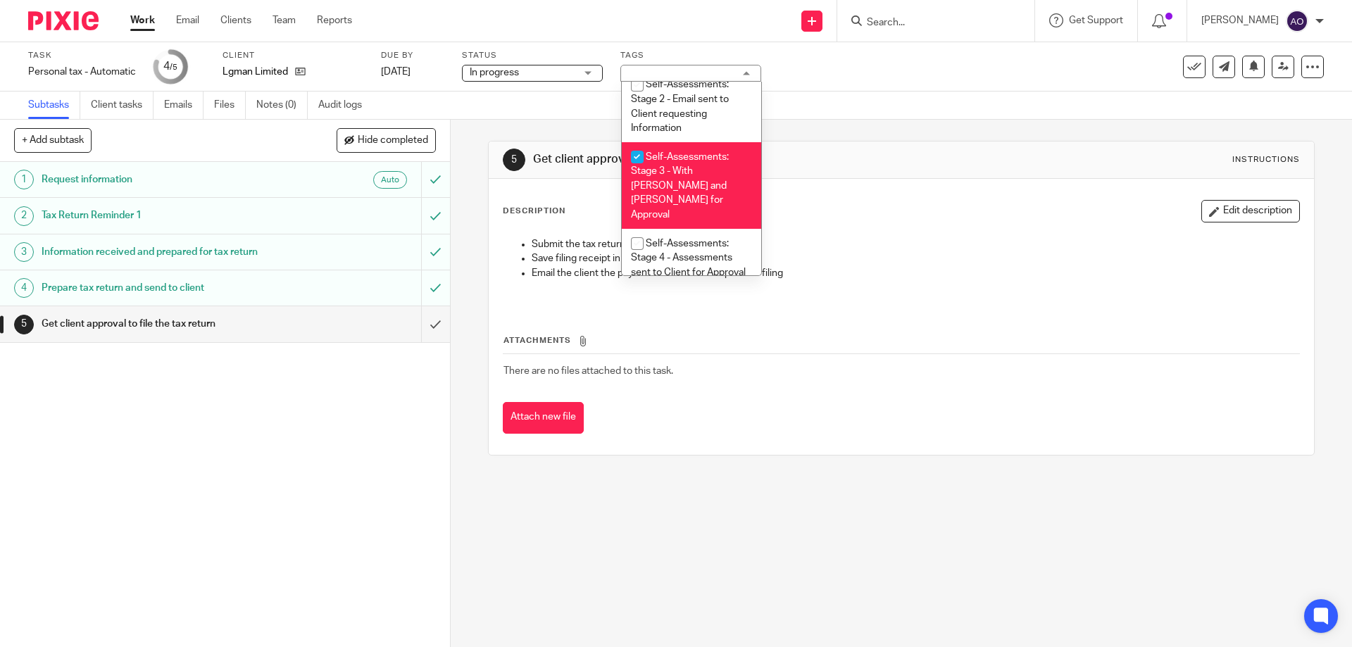
scroll to position [538, 0]
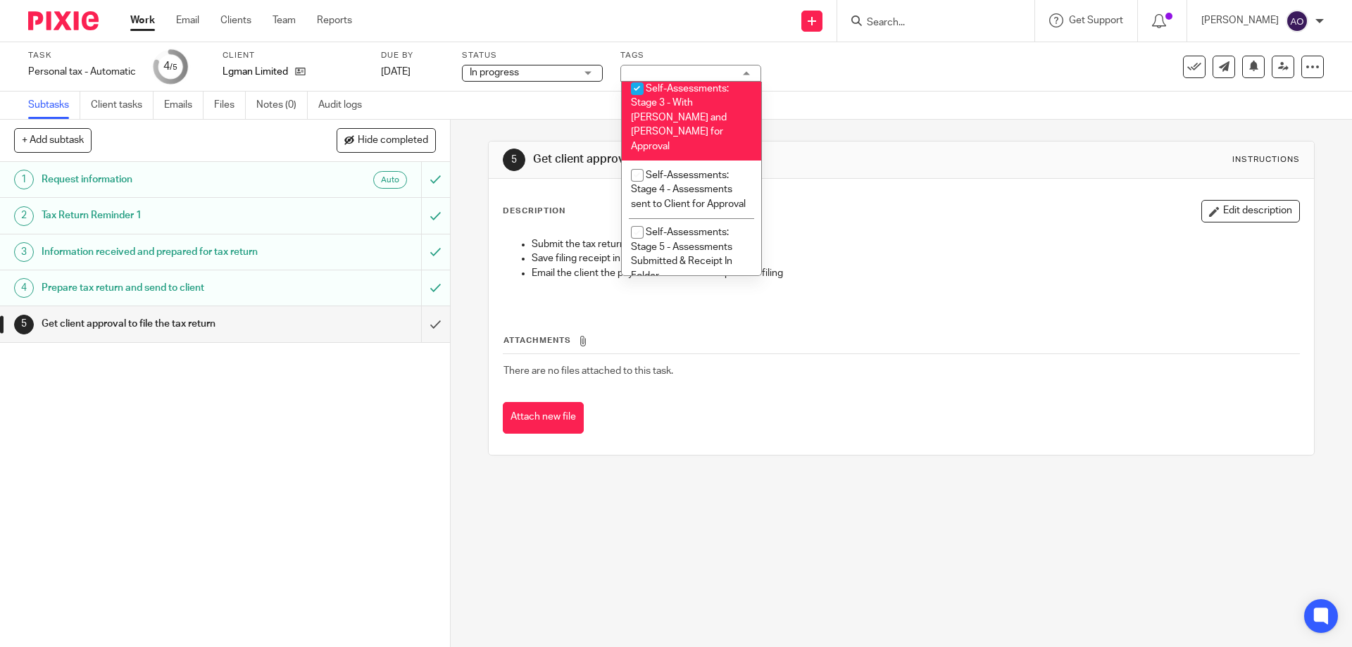
click at [632, 87] on input "checkbox" at bounding box center [637, 88] width 27 height 27
checkbox input "false"
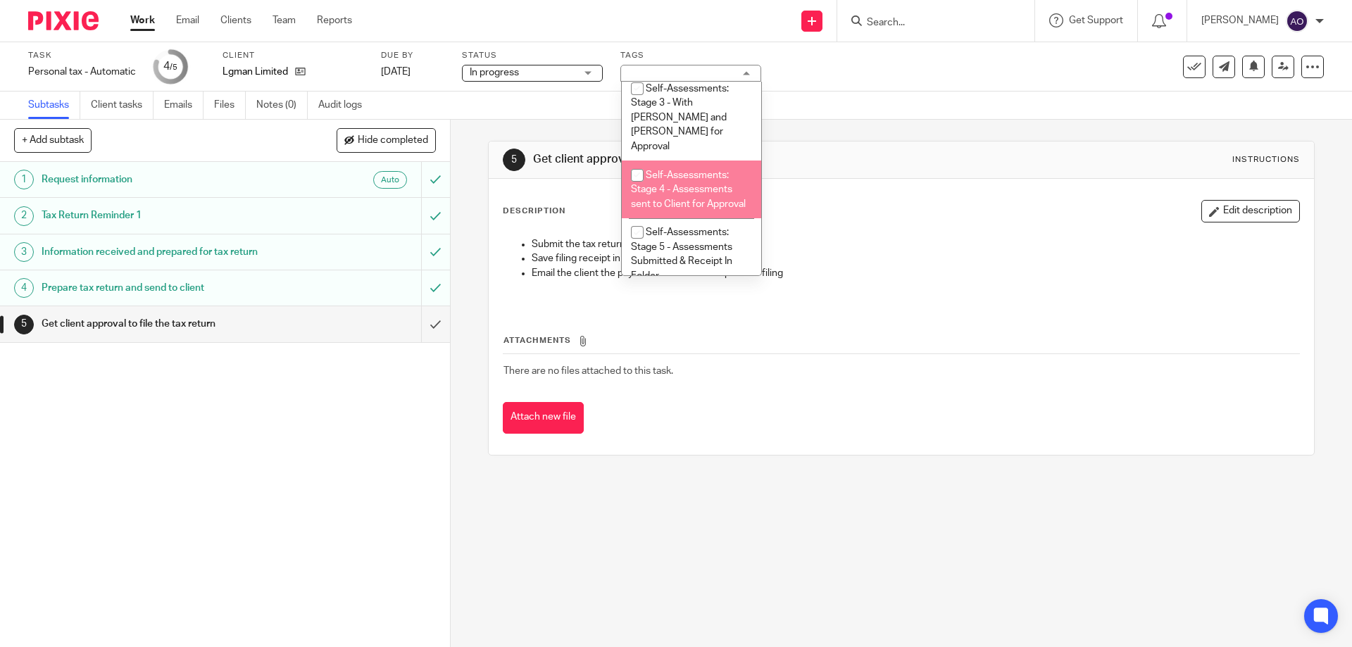
click at [635, 162] on input "checkbox" at bounding box center [637, 175] width 27 height 27
checkbox input "true"
click at [340, 489] on div "1 Request information Auto 2 Tax Return Reminder 1 3 Information received and p…" at bounding box center [225, 404] width 450 height 485
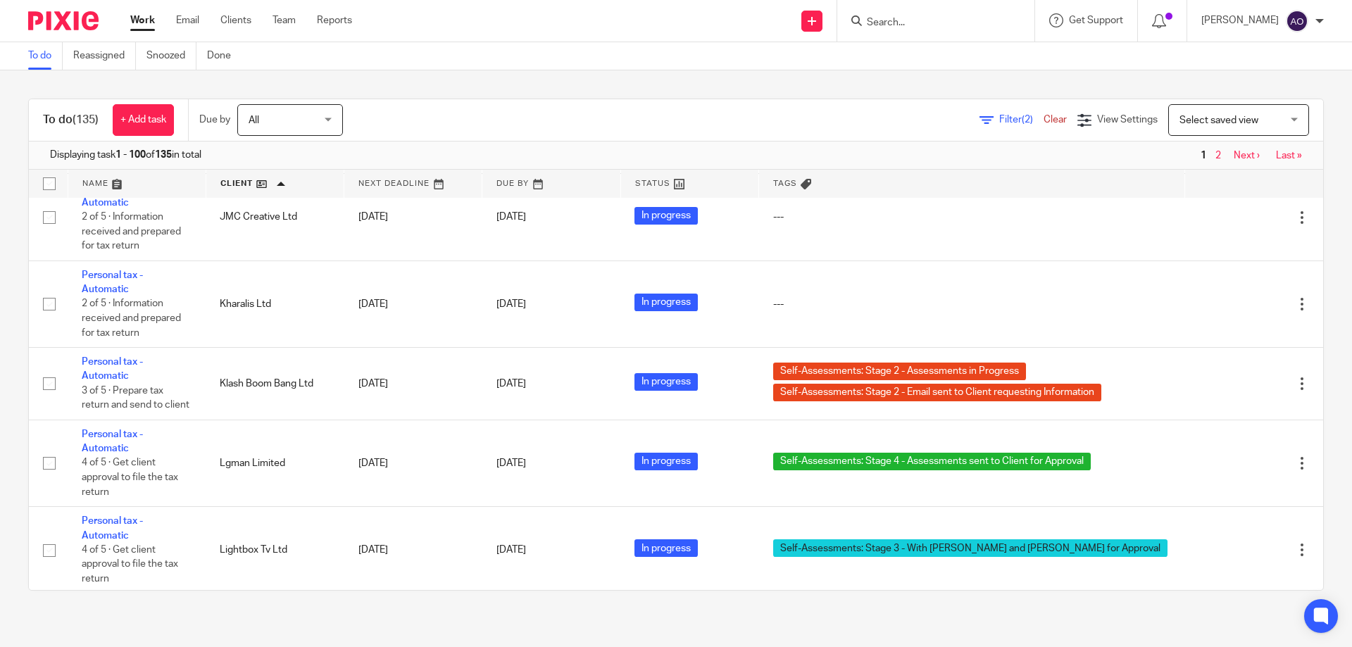
scroll to position [5564, 0]
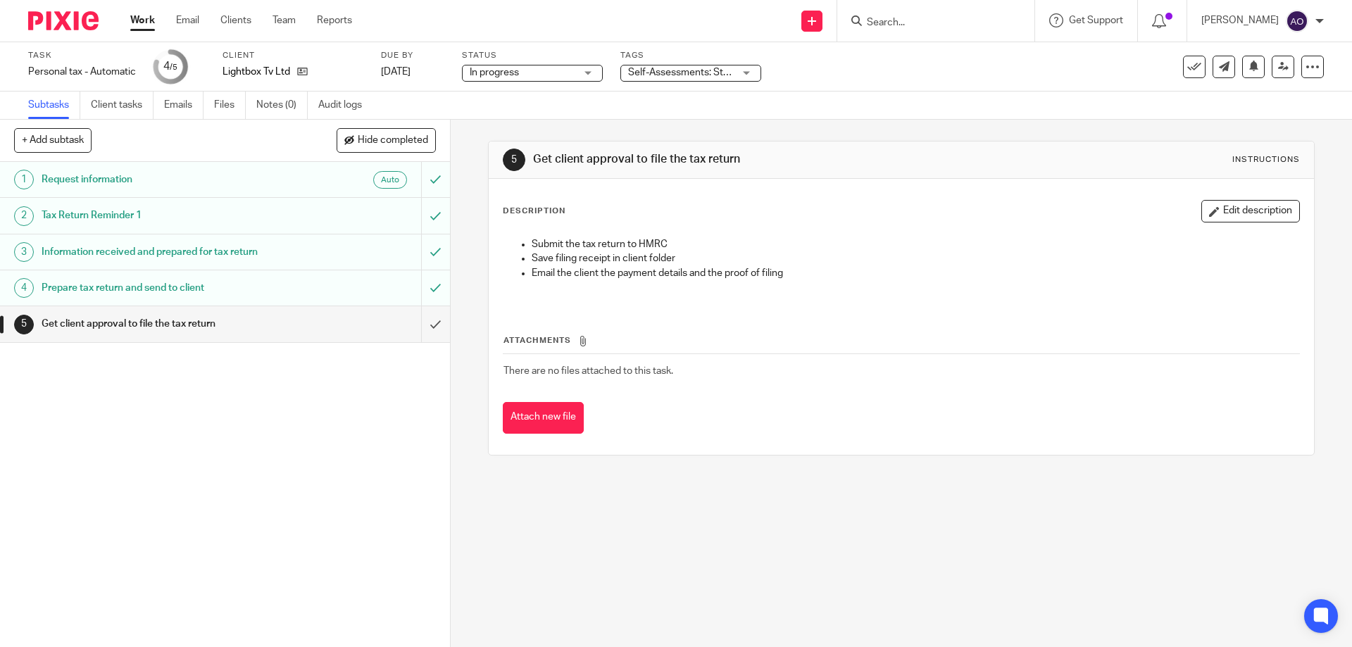
click at [750, 70] on div "Self-Assessments: Stage 3 - With [PERSON_NAME] and [PERSON_NAME] for Approval" at bounding box center [690, 73] width 141 height 17
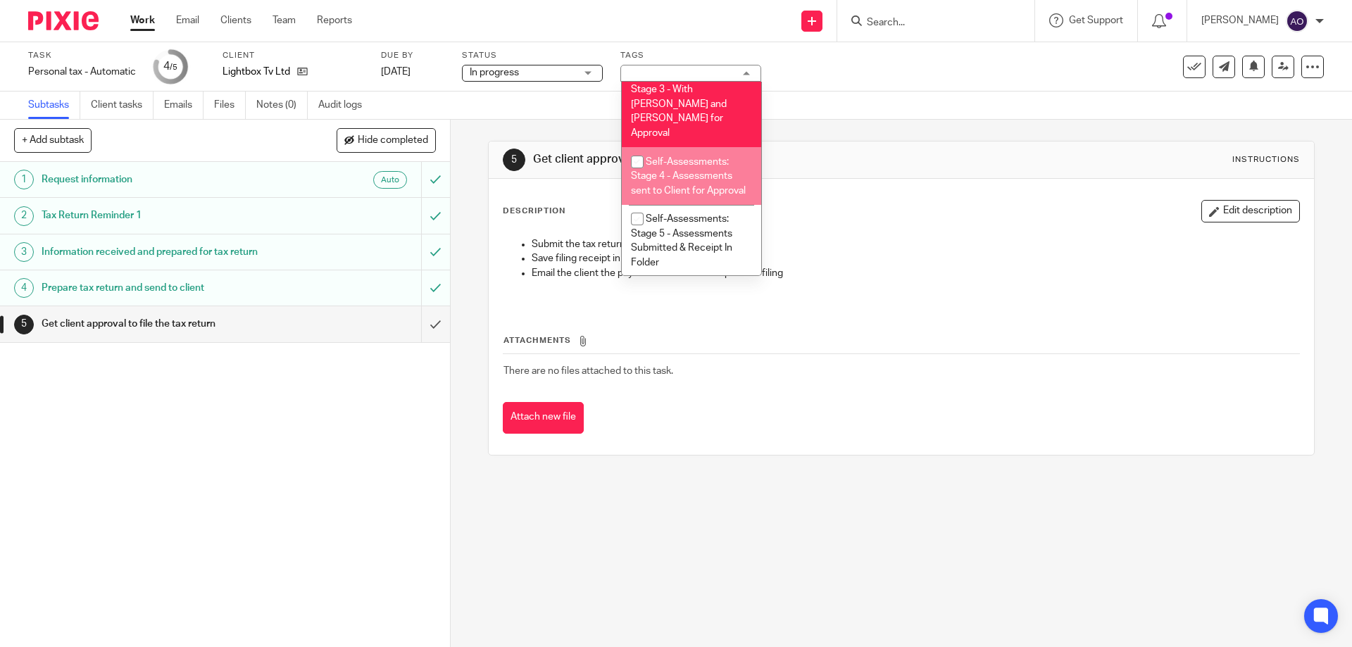
scroll to position [481, 0]
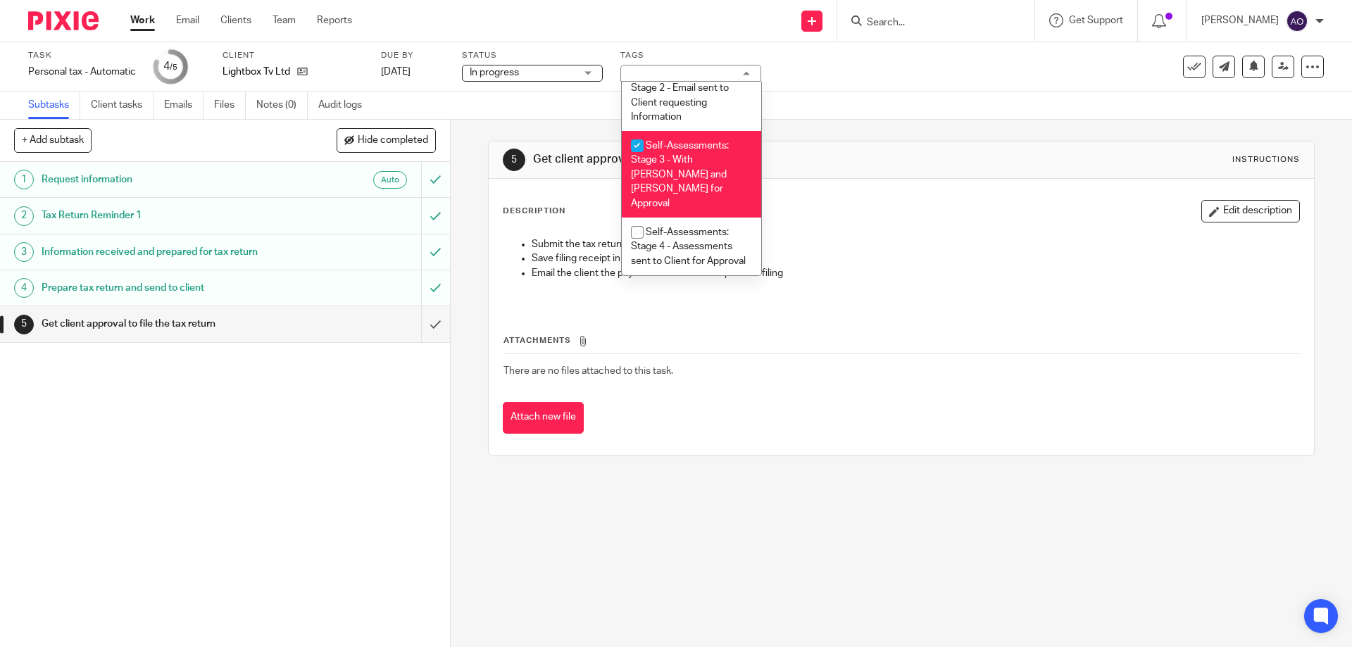
click at [638, 139] on input "checkbox" at bounding box center [637, 145] width 27 height 27
checkbox input "false"
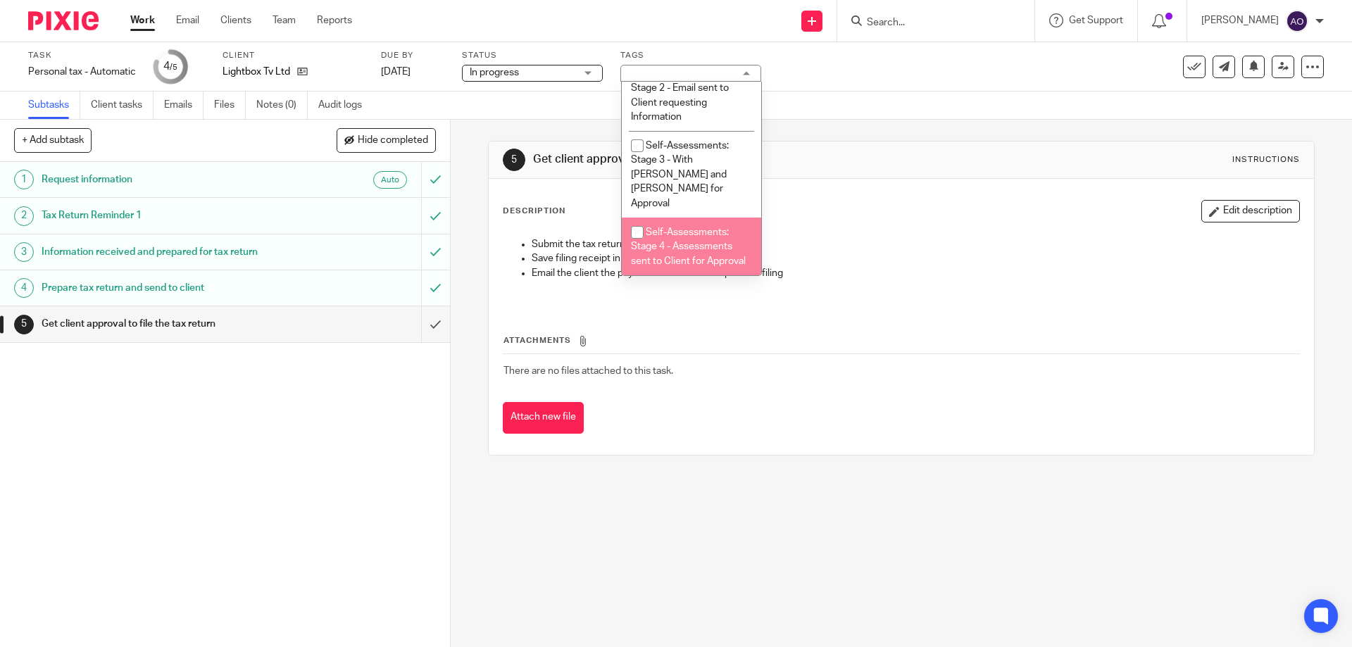
click at [640, 219] on input "checkbox" at bounding box center [637, 232] width 27 height 27
checkbox input "true"
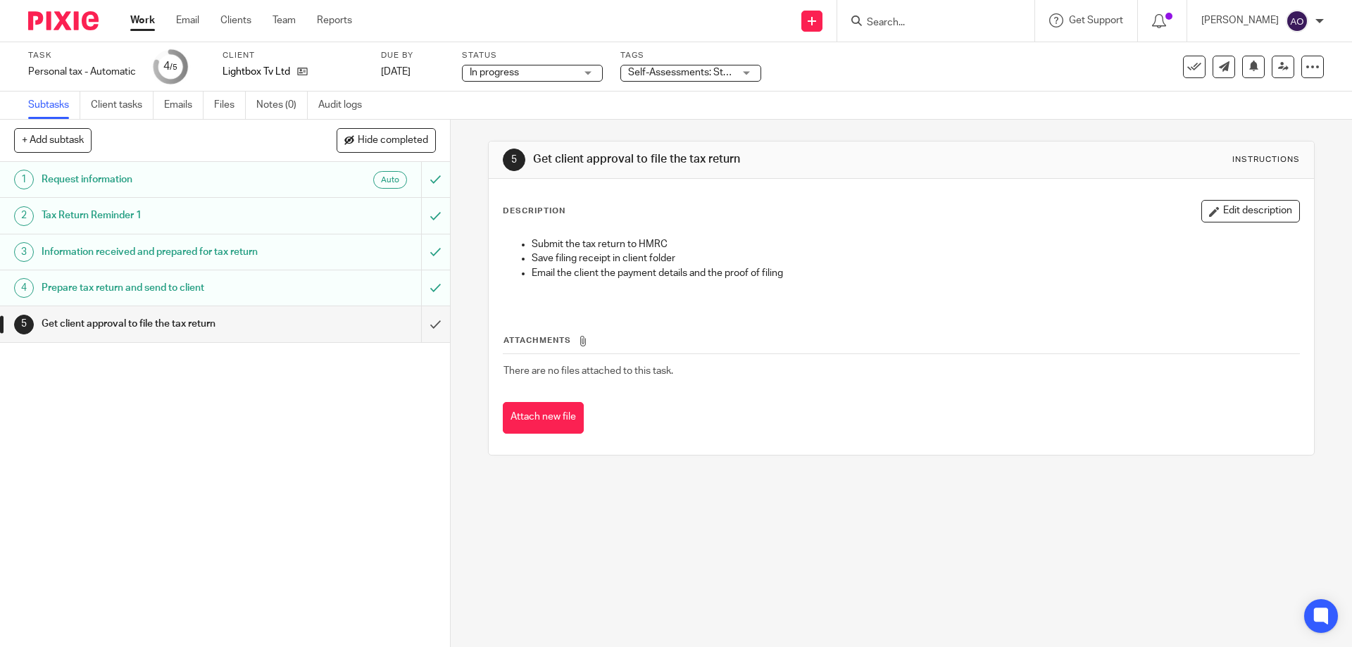
click at [361, 439] on div "1 Request information Auto 2 Tax Return Reminder 1 3 Information received and p…" at bounding box center [225, 404] width 450 height 485
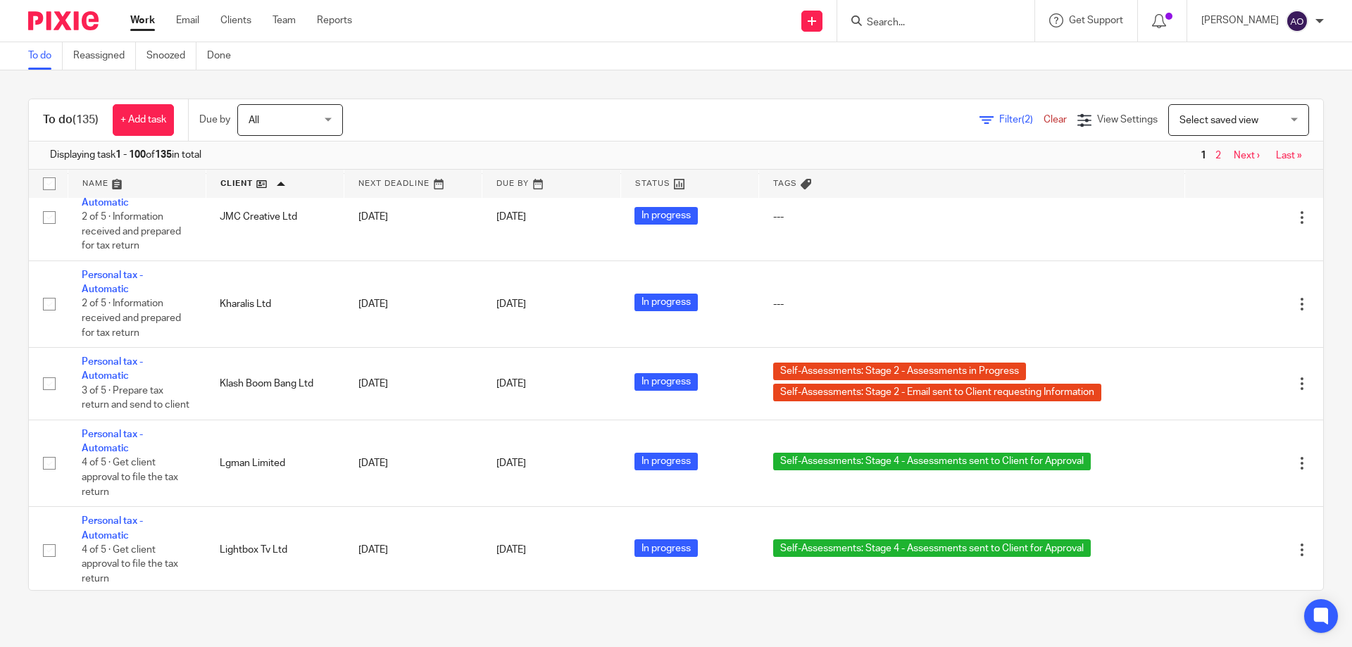
scroll to position [5564, 0]
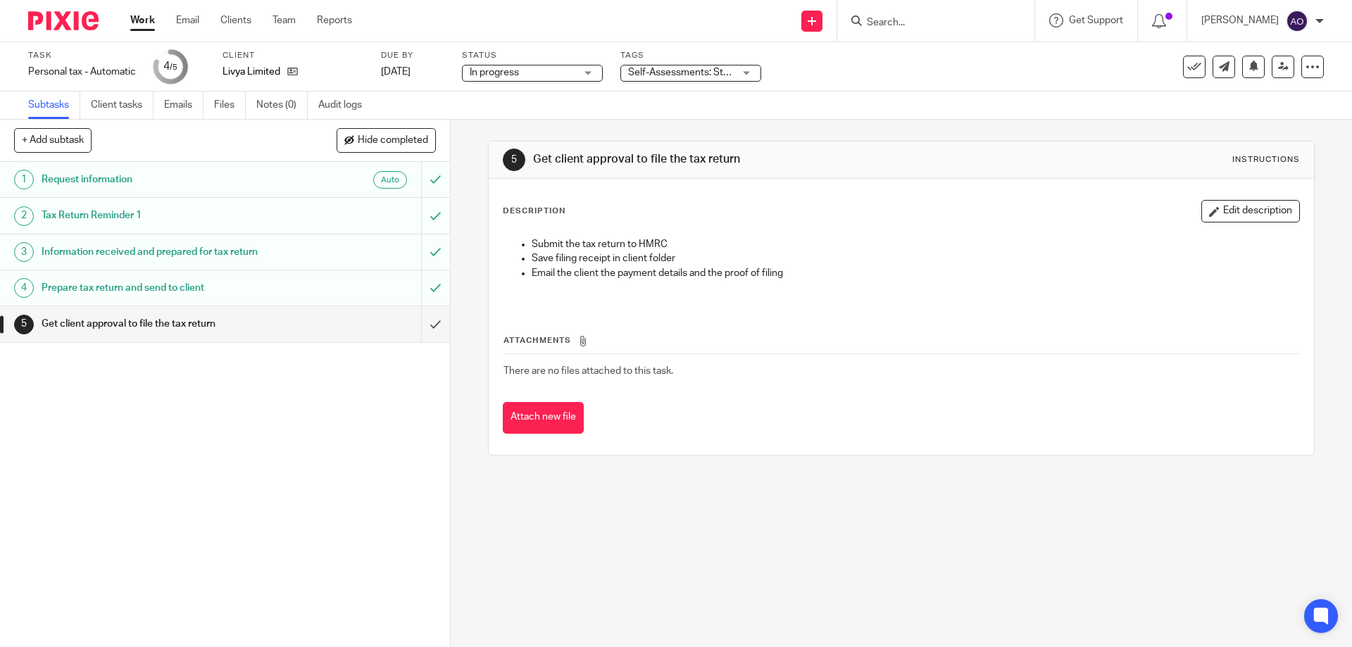
click at [743, 73] on div "Self-Assessments: Stage 3 - With [PERSON_NAME] and [PERSON_NAME] for Approval" at bounding box center [690, 73] width 141 height 17
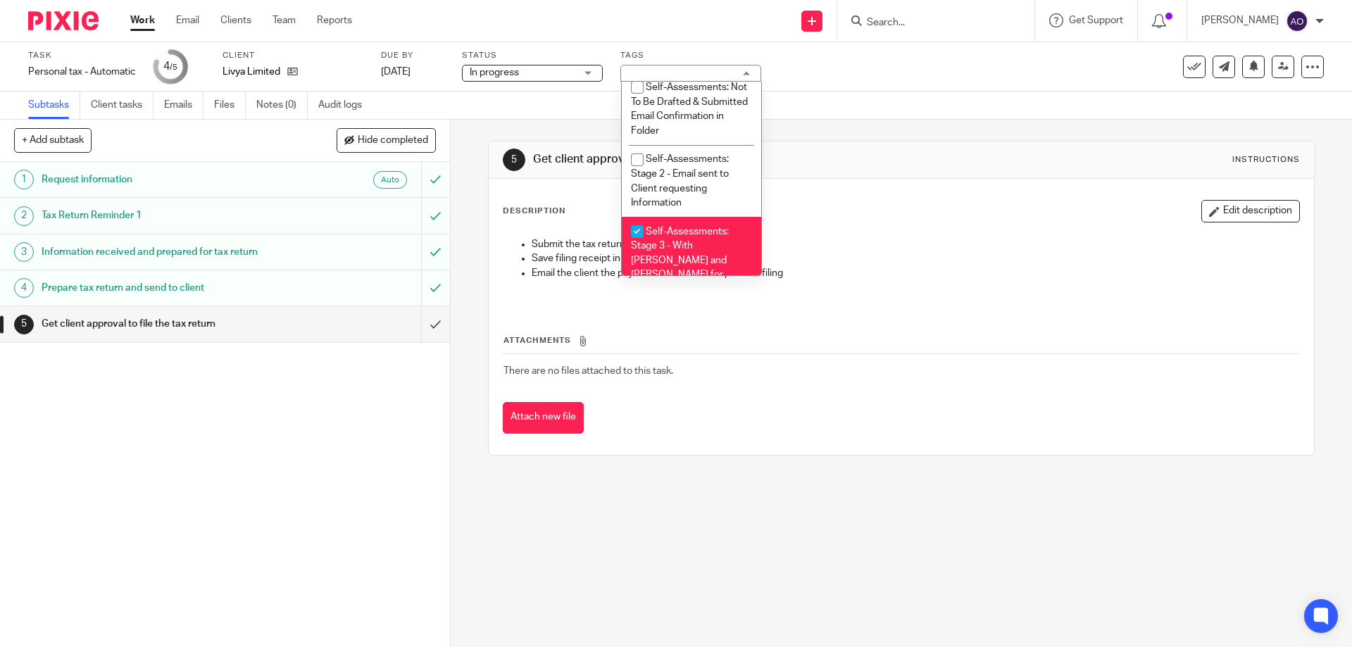
scroll to position [511, 0]
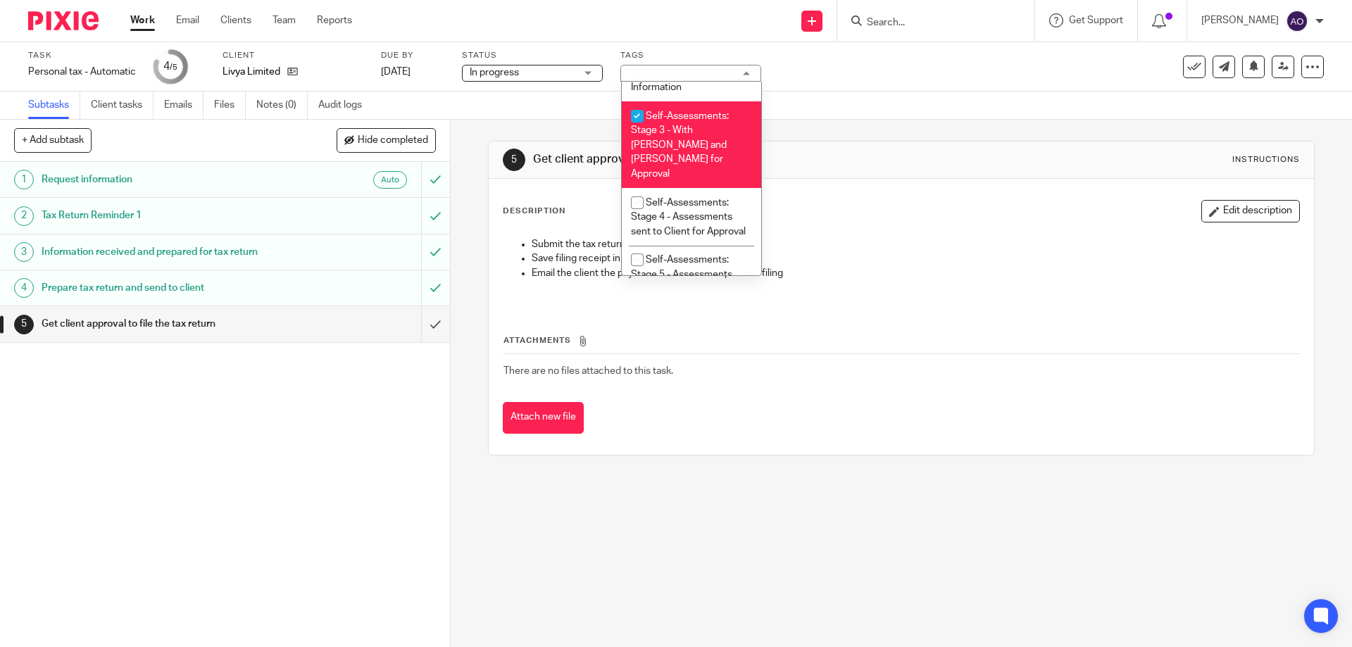
click at [635, 113] on input "checkbox" at bounding box center [637, 116] width 27 height 27
checkbox input "false"
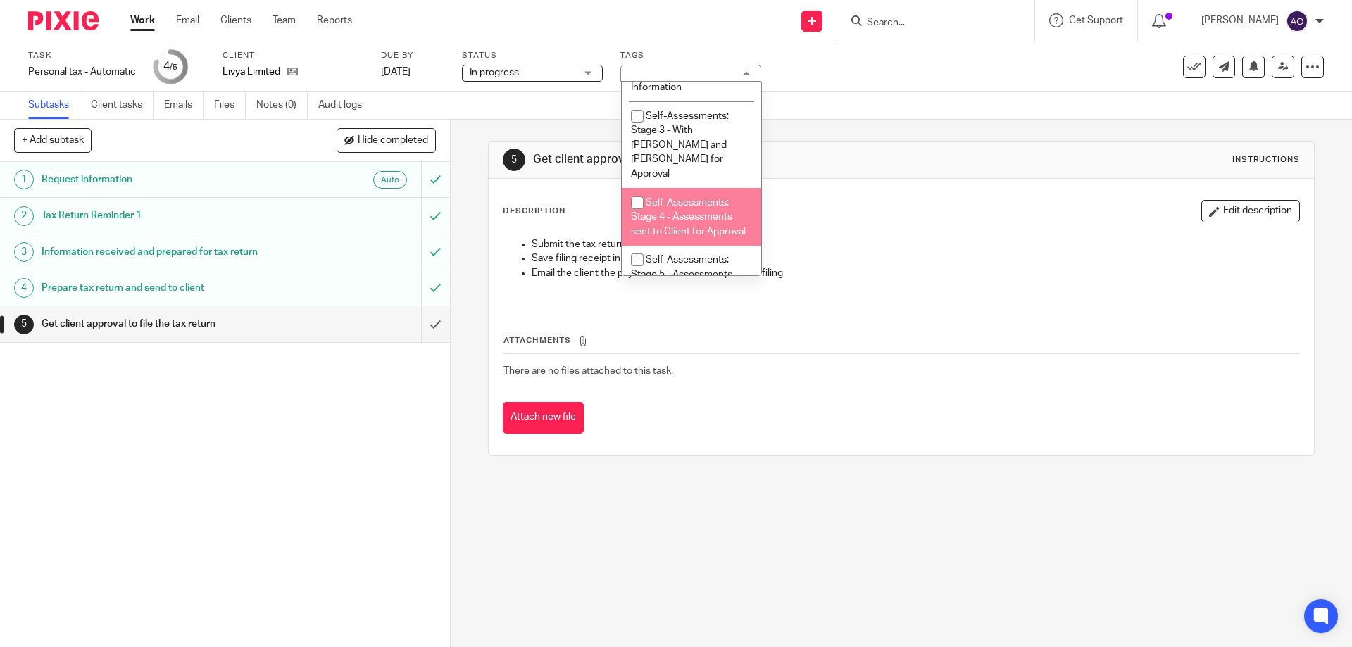
click at [635, 189] on input "checkbox" at bounding box center [637, 202] width 27 height 27
checkbox input "true"
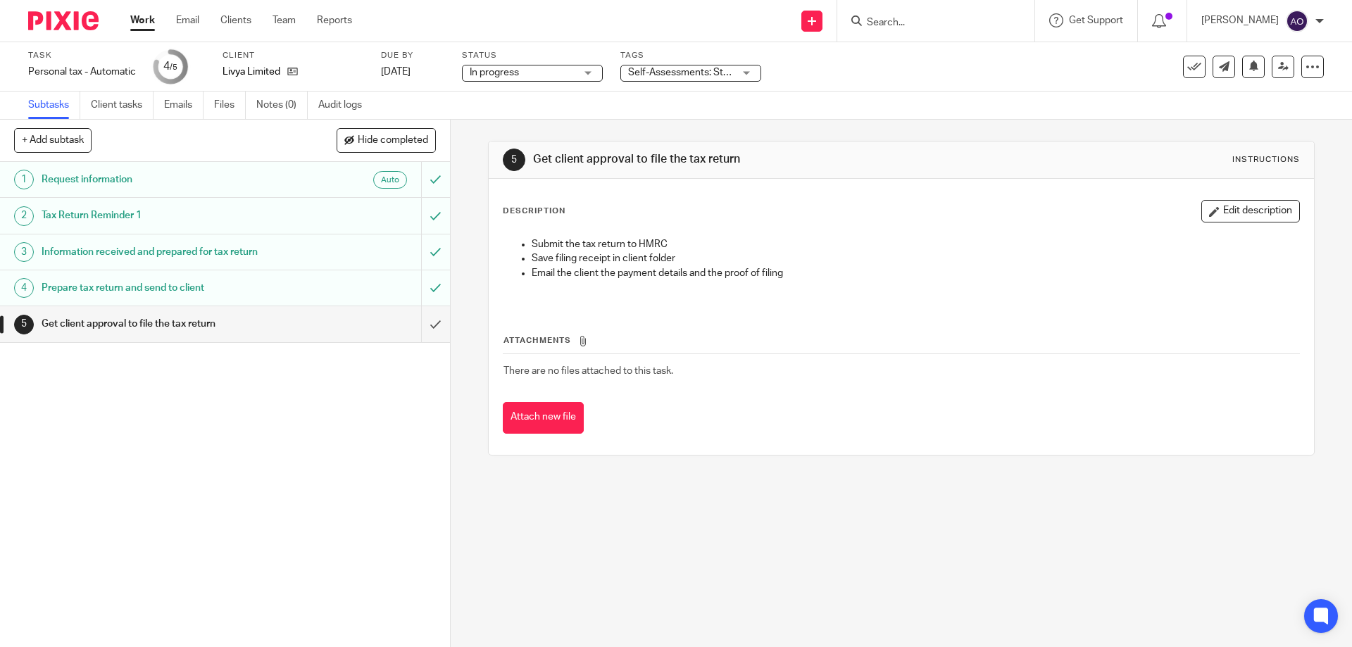
click at [391, 467] on div "1 Request information Auto 2 Tax Return Reminder 1 3 Information received and p…" at bounding box center [225, 404] width 450 height 485
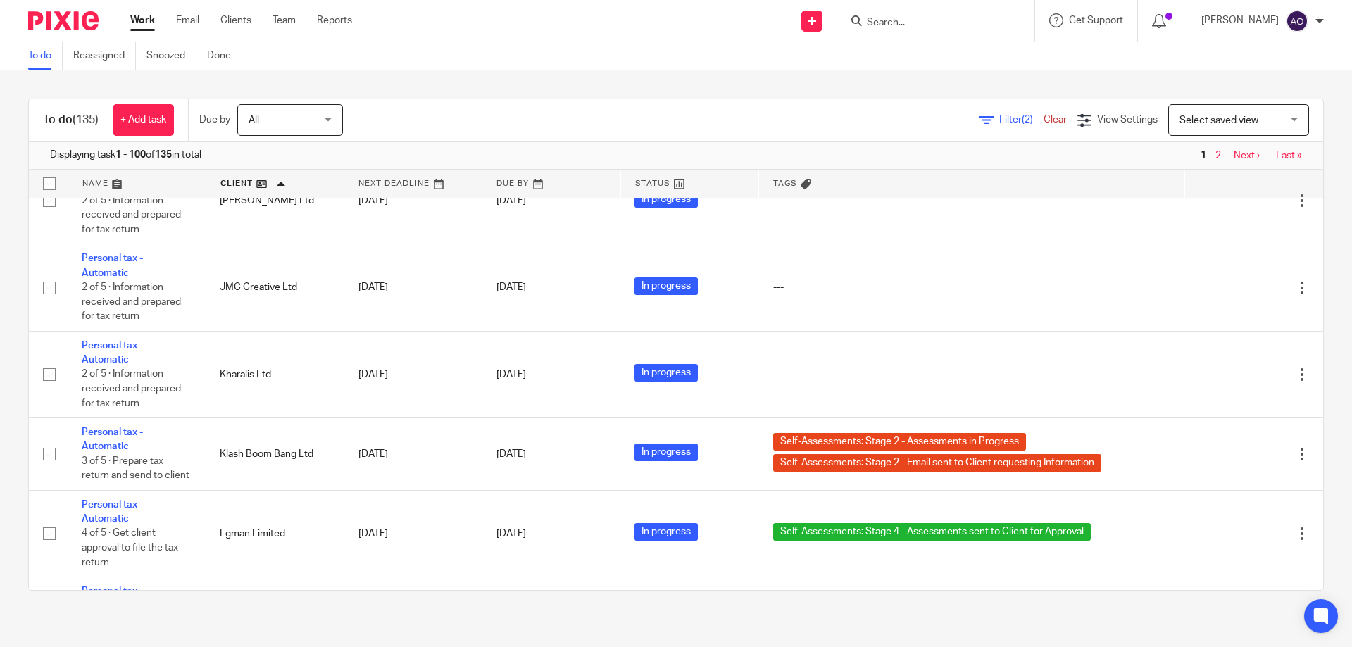
scroll to position [5564, 0]
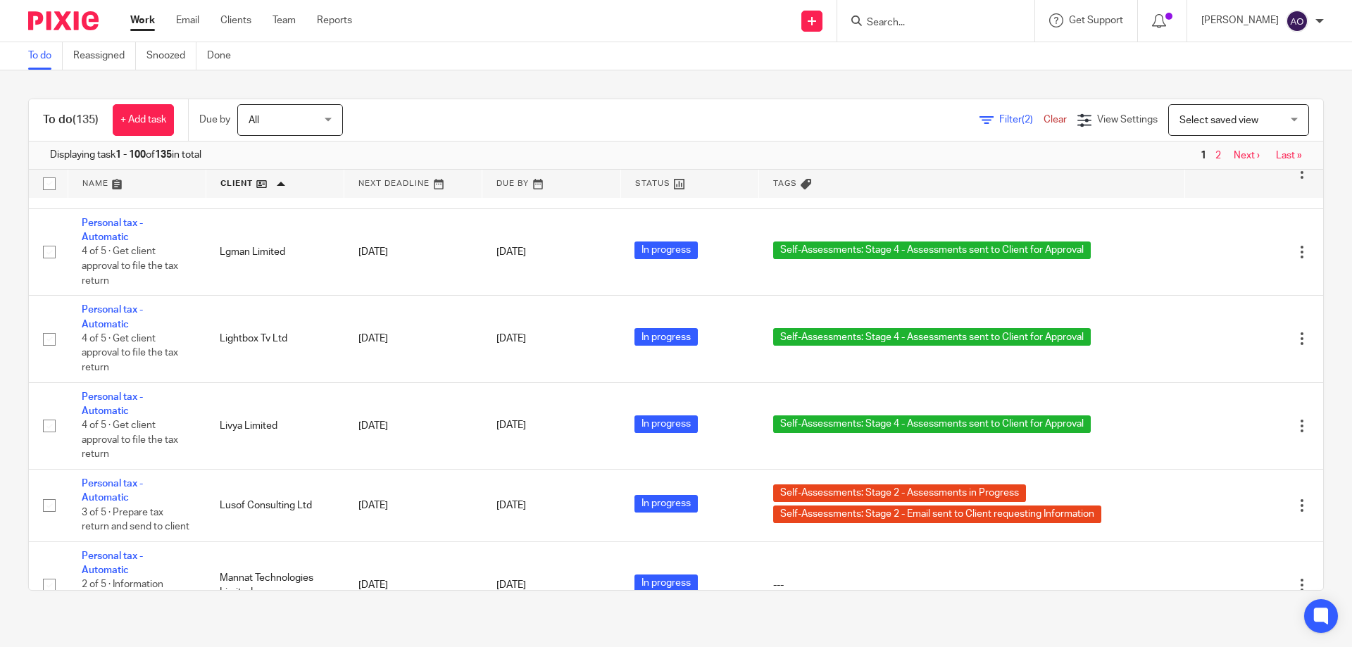
click at [1009, 85] on div "To do (135) + Add task Due by All All Today Tomorrow This week Next week This m…" at bounding box center [676, 344] width 1352 height 549
click at [999, 117] on span "Filter (2)" at bounding box center [1021, 120] width 44 height 10
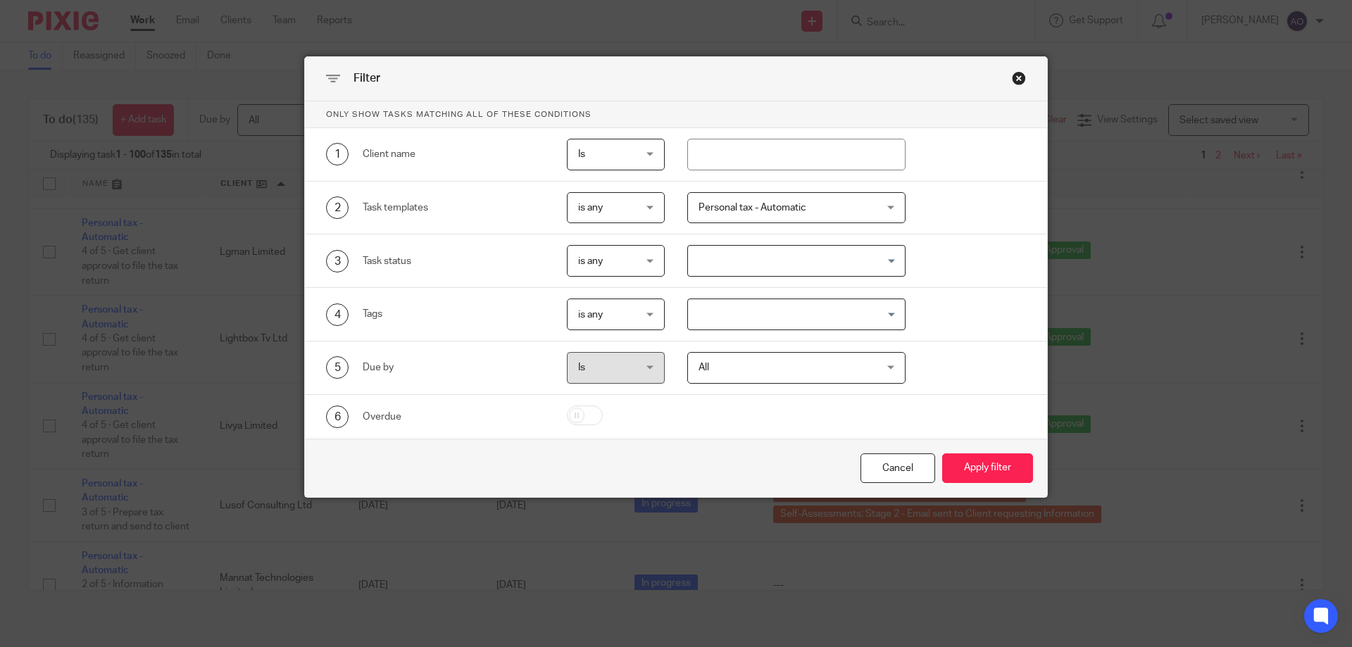
click at [880, 203] on div "Personal tax - Automatic" at bounding box center [796, 208] width 219 height 32
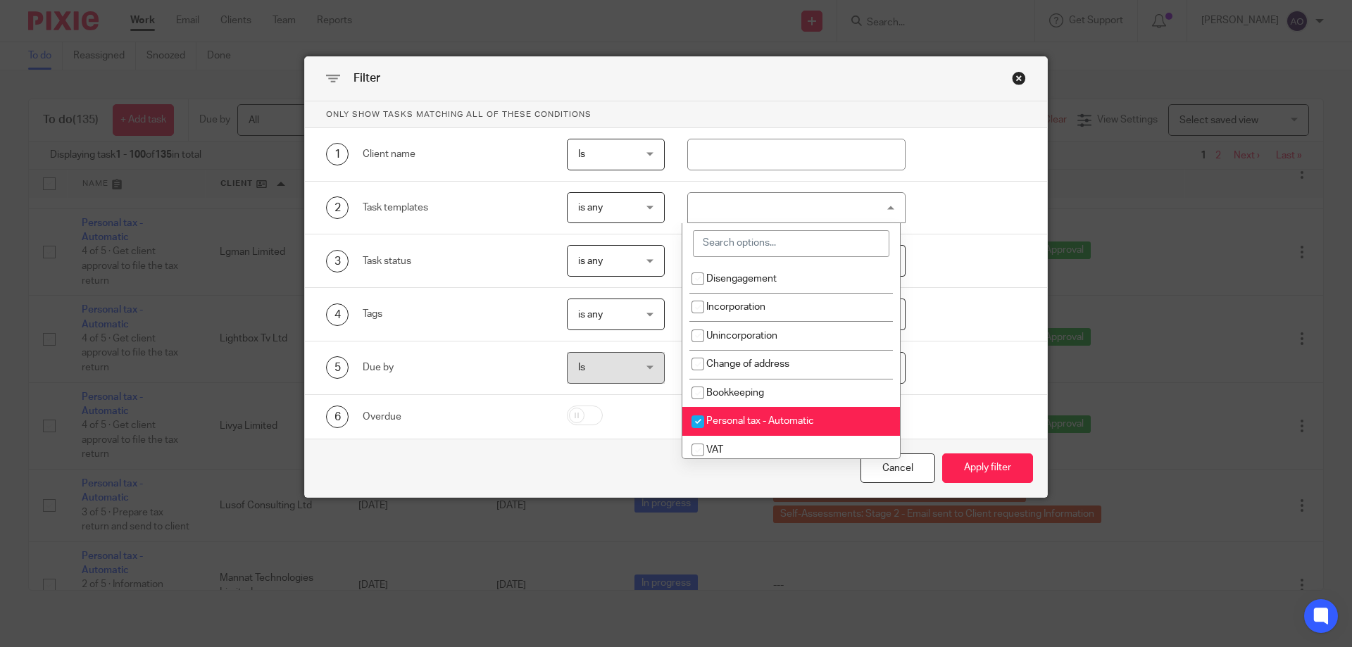
click at [699, 418] on input "checkbox" at bounding box center [698, 422] width 27 height 27
checkbox input "false"
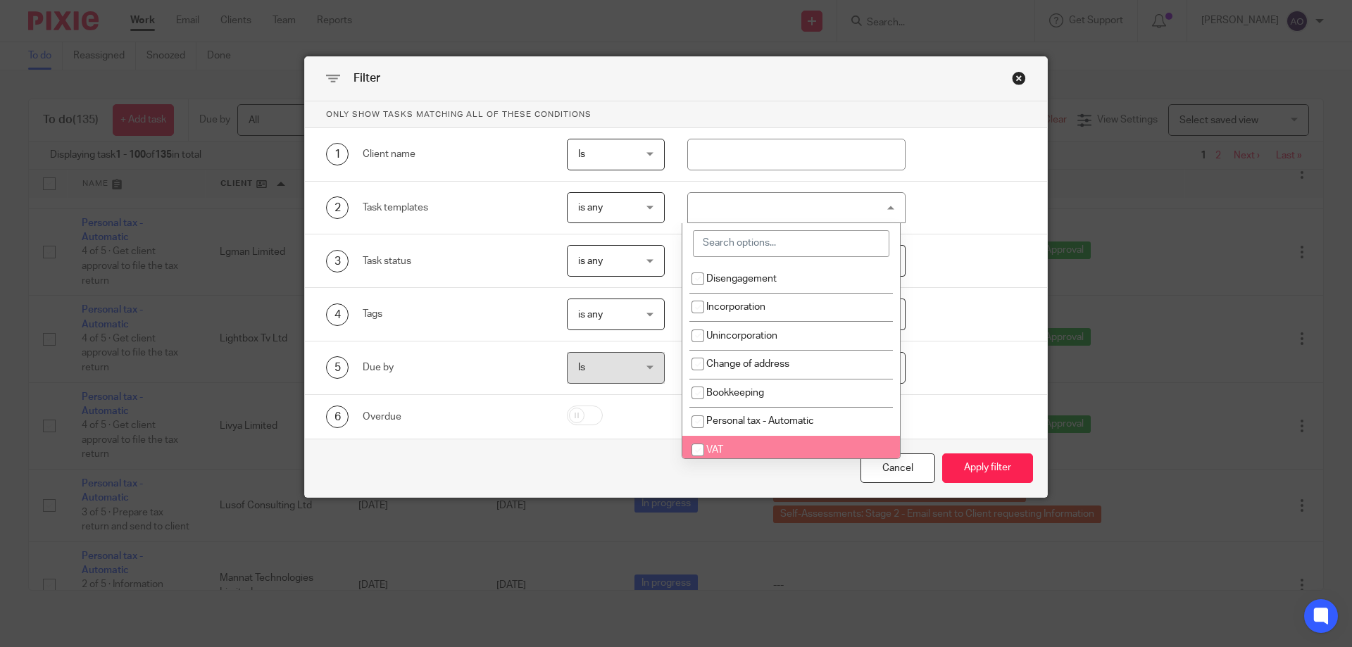
click at [698, 444] on input "checkbox" at bounding box center [698, 450] width 27 height 27
checkbox input "true"
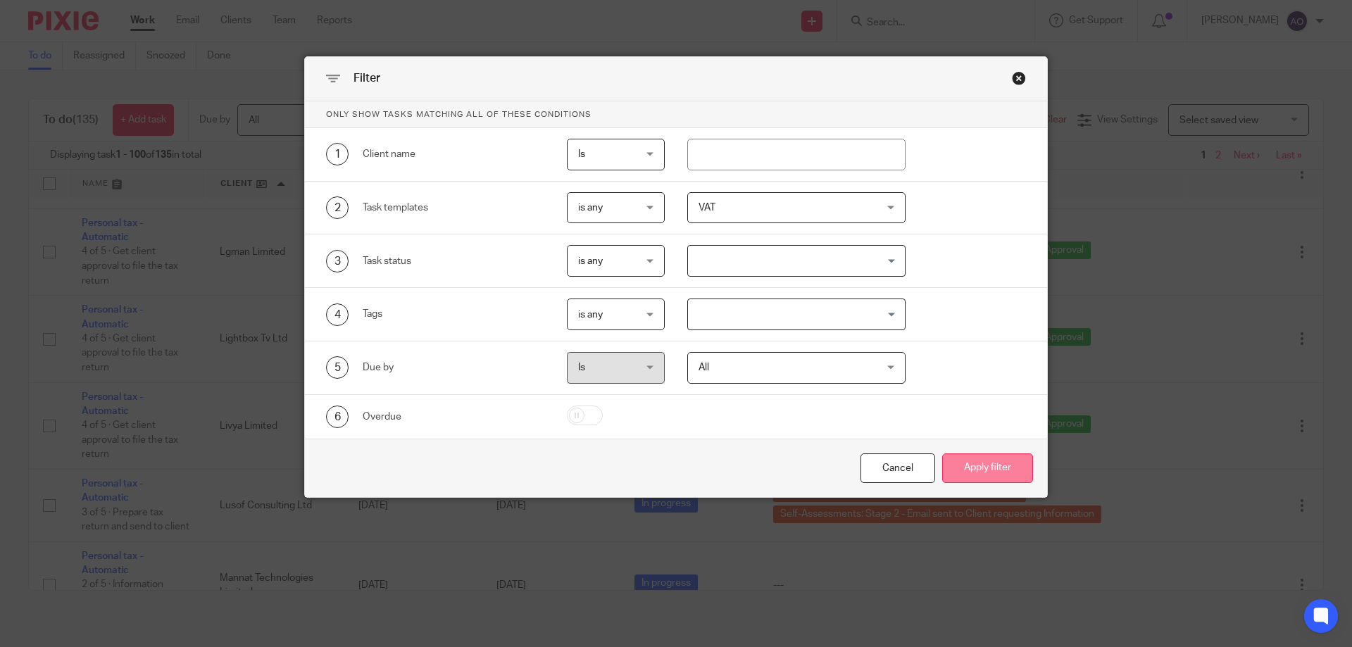
click at [963, 463] on button "Apply filter" at bounding box center [987, 469] width 91 height 30
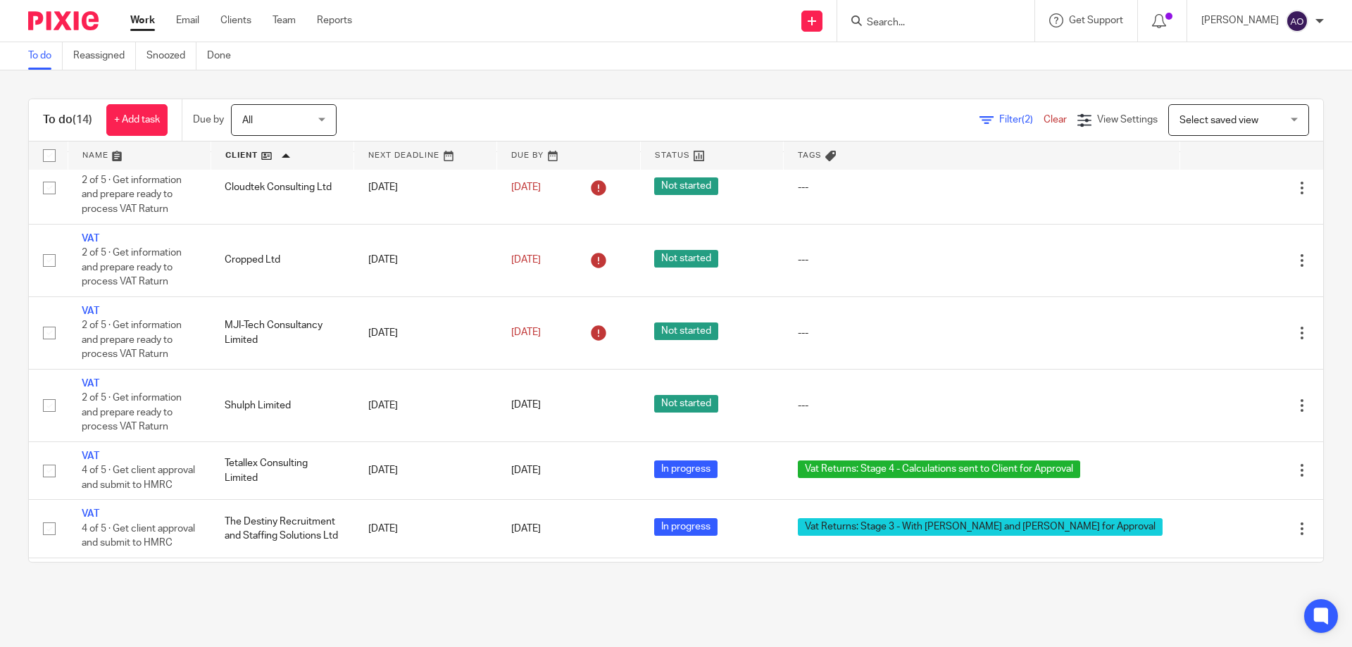
scroll to position [566, 0]
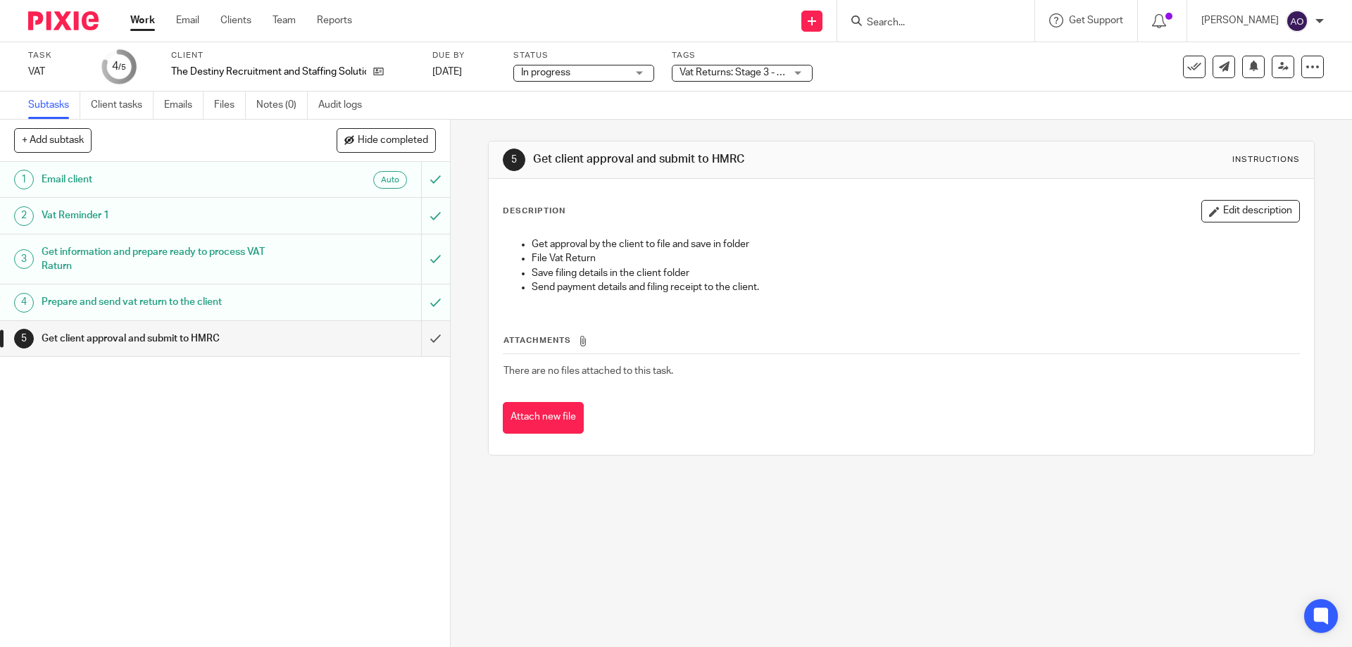
click at [799, 69] on div "Vat Returns: Stage 3 - With [PERSON_NAME] and [PERSON_NAME] for Approval" at bounding box center [742, 73] width 141 height 17
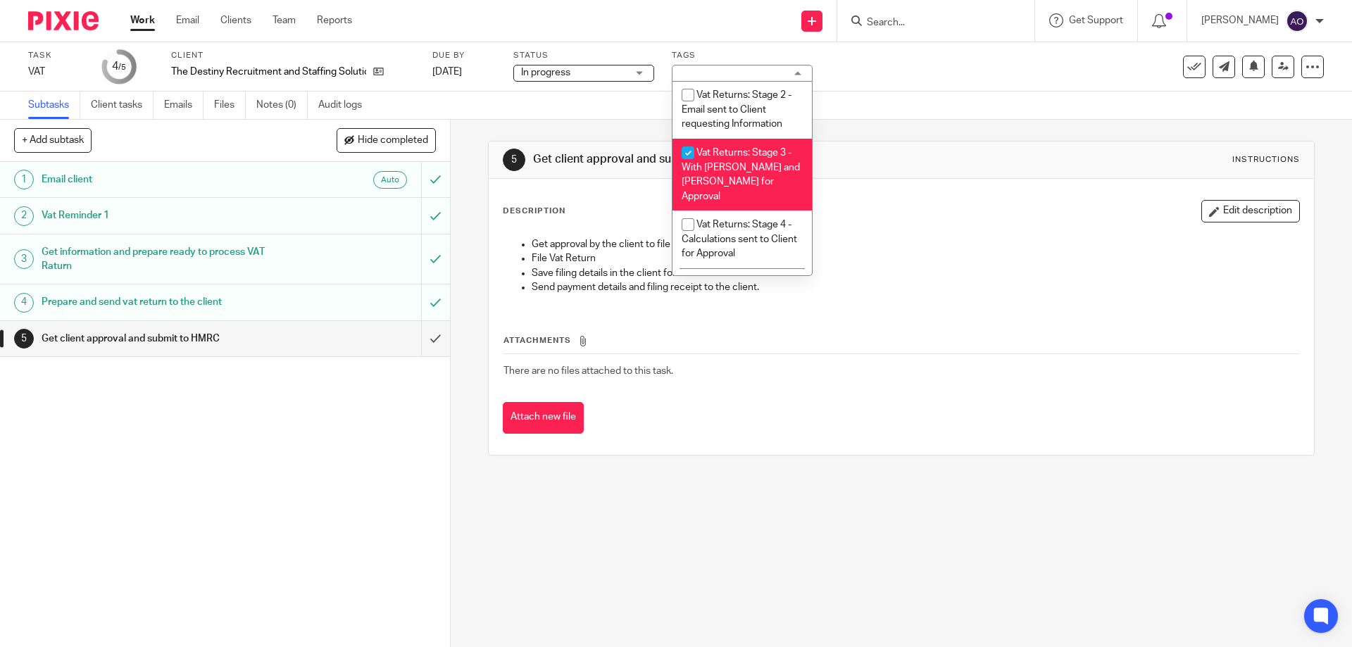
scroll to position [926, 0]
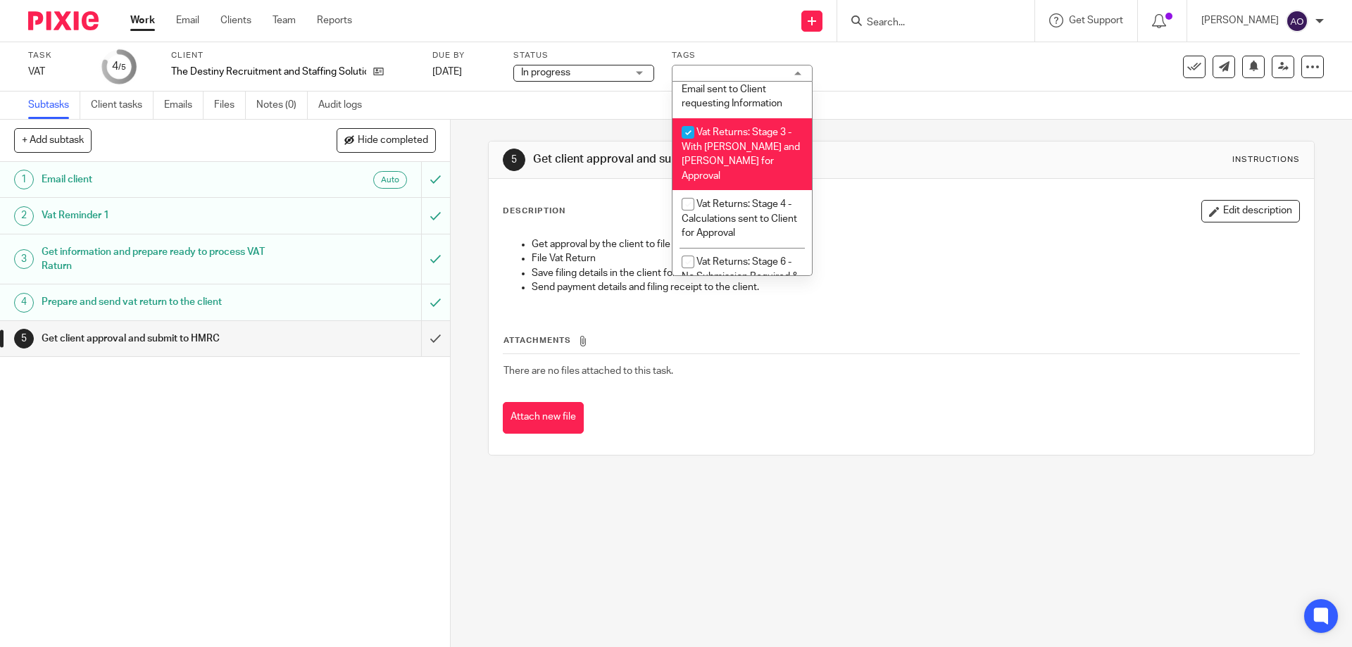
click at [684, 130] on input "checkbox" at bounding box center [688, 132] width 27 height 27
checkbox input "false"
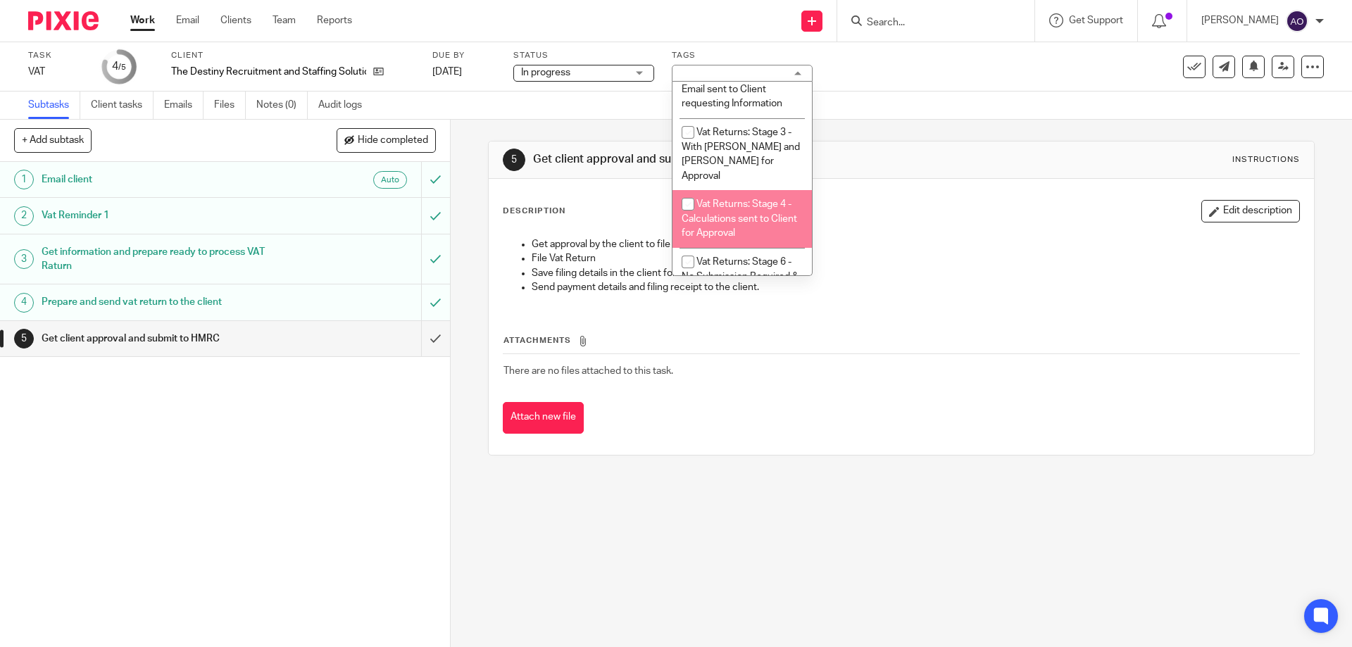
click at [683, 192] on input "checkbox" at bounding box center [688, 204] width 27 height 27
checkbox input "true"
click at [406, 412] on div "1 Email client Auto 2 Vat Reminder 1 3 Get information and prepare ready to pro…" at bounding box center [225, 404] width 450 height 485
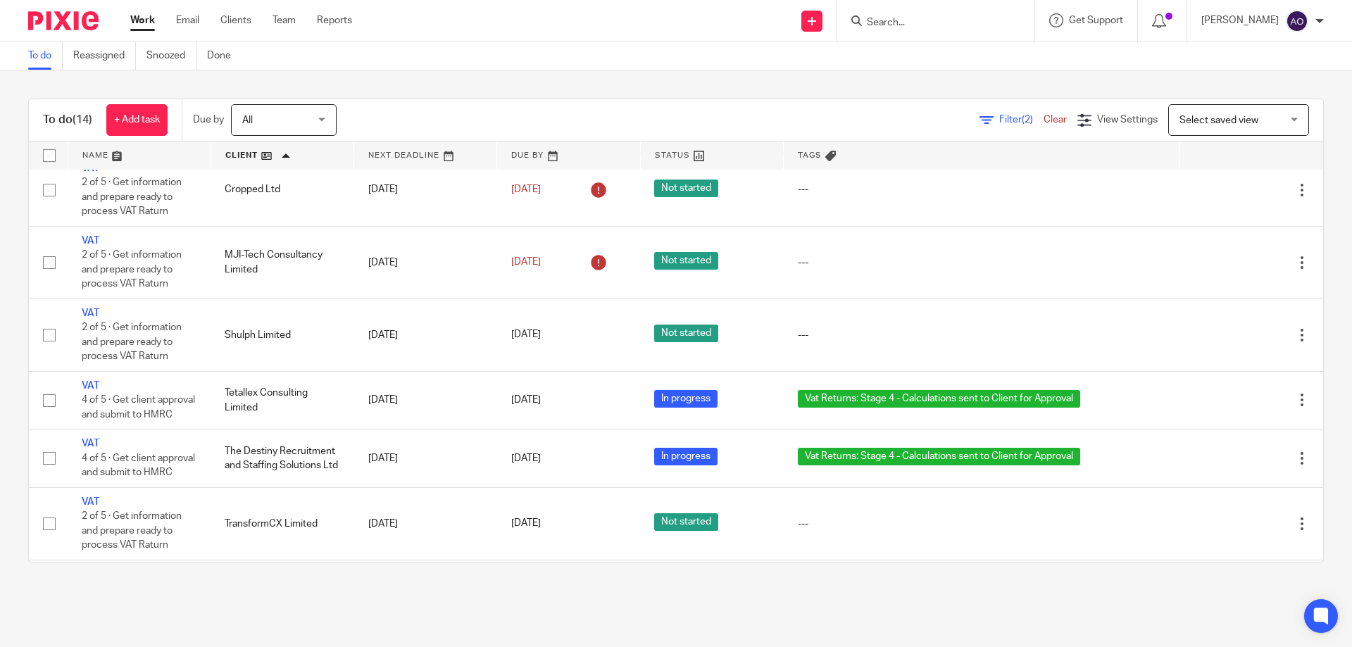
scroll to position [566, 0]
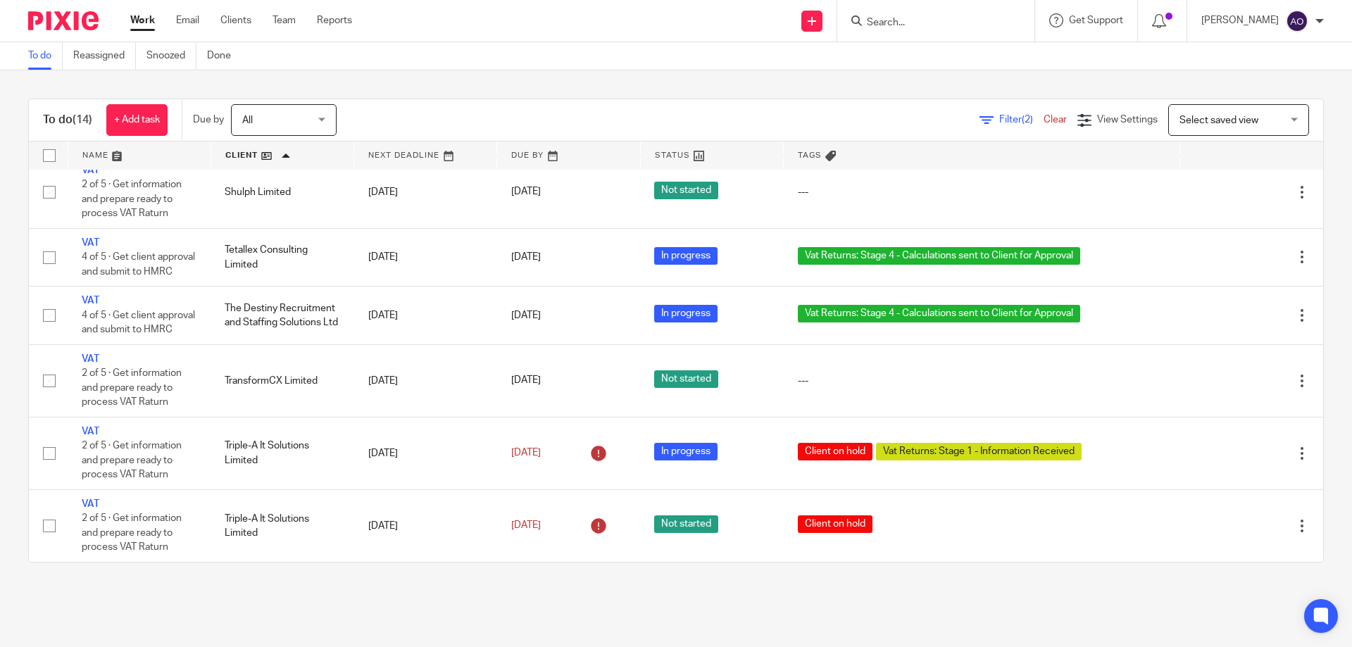
click at [464, 158] on link at bounding box center [425, 156] width 142 height 28
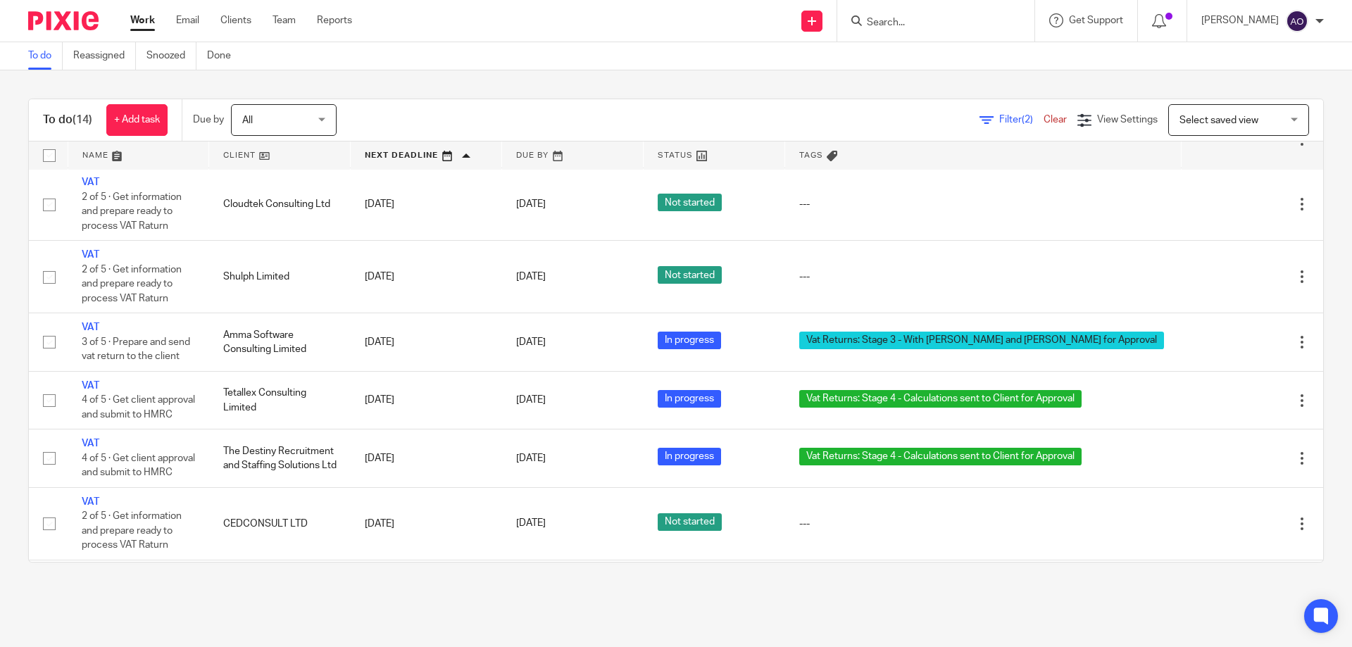
scroll to position [425, 0]
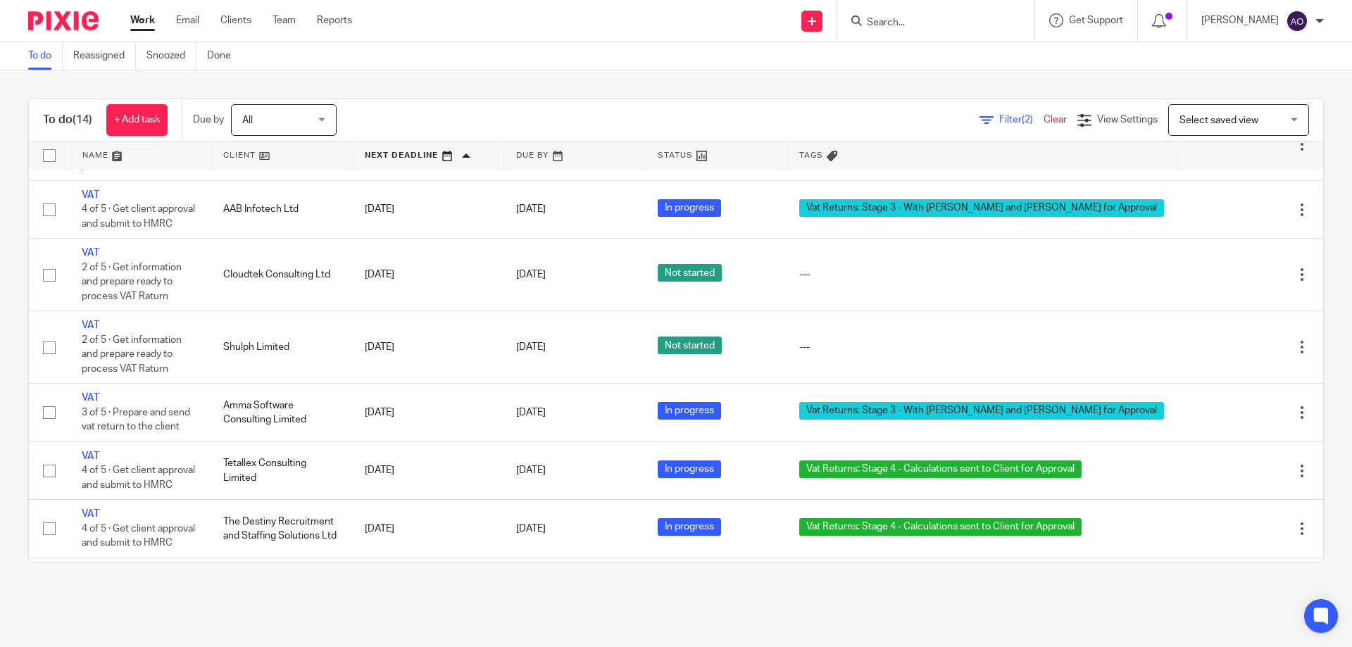
click at [902, 610] on main "To do Reassigned Snoozed Done To do (14) + Add task Due by All All Today Tomorr…" at bounding box center [676, 323] width 1352 height 647
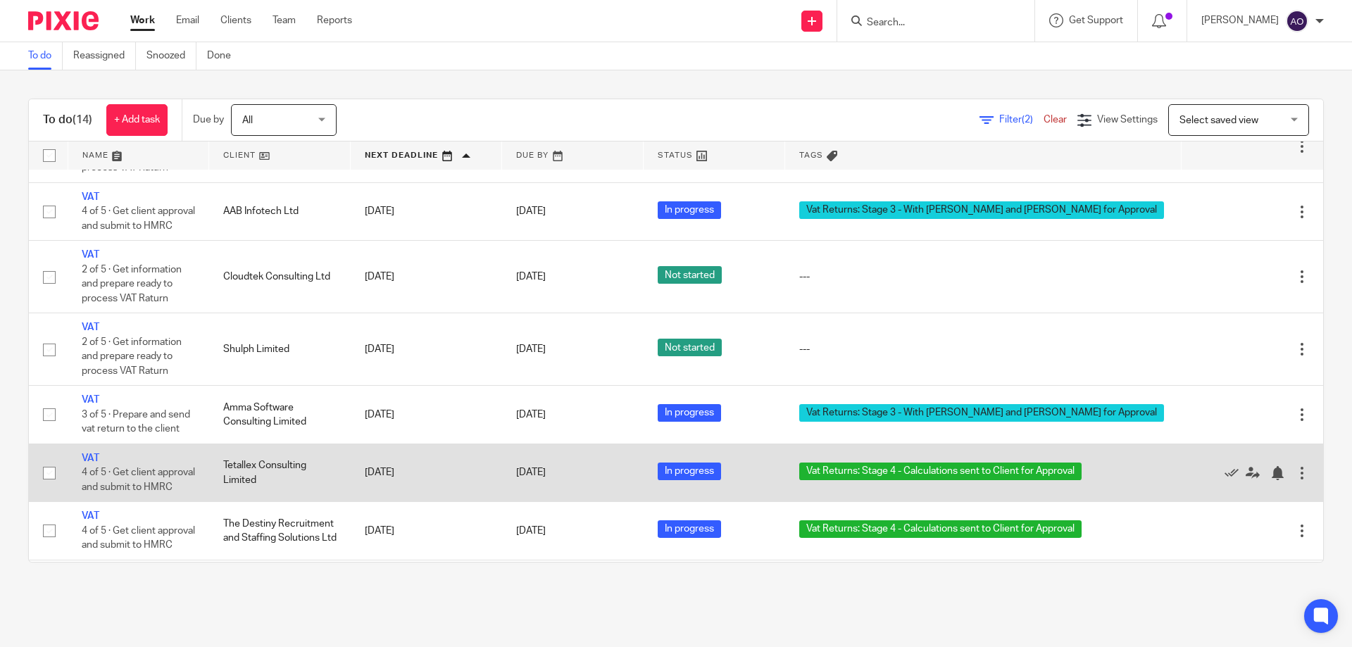
scroll to position [566, 0]
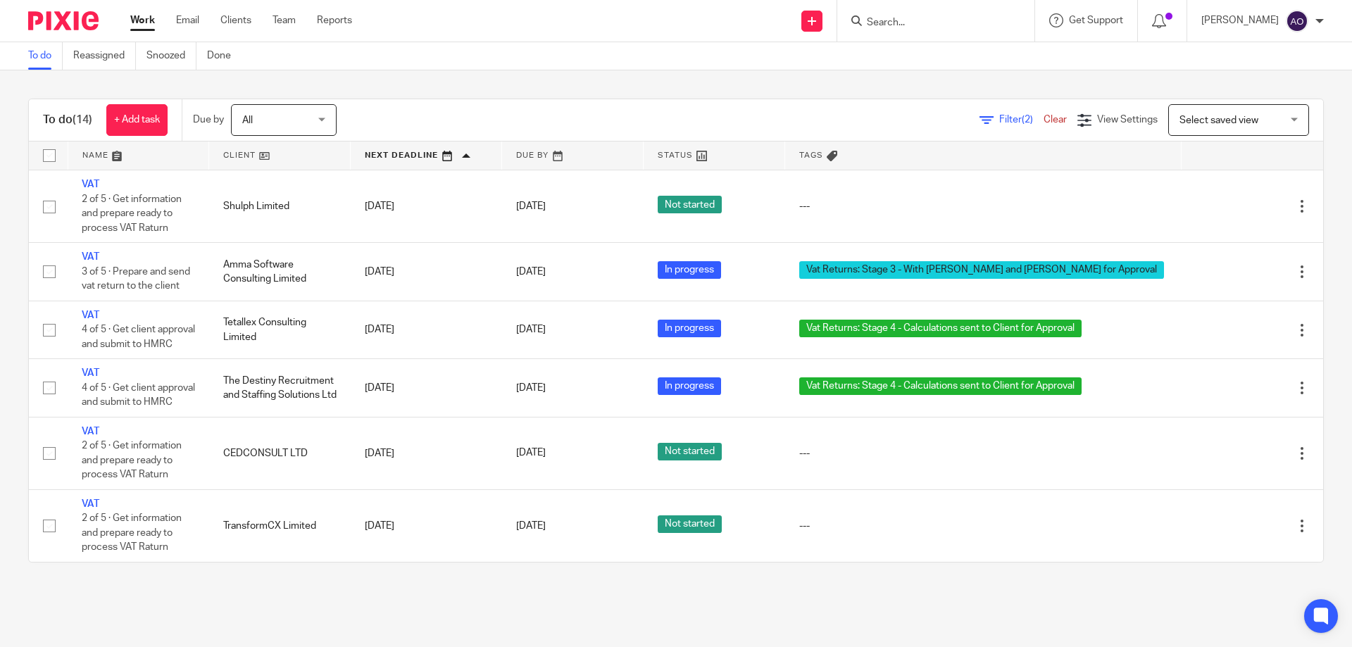
click at [999, 118] on span "Filter (2)" at bounding box center [1021, 120] width 44 height 10
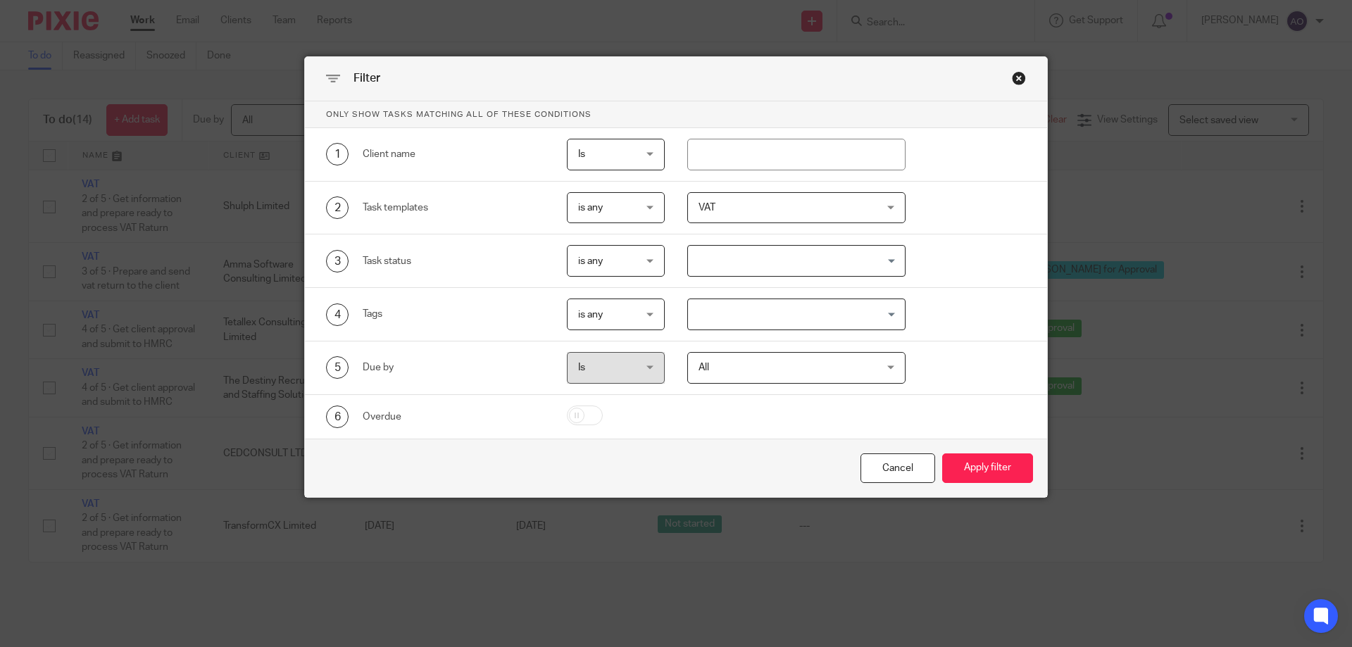
click at [884, 204] on div "VAT" at bounding box center [796, 208] width 219 height 32
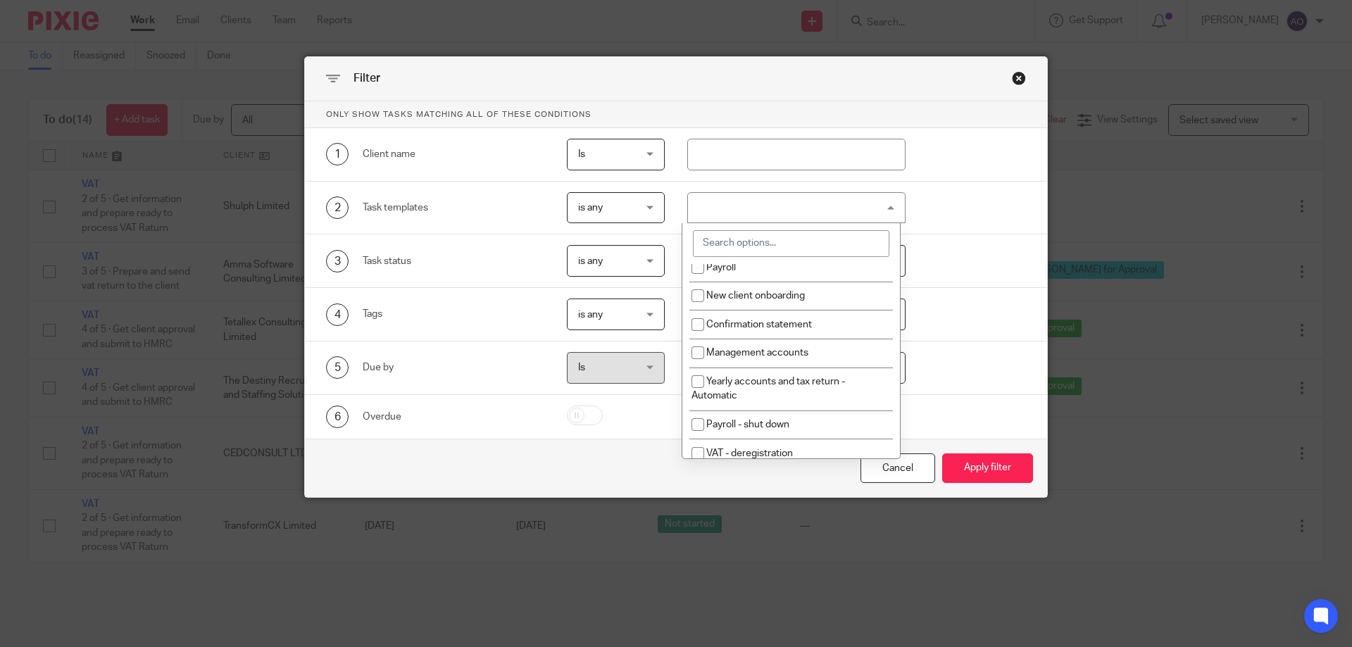
scroll to position [70, 0]
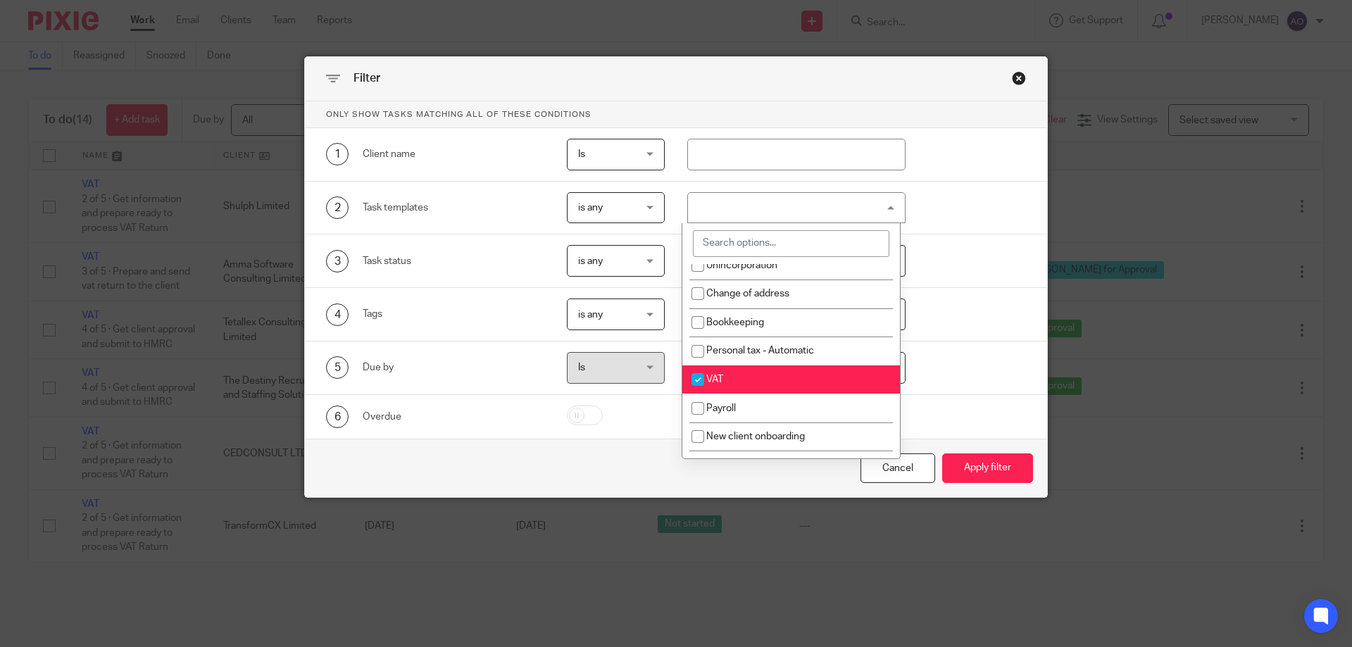
click at [696, 378] on input "checkbox" at bounding box center [698, 379] width 27 height 27
checkbox input "false"
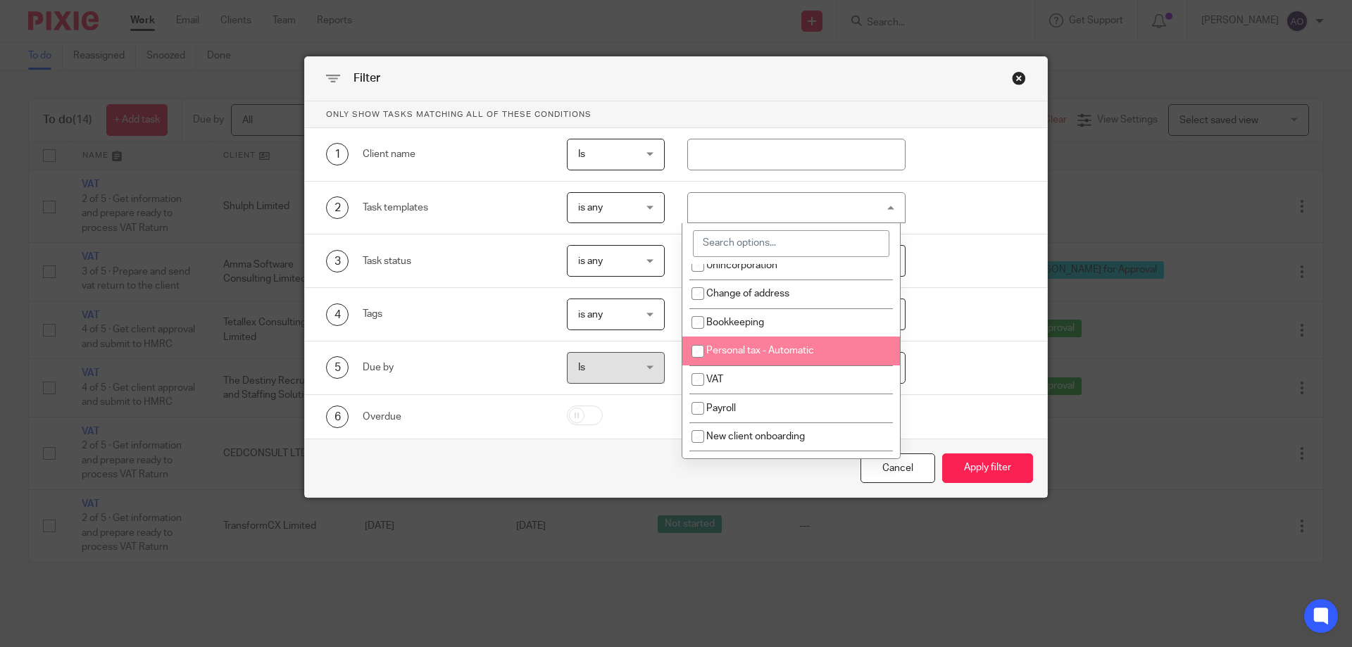
click at [698, 350] on input "checkbox" at bounding box center [698, 351] width 27 height 27
checkbox input "true"
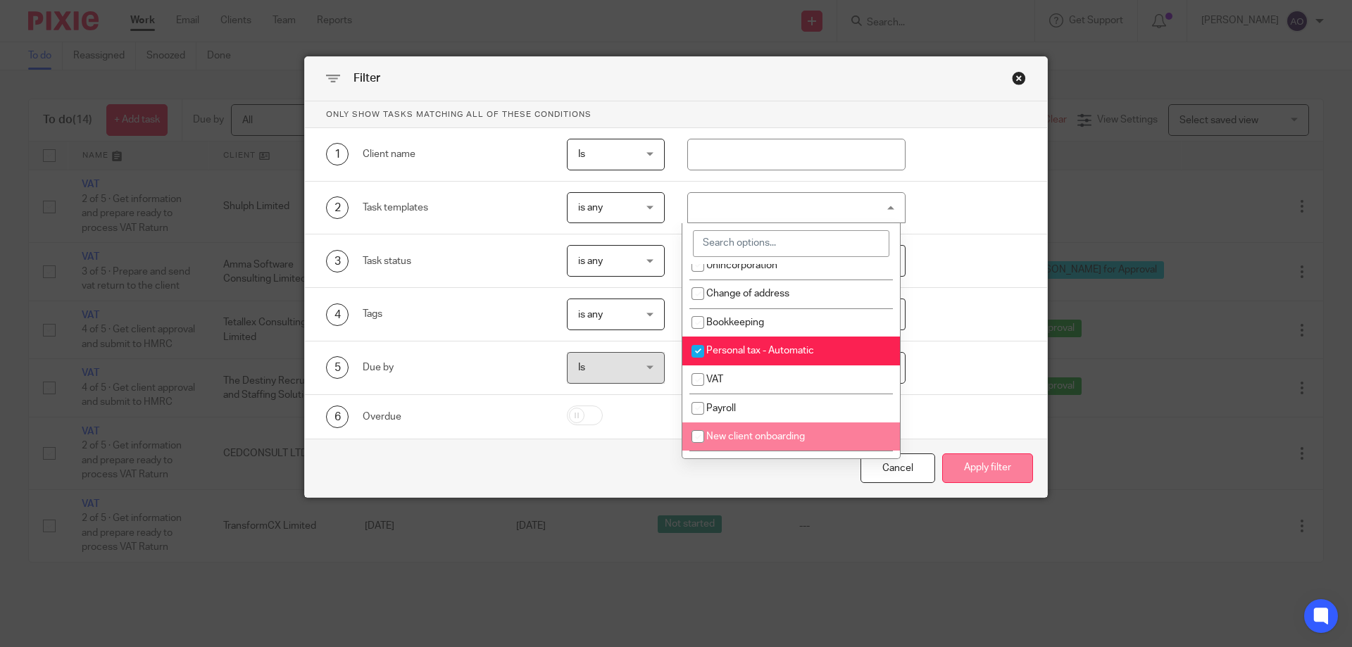
click at [965, 462] on button "Apply filter" at bounding box center [987, 469] width 91 height 30
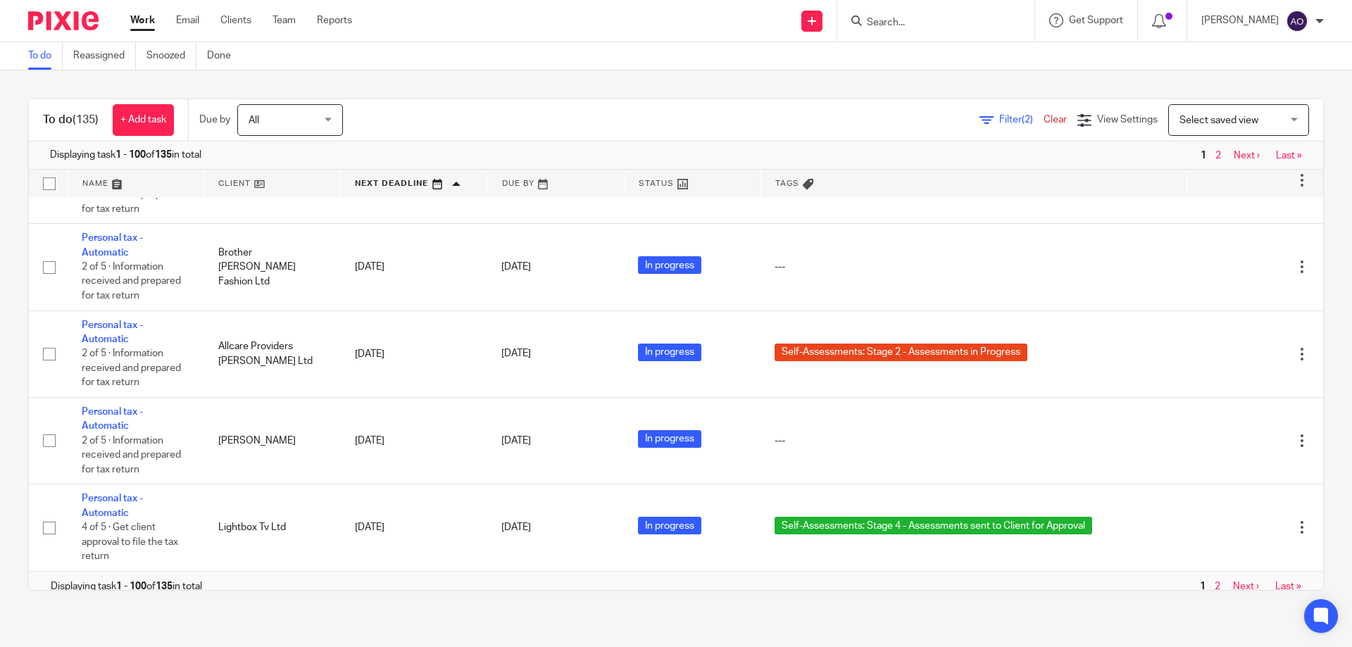
scroll to position [8181, 0]
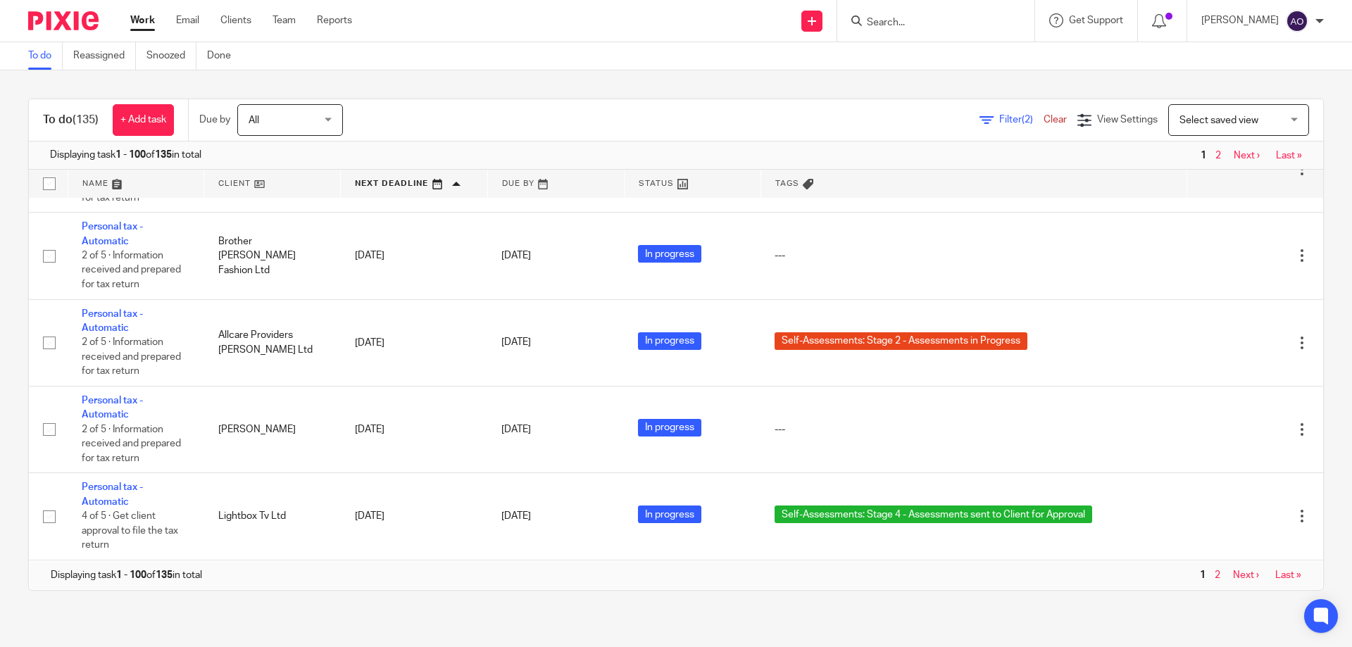
click at [1233, 571] on link "Next ›" at bounding box center [1246, 575] width 26 height 10
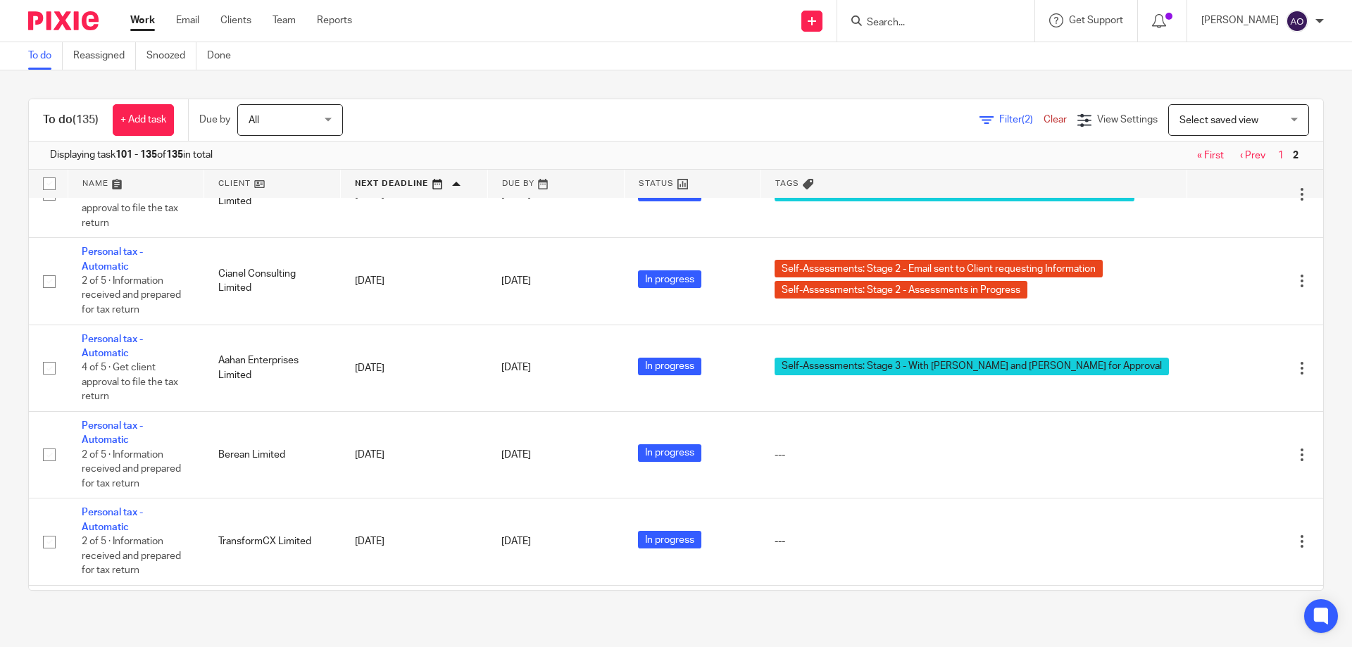
scroll to position [2563, 0]
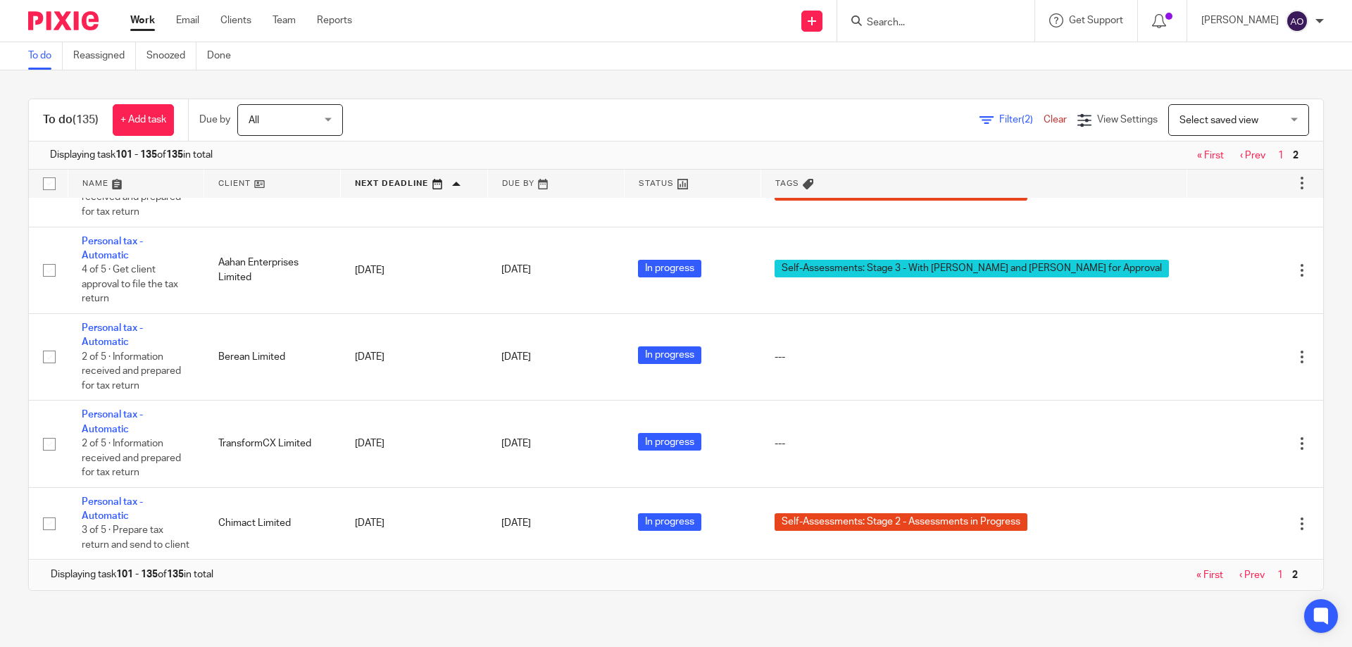
click at [592, 61] on div "To do Reassigned Snoozed Done" at bounding box center [676, 56] width 1352 height 28
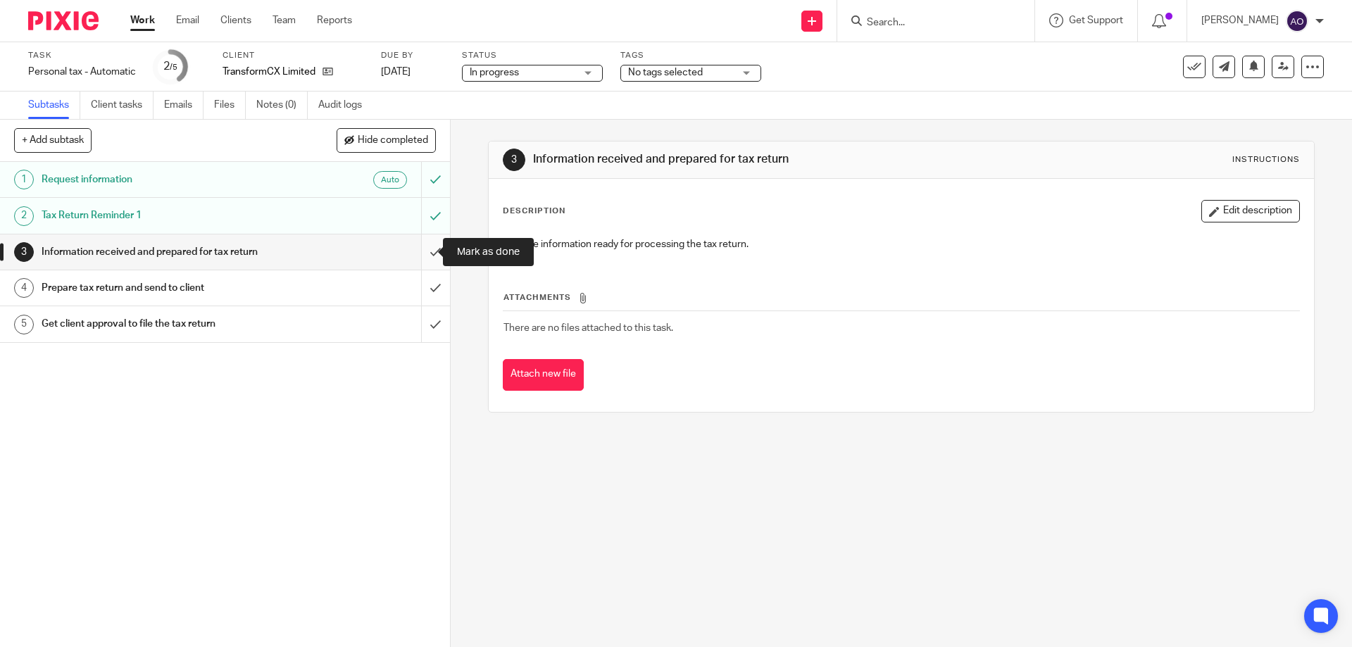
click at [416, 252] on input "submit" at bounding box center [225, 252] width 450 height 35
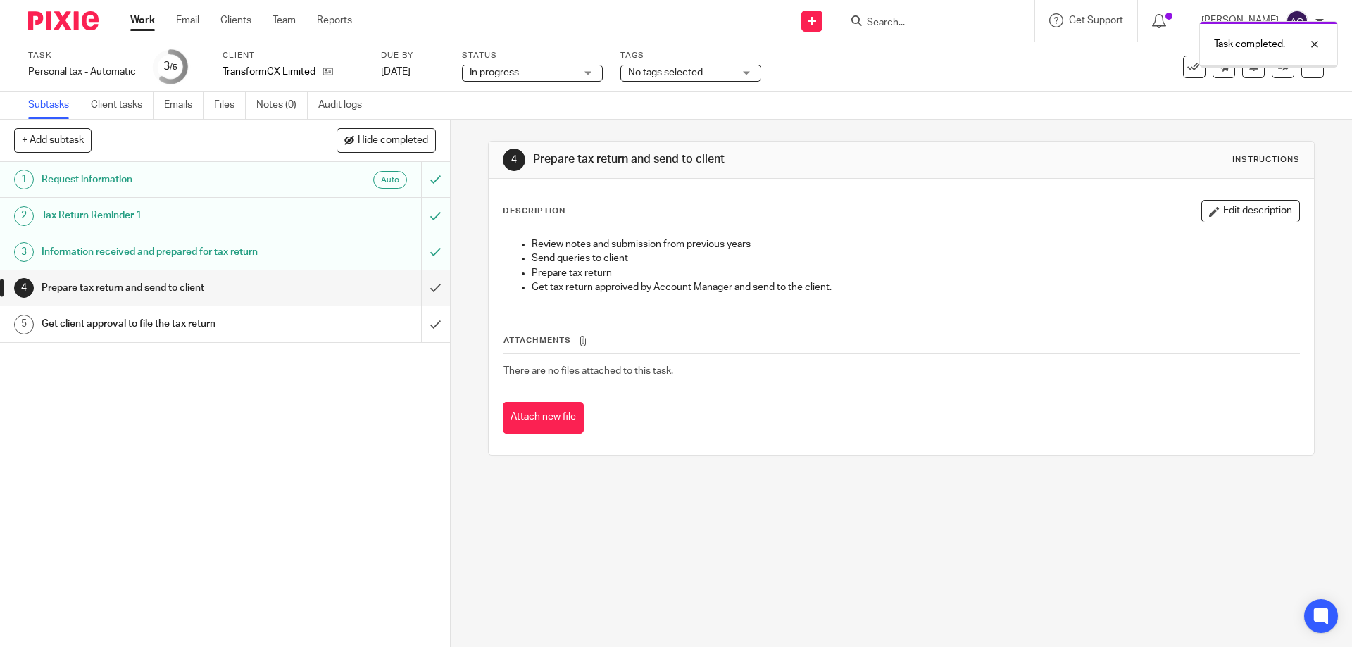
click at [747, 73] on div "No tags selected" at bounding box center [690, 73] width 141 height 17
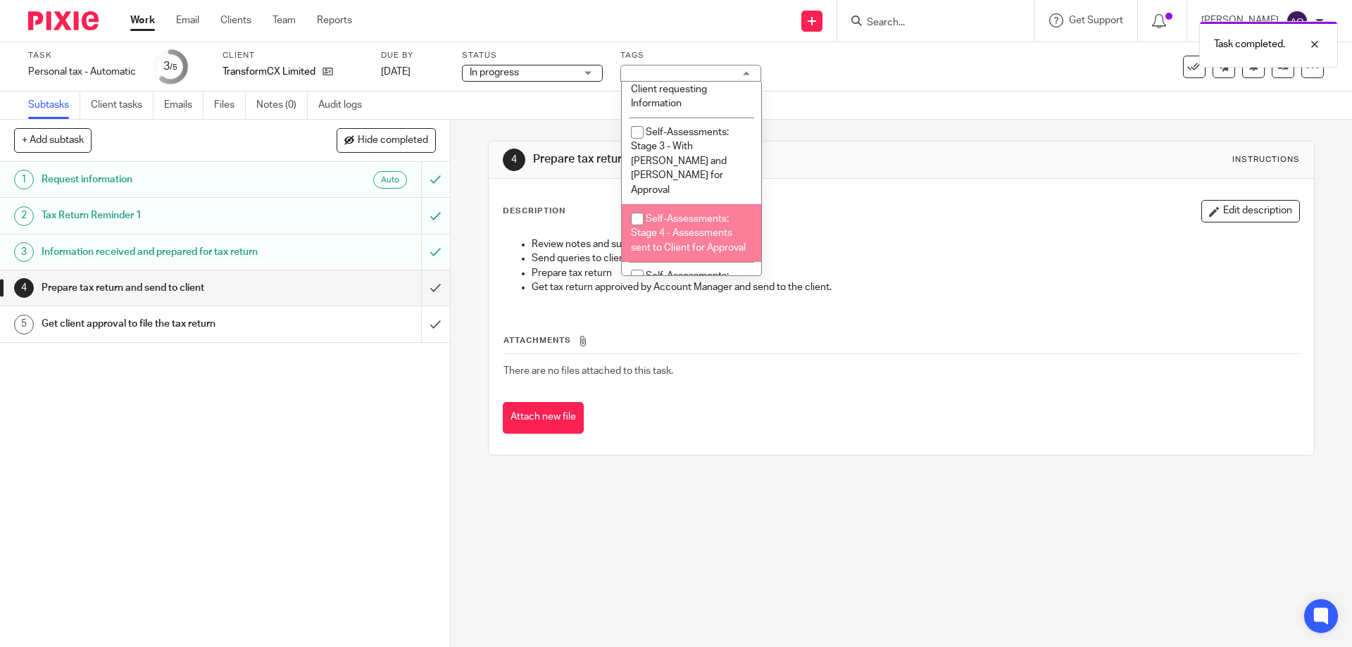
scroll to position [424, 0]
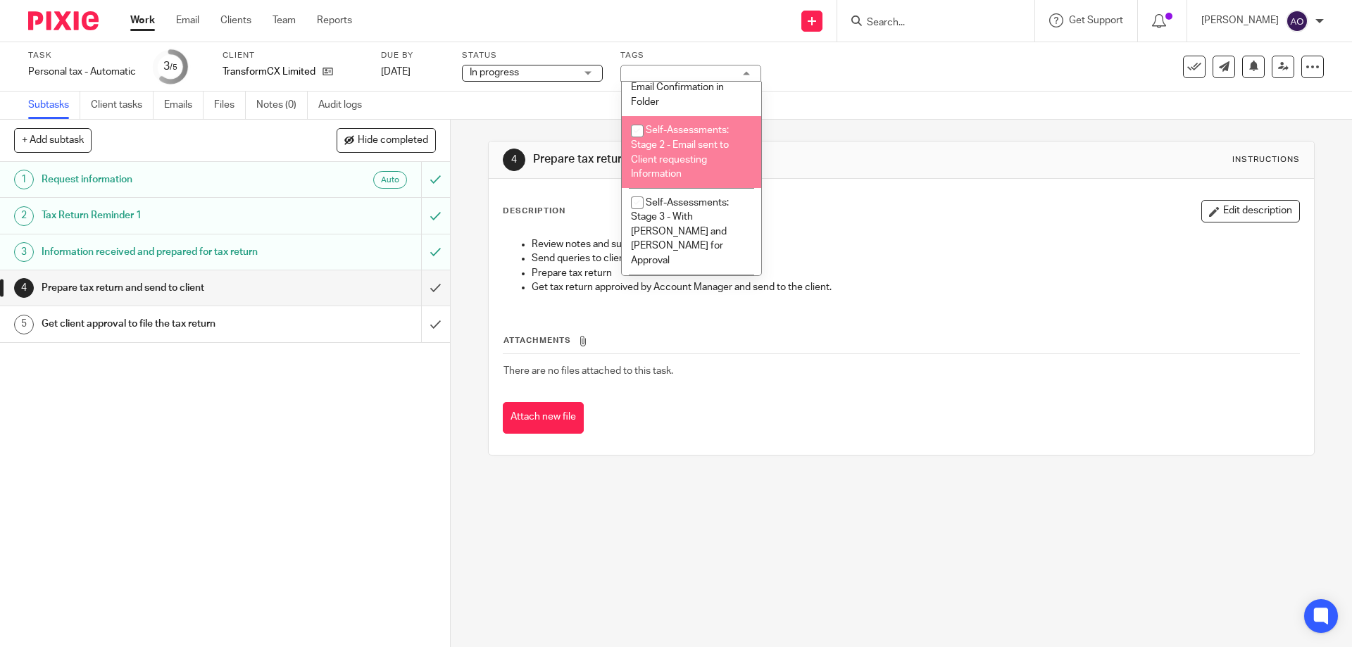
click at [635, 130] on input "checkbox" at bounding box center [637, 131] width 27 height 27
checkbox input "true"
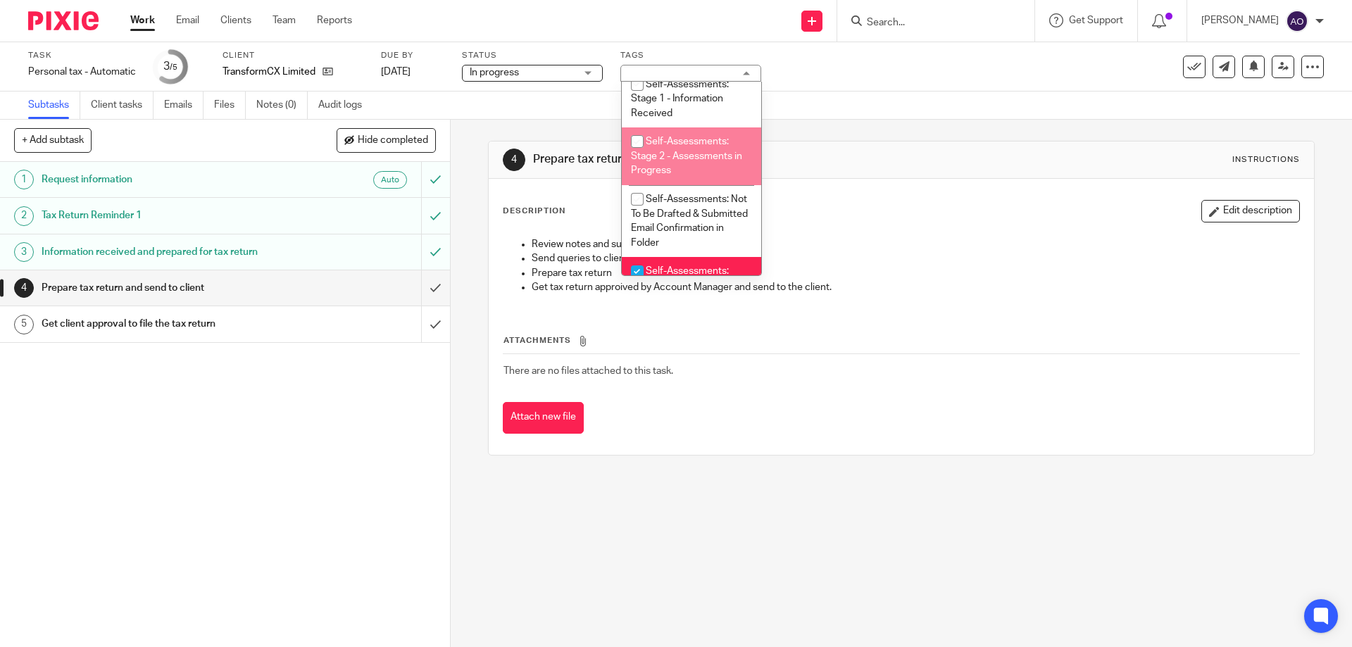
click at [637, 139] on input "checkbox" at bounding box center [637, 141] width 27 height 27
checkbox input "true"
click at [378, 459] on div "1 Request information Auto 2 Tax Return Reminder 1 3 Information received and p…" at bounding box center [225, 404] width 450 height 485
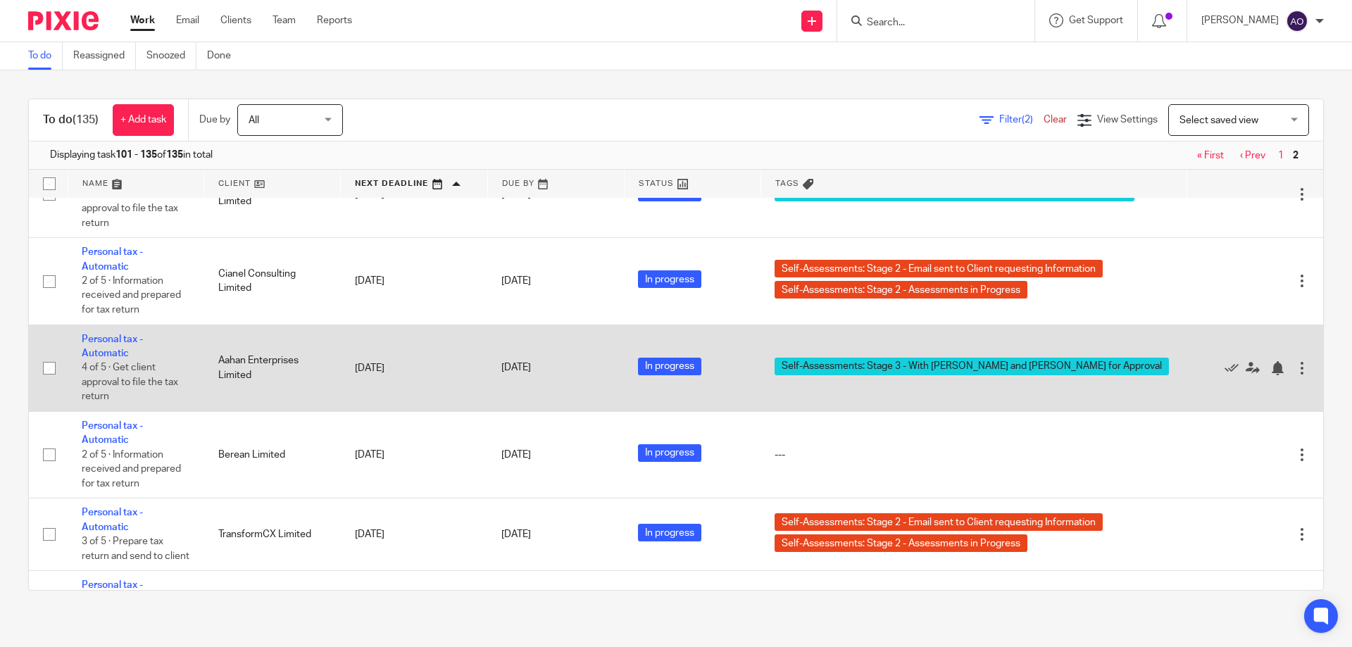
scroll to position [2548, 0]
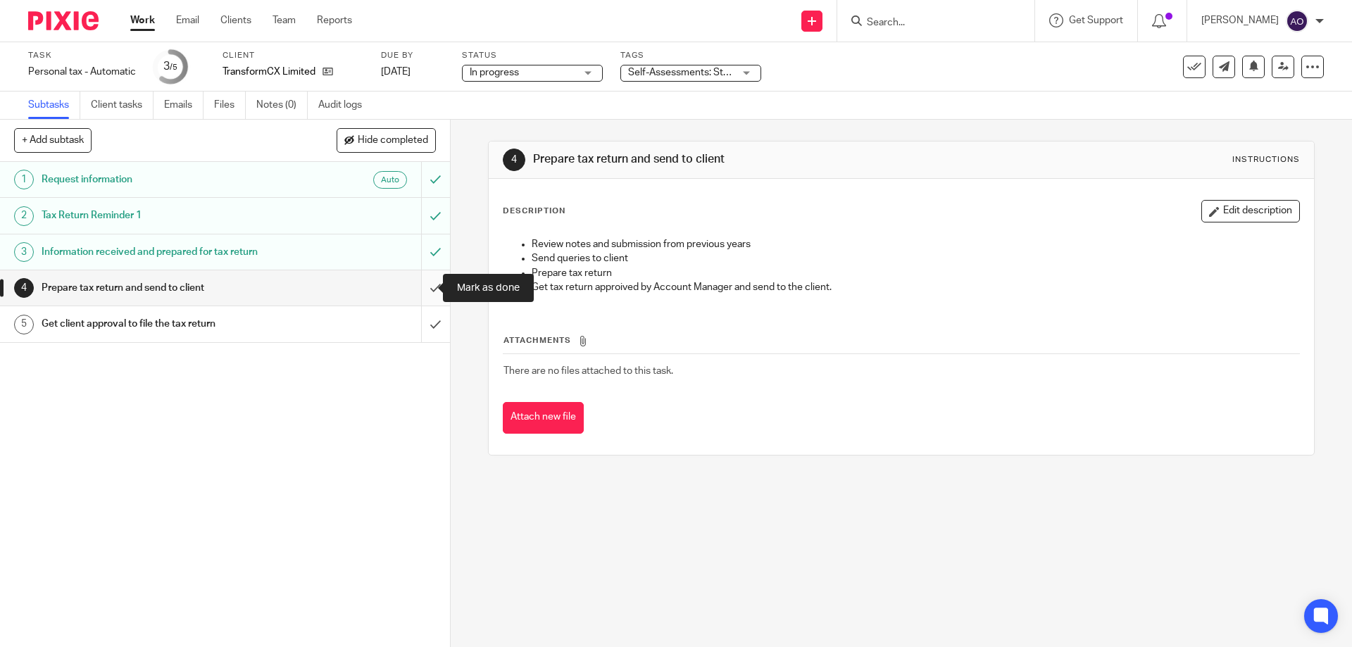
click at [420, 282] on input "submit" at bounding box center [225, 287] width 450 height 35
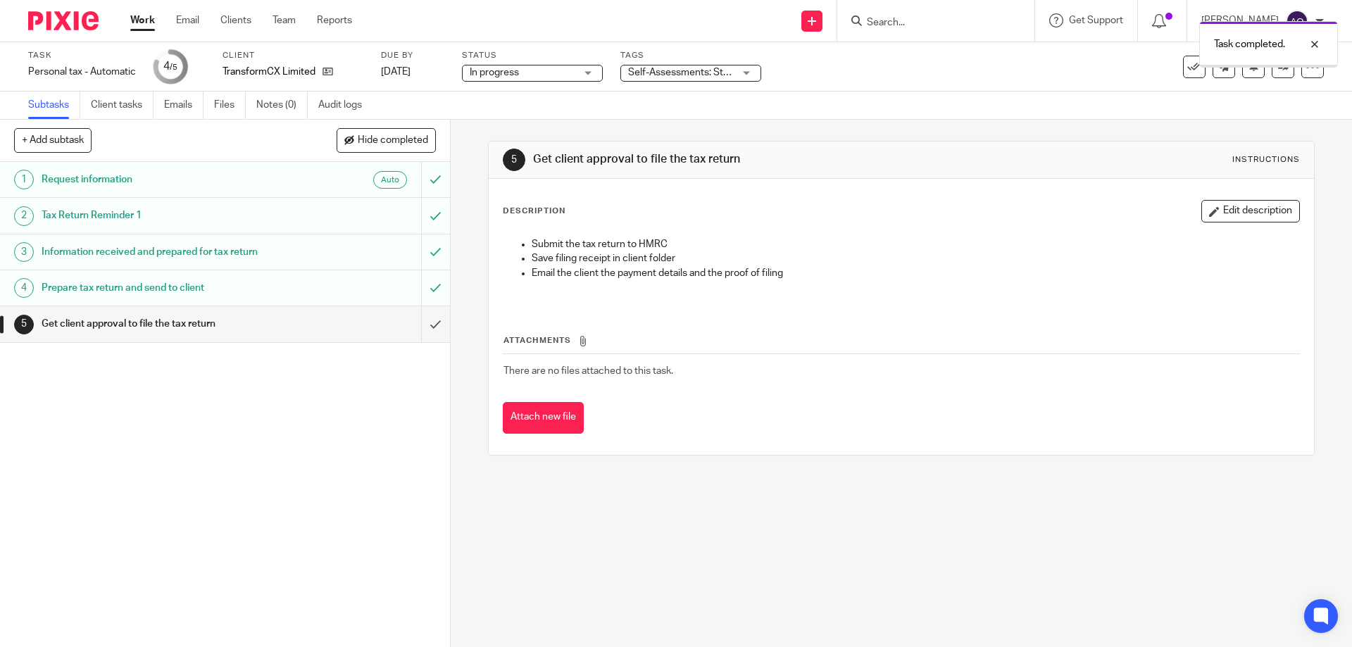
click at [748, 73] on div "Self-Assessments: Stage 2 - Assessments in Progress + 1" at bounding box center [690, 73] width 141 height 17
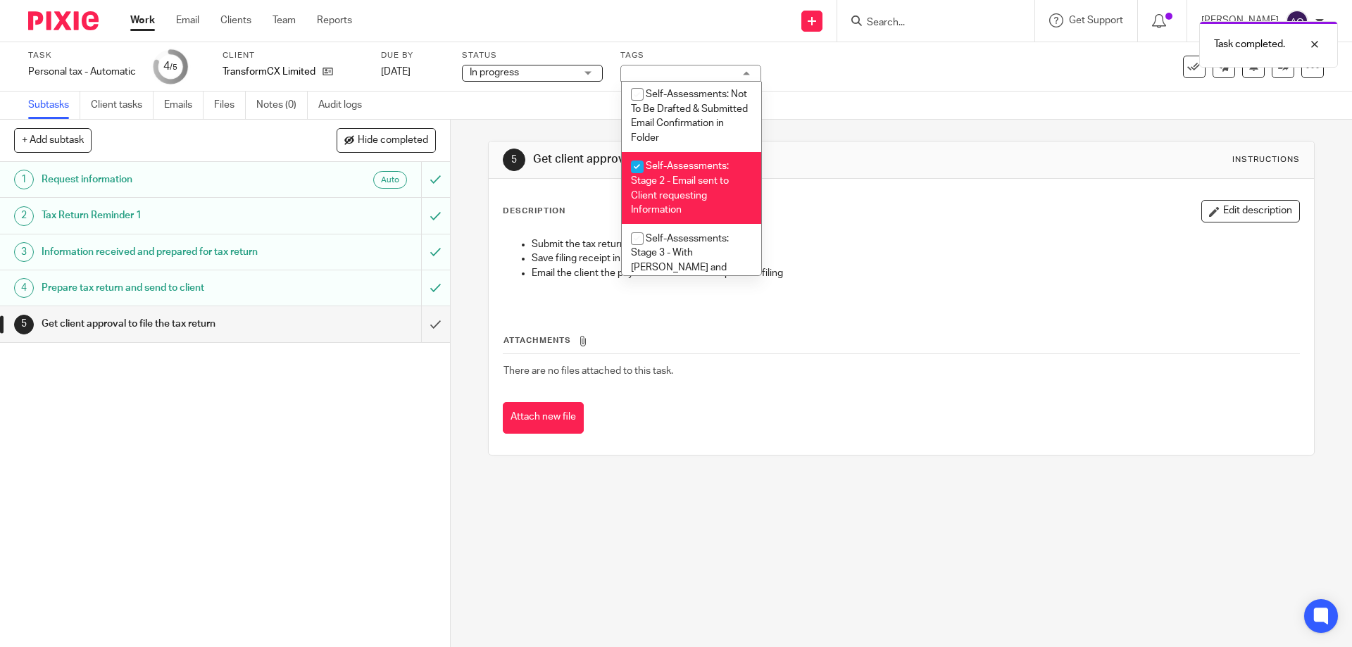
scroll to position [340, 0]
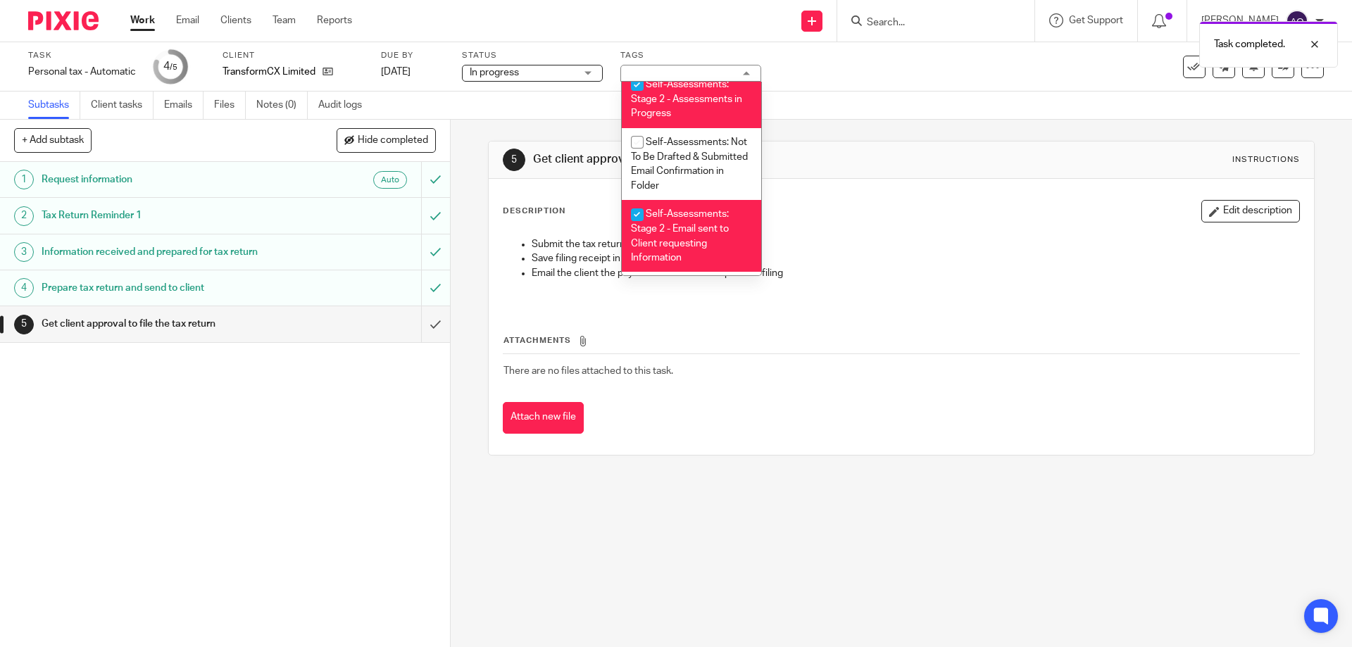
click at [634, 92] on input "checkbox" at bounding box center [637, 84] width 27 height 27
checkbox input "false"
click at [633, 206] on input "checkbox" at bounding box center [637, 214] width 27 height 27
checkbox input "false"
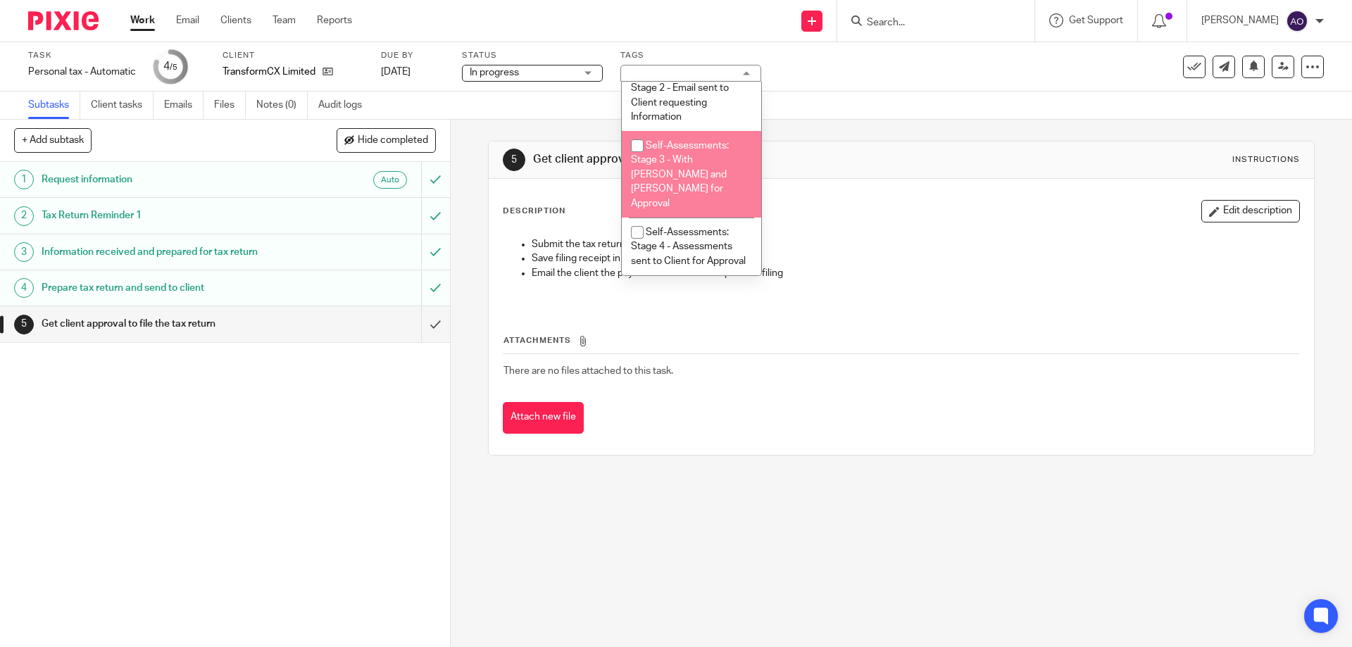
scroll to position [551, 0]
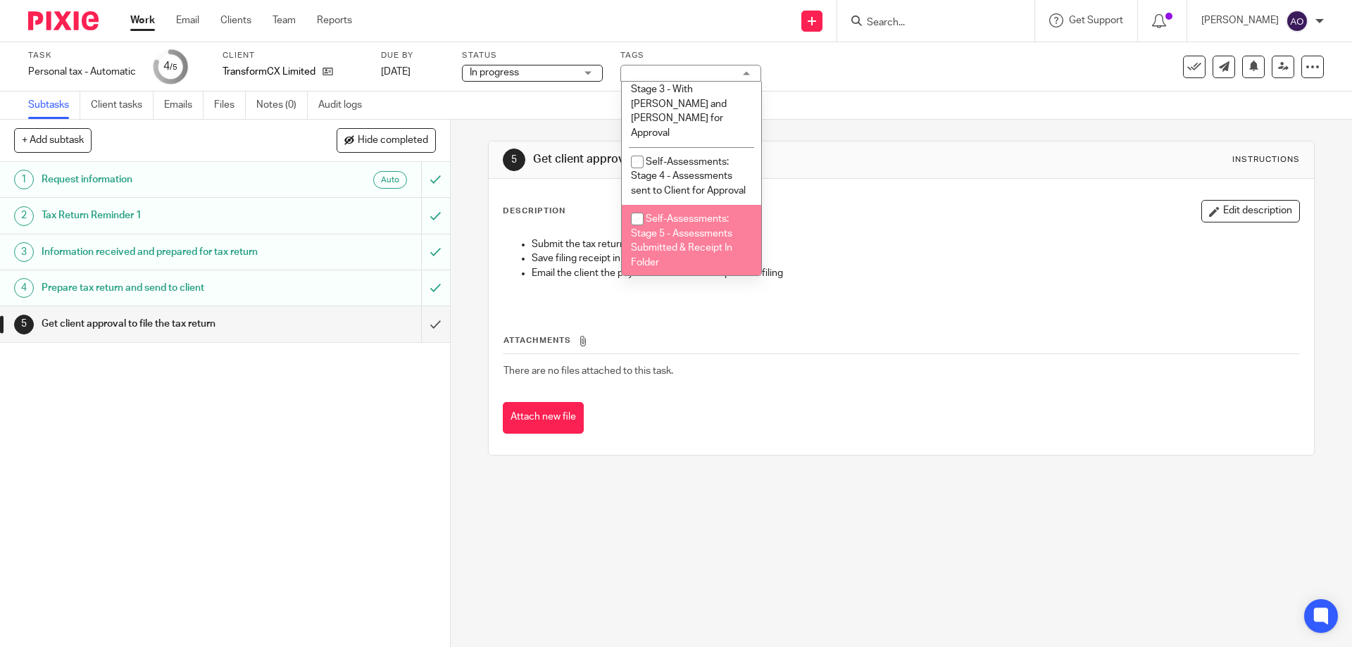
click at [637, 206] on input "checkbox" at bounding box center [637, 219] width 27 height 27
checkbox input "true"
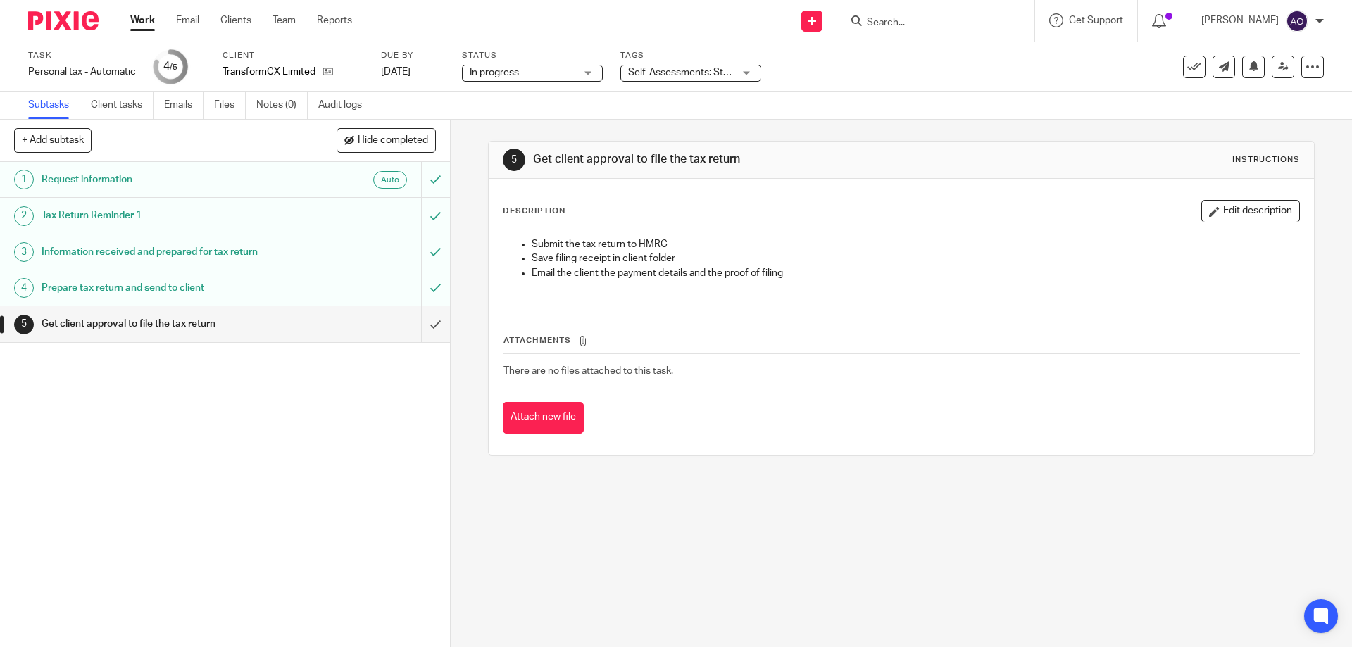
click at [380, 439] on div "1 Request information Auto 2 Tax Return Reminder 1 3 Information received and p…" at bounding box center [225, 404] width 450 height 485
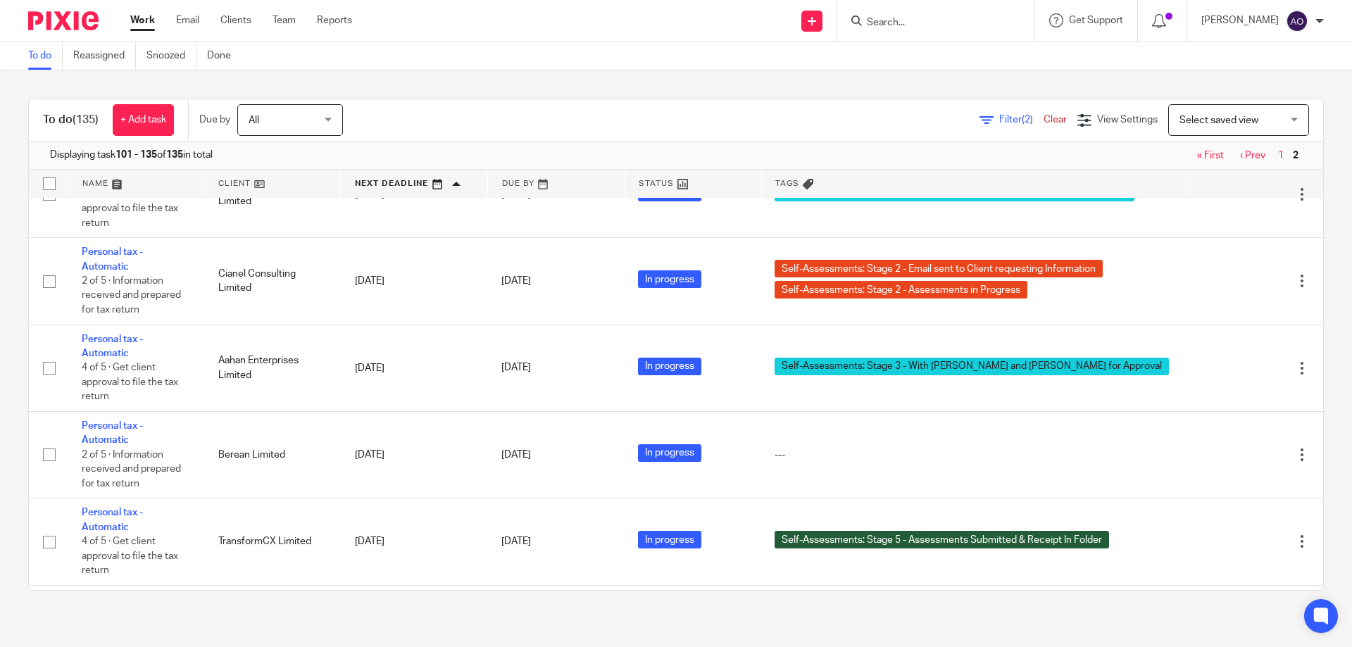
scroll to position [2563, 0]
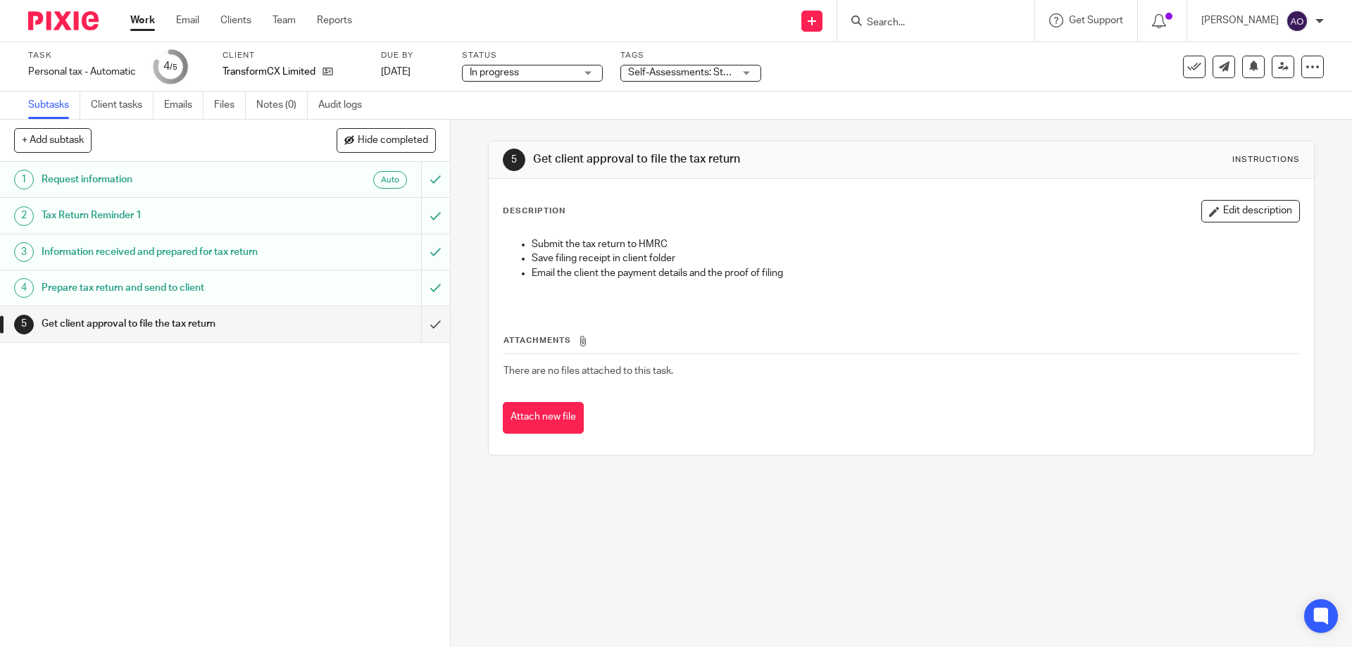
click at [747, 71] on div "Self-Assessments: Stage 5 - Assessments Submitted & Receipt In Folder" at bounding box center [690, 73] width 141 height 17
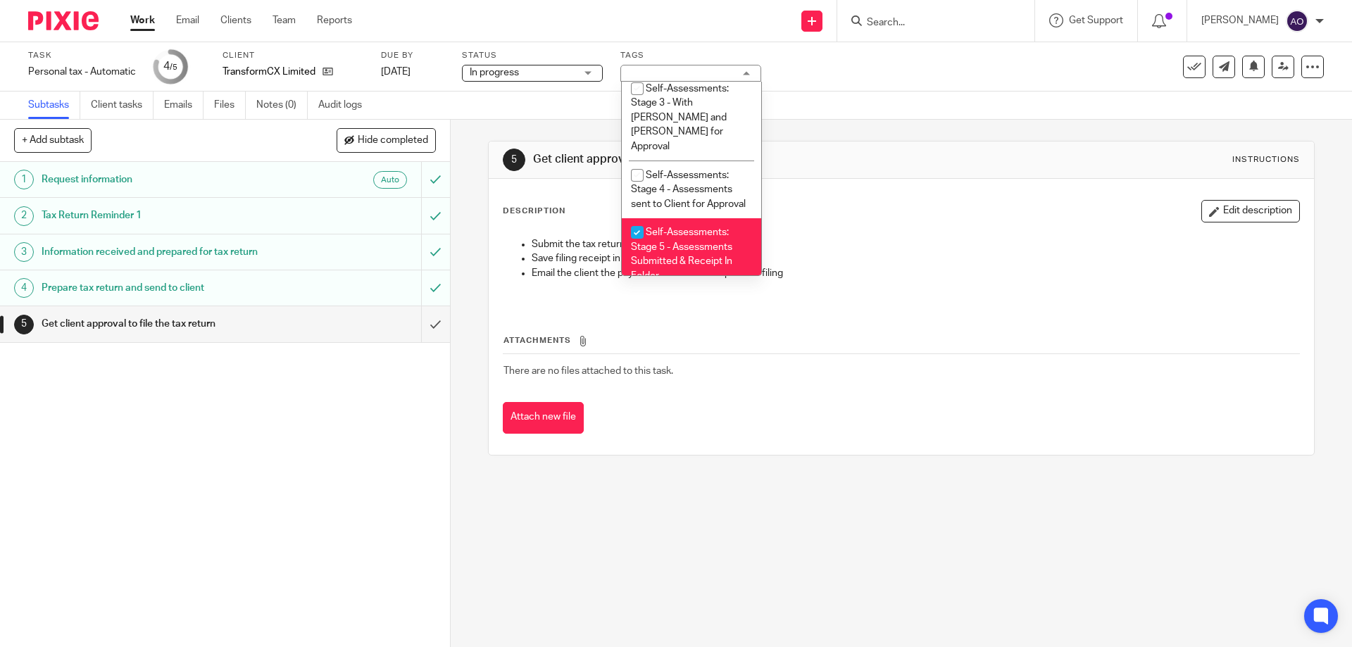
scroll to position [572, 0]
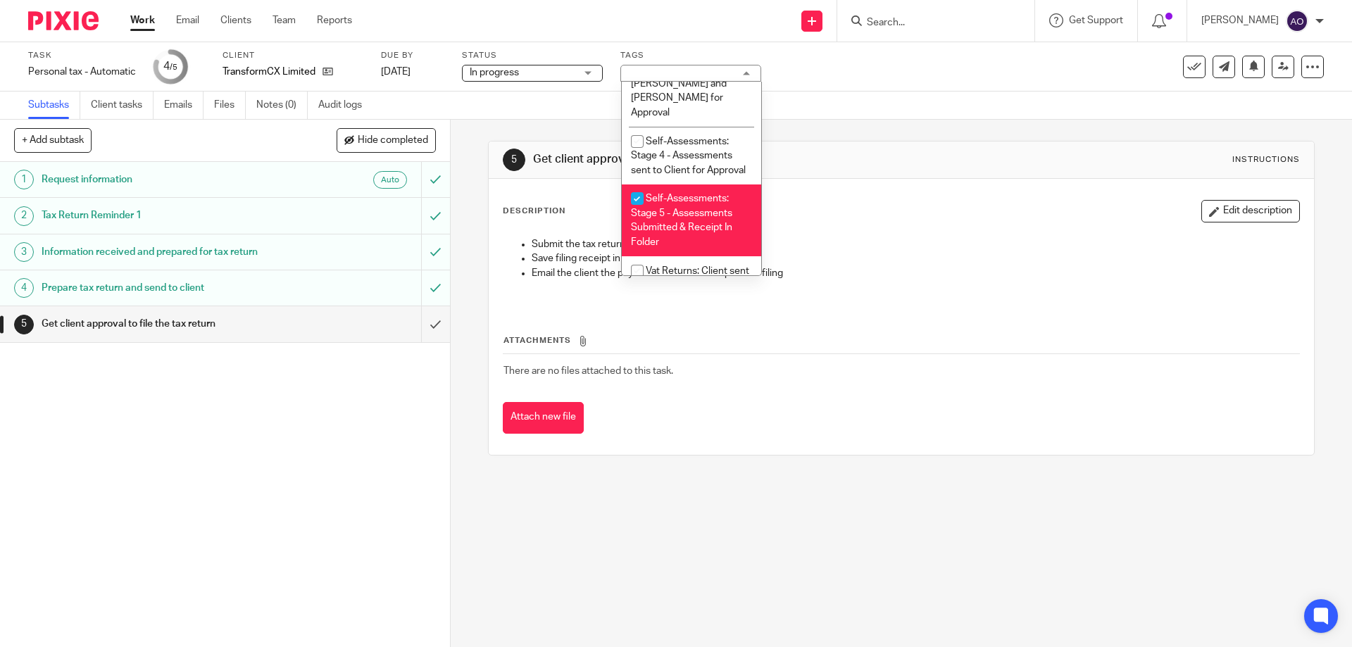
click at [638, 185] on input "checkbox" at bounding box center [637, 198] width 27 height 27
checkbox input "false"
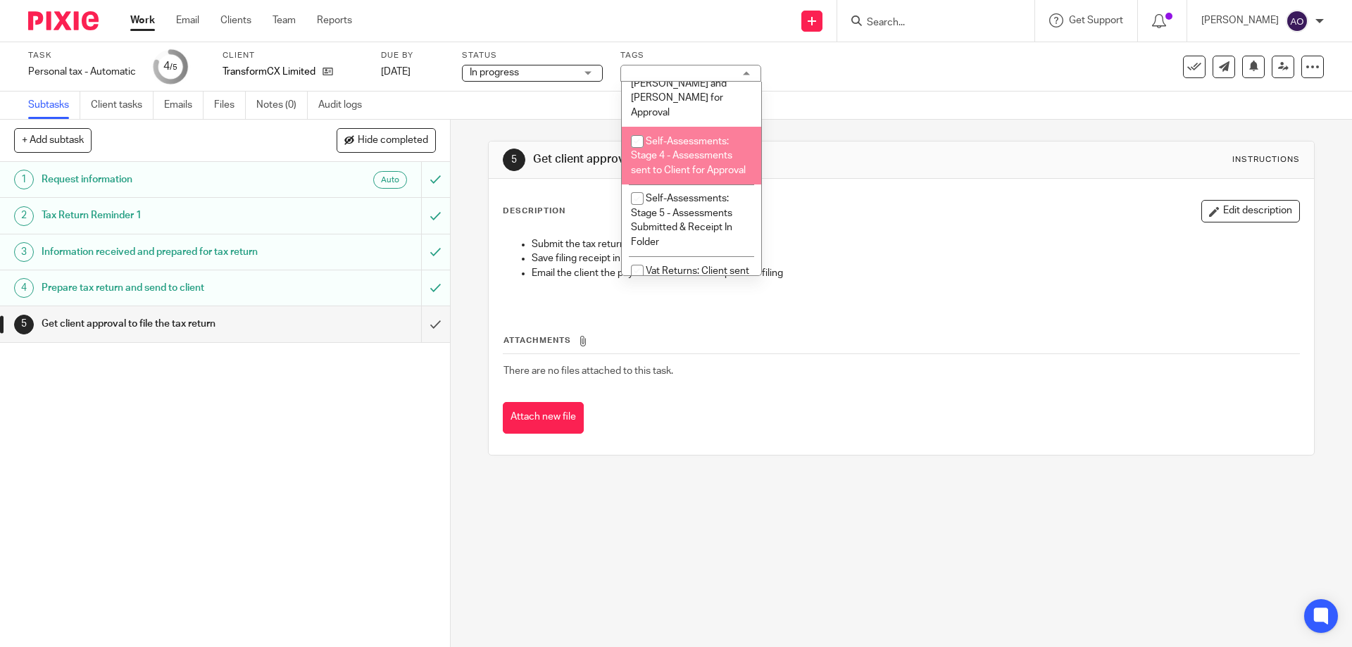
click at [635, 128] on input "checkbox" at bounding box center [637, 141] width 27 height 27
checkbox input "true"
click at [368, 506] on div "1 Request information Auto 2 Tax Return Reminder 1 3 Information received and p…" at bounding box center [225, 404] width 450 height 485
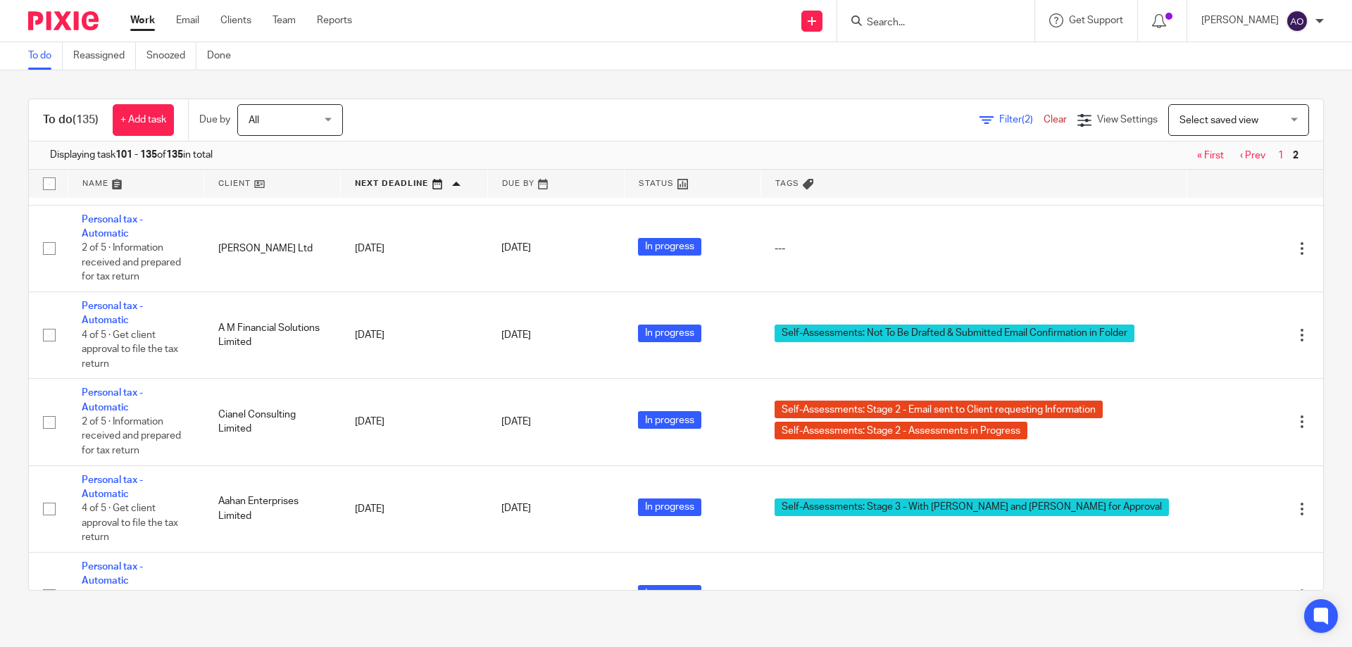
scroll to position [2563, 0]
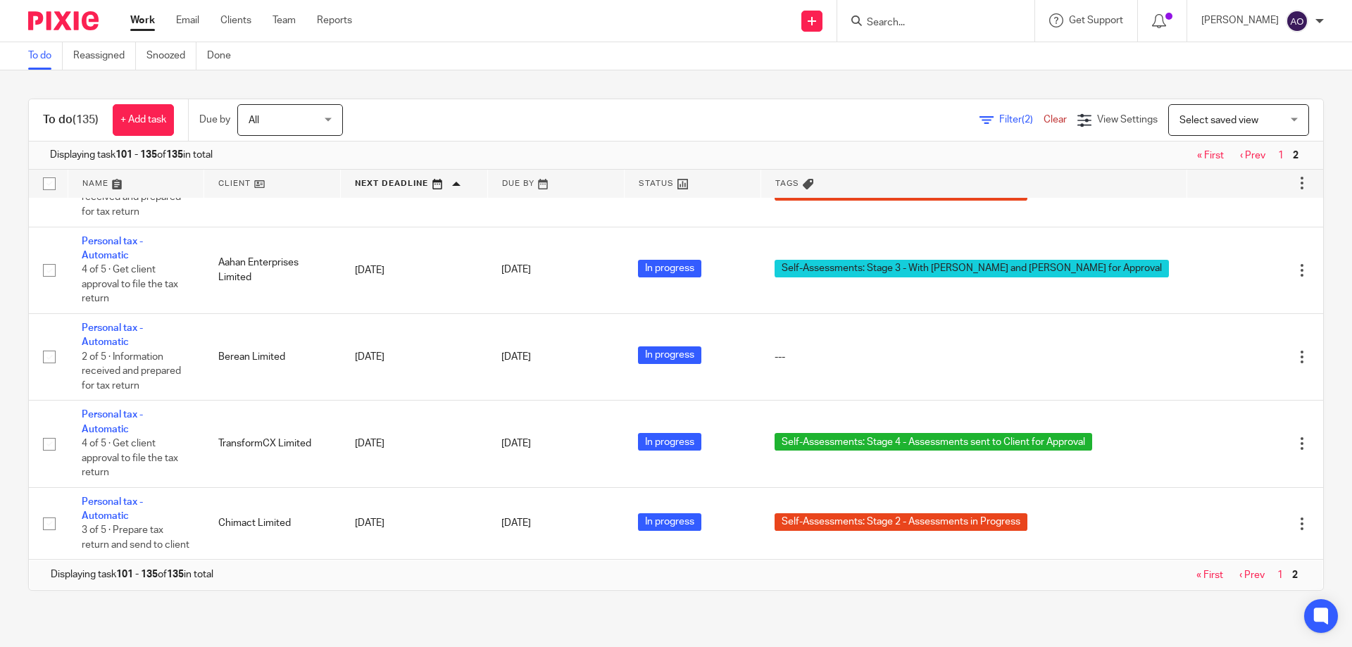
click at [256, 185] on link at bounding box center [272, 184] width 136 height 28
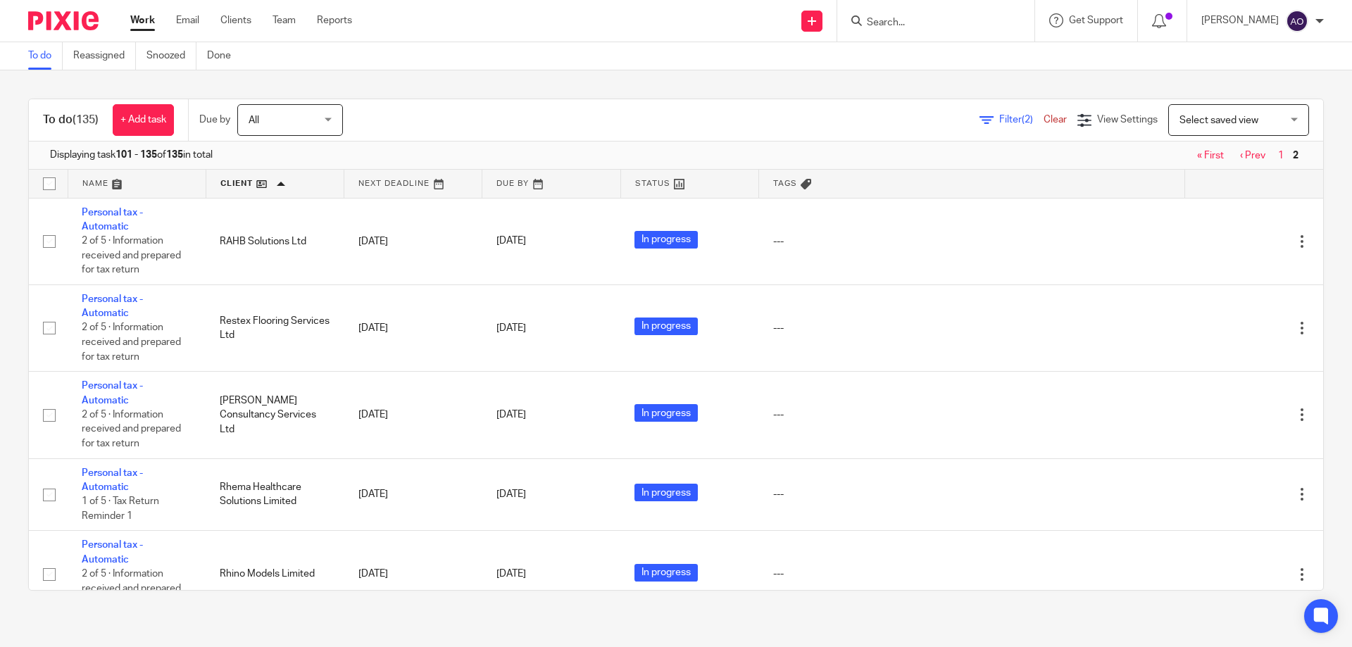
click at [1197, 155] on link "« First" at bounding box center [1210, 156] width 27 height 10
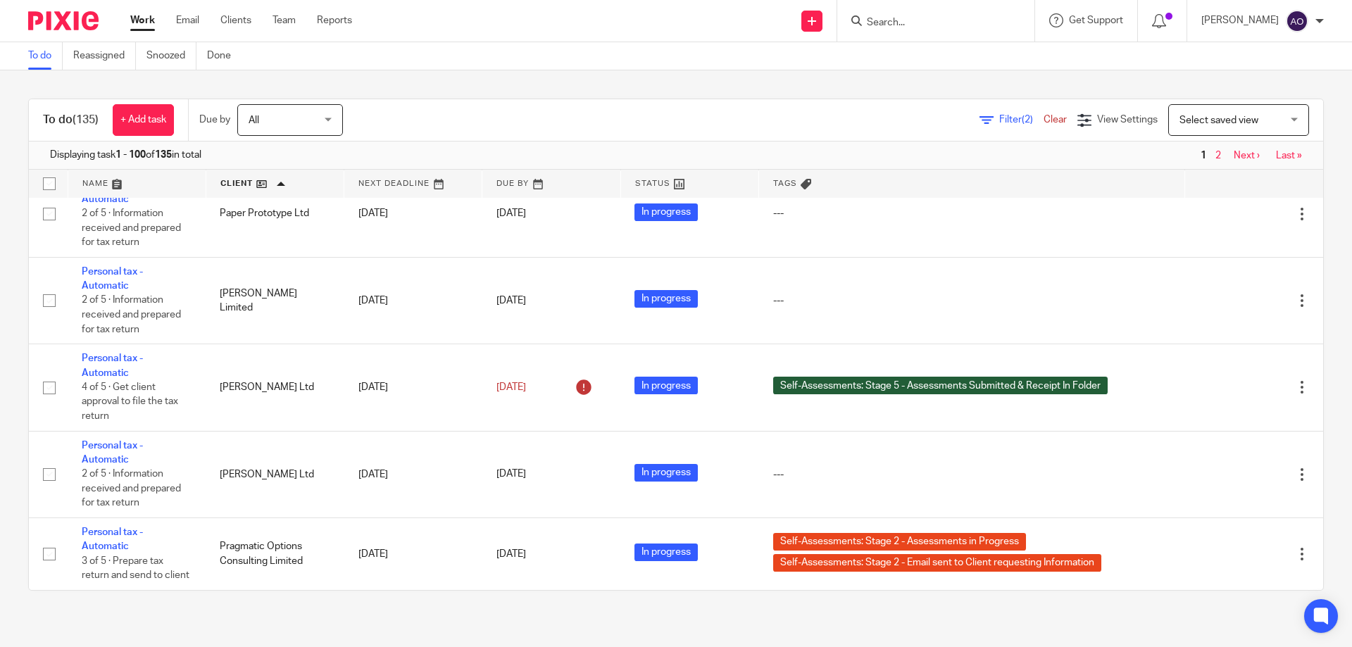
scroll to position [7959, 0]
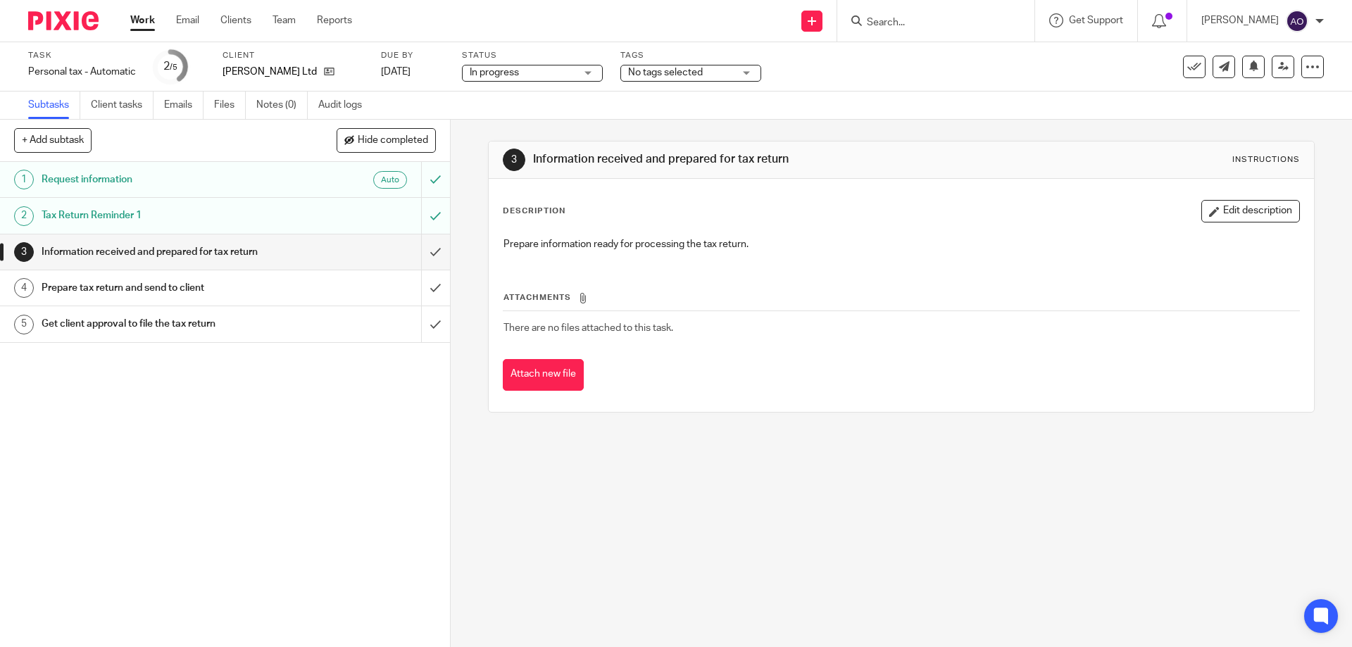
click at [746, 69] on div "No tags selected" at bounding box center [690, 73] width 141 height 17
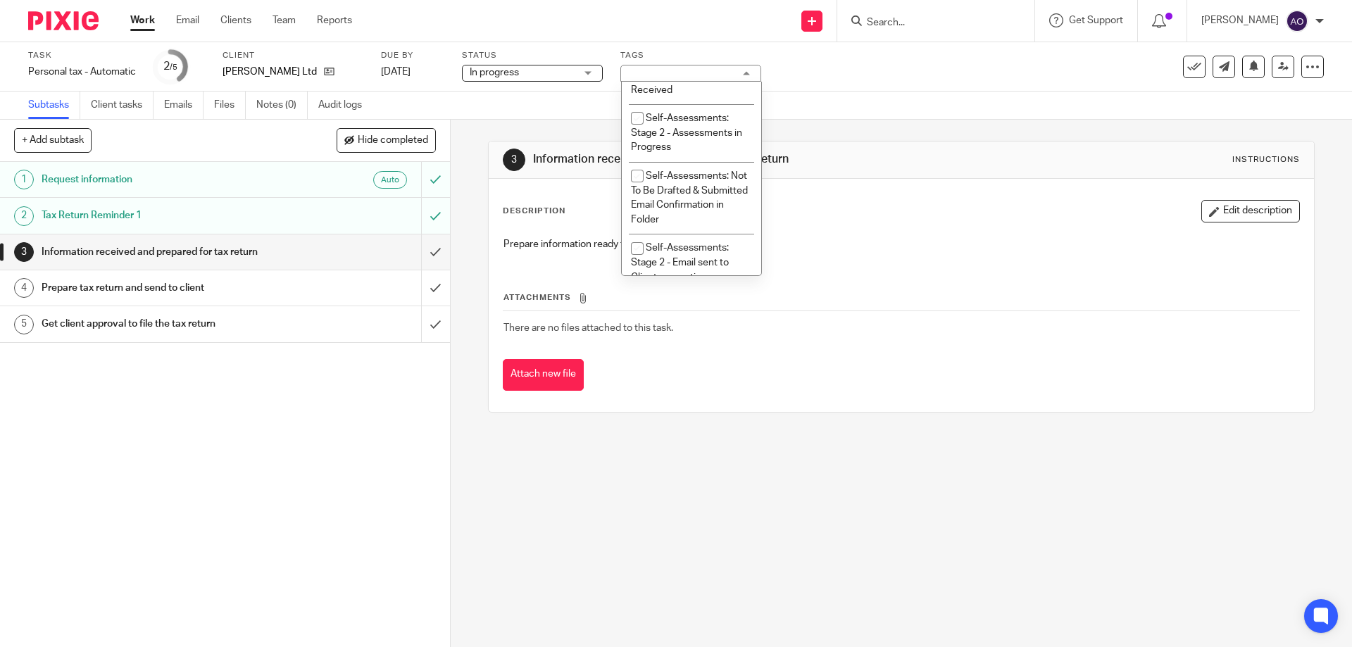
scroll to position [279, 0]
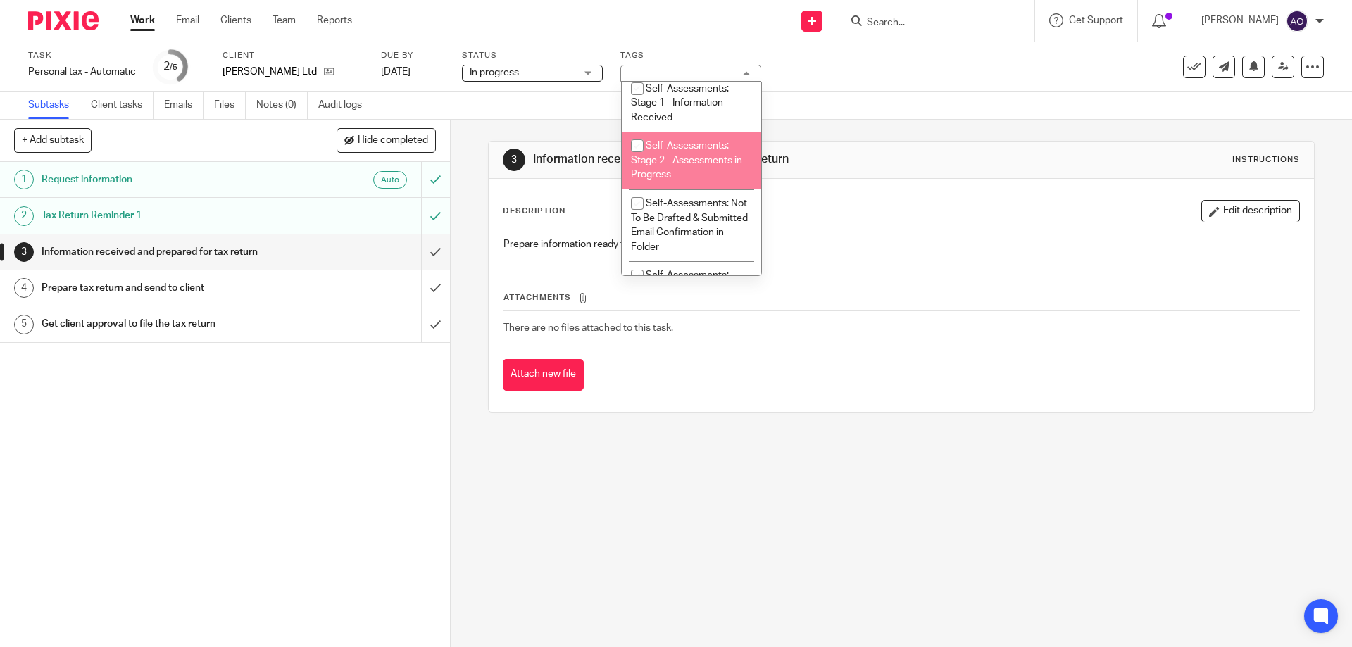
click at [637, 142] on input "checkbox" at bounding box center [637, 145] width 27 height 27
checkbox input "true"
click at [382, 470] on div "1 Request information Auto 2 Tax Return Reminder 1 3 Information received and p…" at bounding box center [225, 404] width 450 height 485
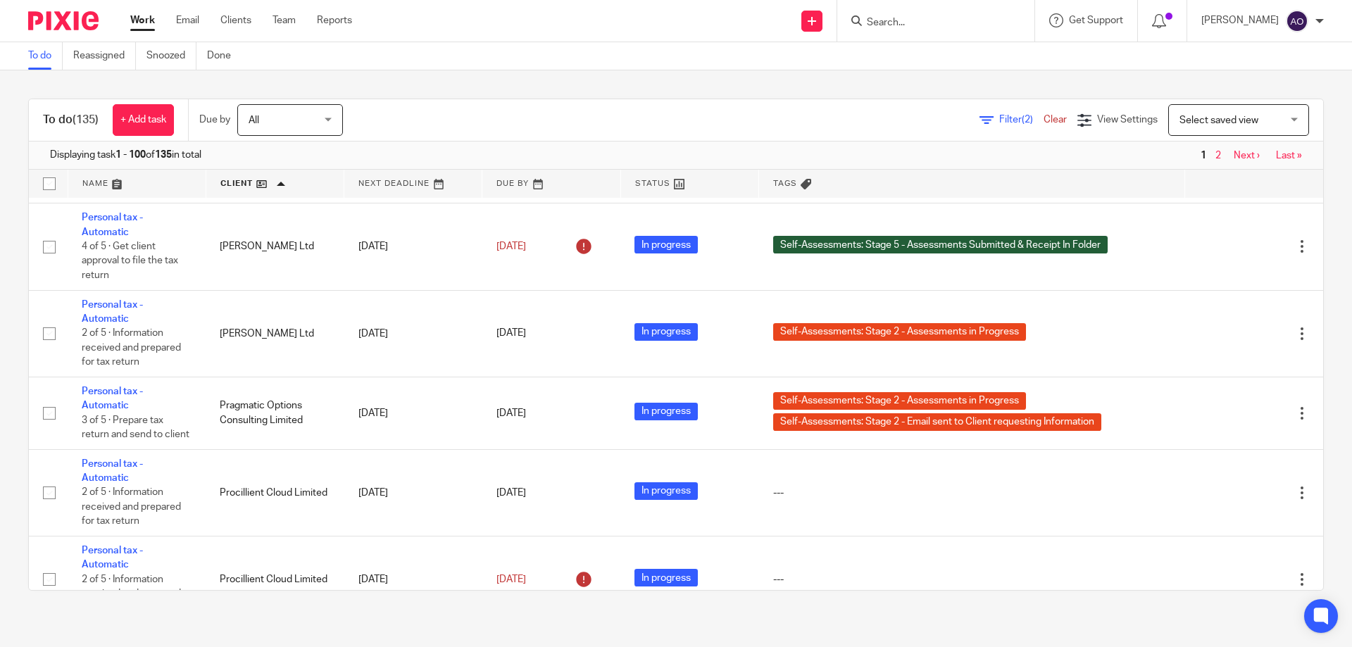
scroll to position [8109, 0]
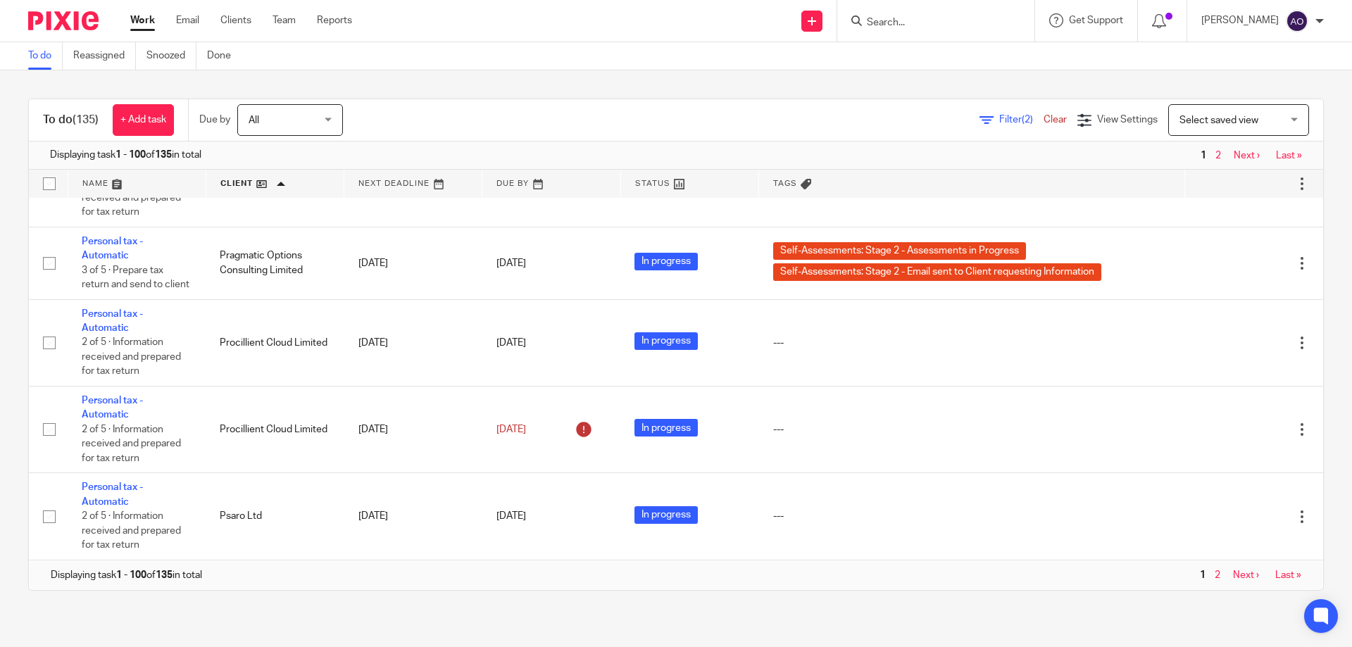
click at [1234, 152] on link "Next ›" at bounding box center [1247, 156] width 26 height 10
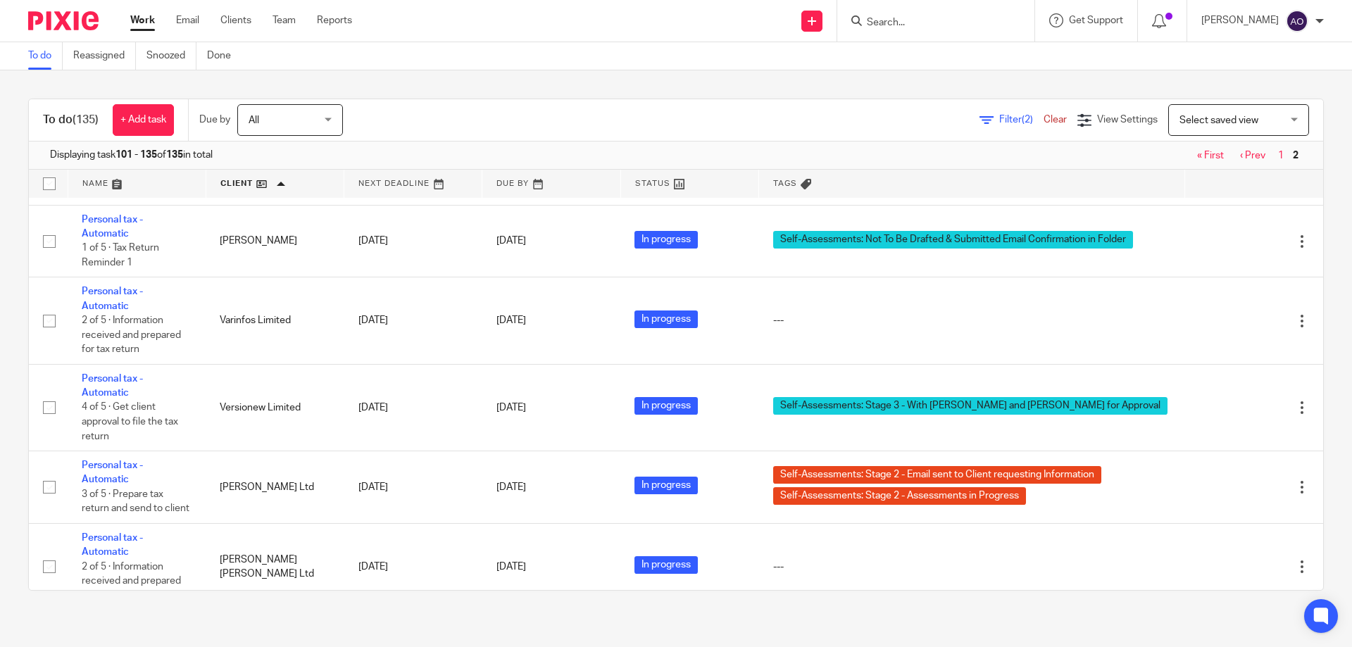
scroll to position [2606, 0]
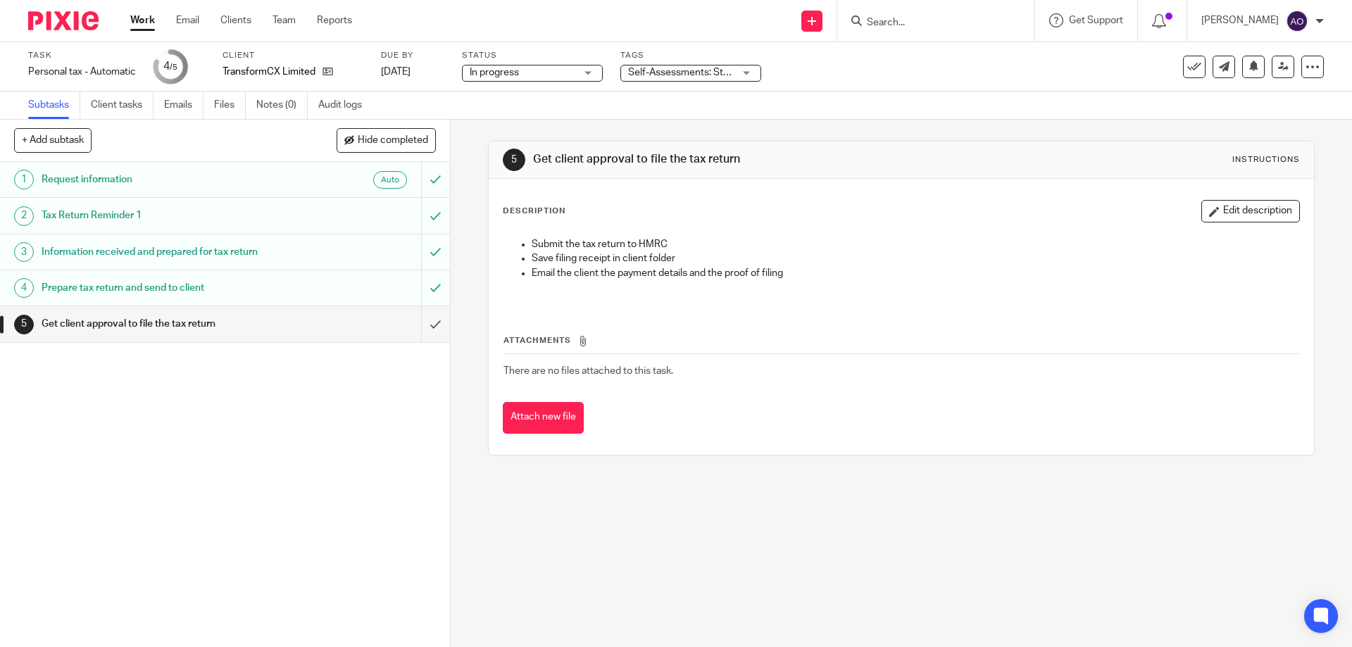
click at [747, 73] on div "Self-Assessments: Stage 4 - Assessments sent to Client for Approval" at bounding box center [690, 73] width 141 height 17
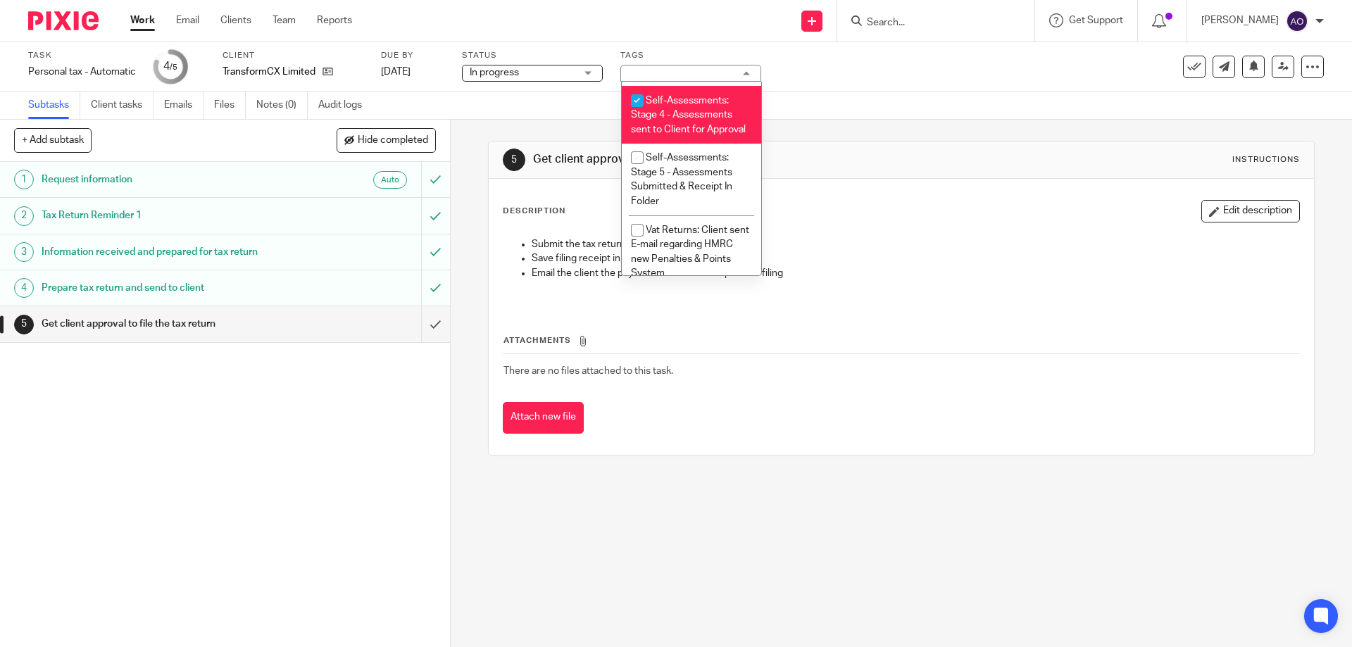
scroll to position [559, 0]
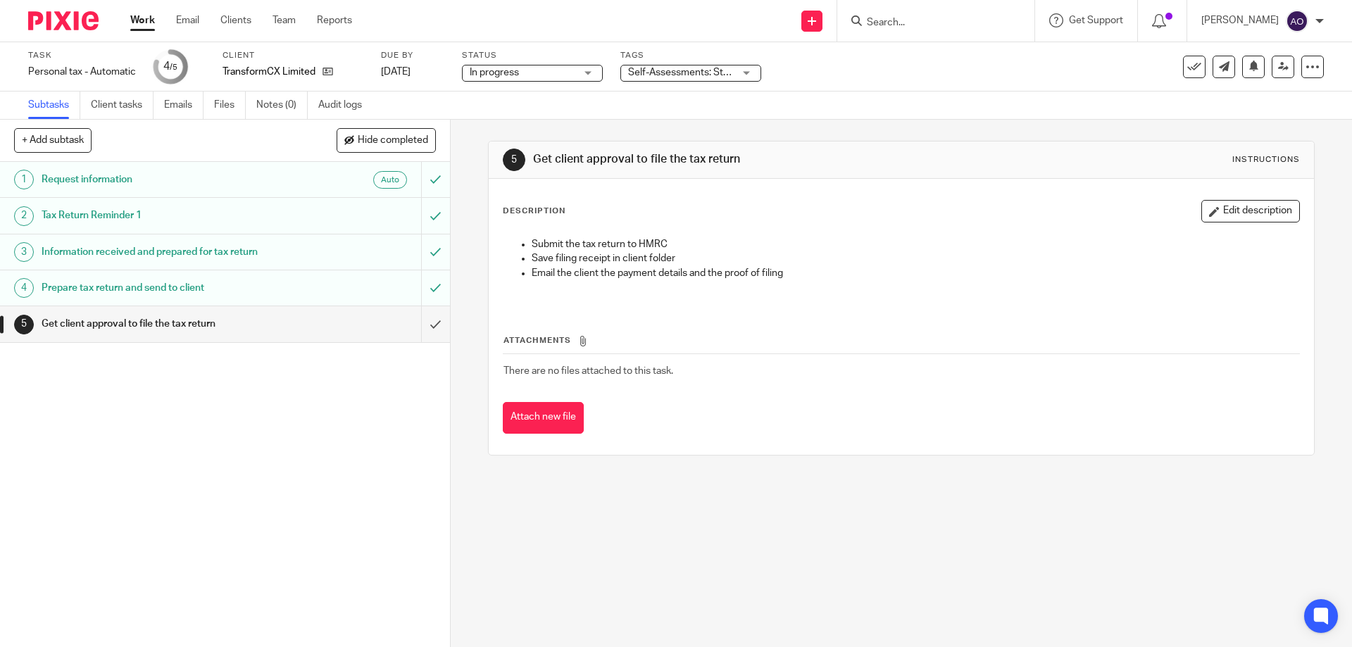
click at [364, 467] on div "1 Request information Auto 2 Tax Return Reminder 1 3 Information received and p…" at bounding box center [225, 404] width 450 height 485
